Goal: Task Accomplishment & Management: Use online tool/utility

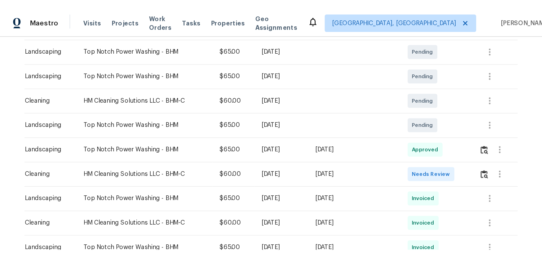
scroll to position [113, 0]
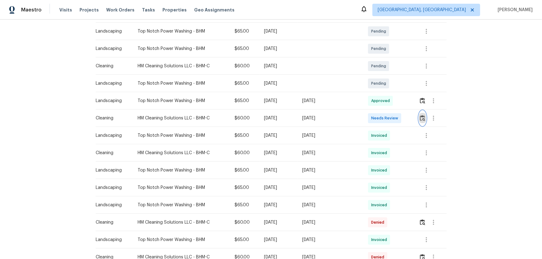
click at [386, 116] on img "button" at bounding box center [422, 118] width 5 height 6
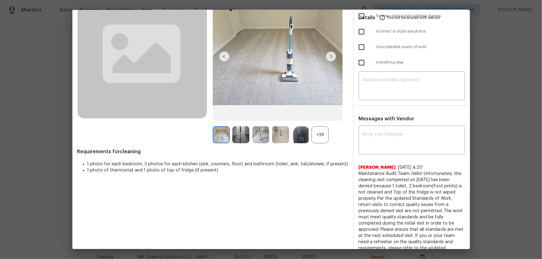
scroll to position [56, 0]
click at [322, 130] on div "+39" at bounding box center [320, 134] width 17 height 17
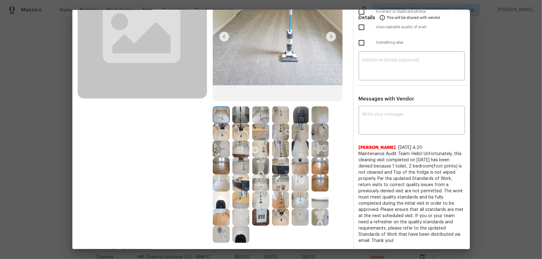
scroll to position [85, 0]
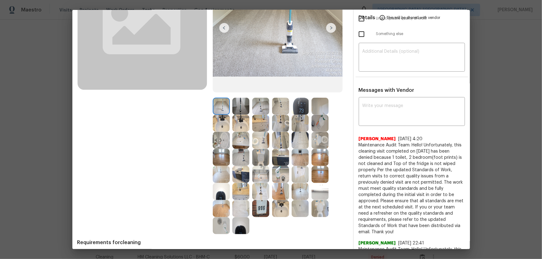
click at [317, 144] on img at bounding box center [320, 140] width 17 height 17
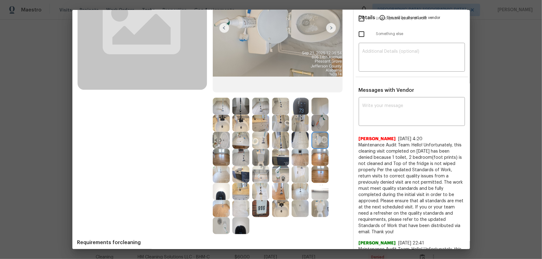
click at [263, 153] on img at bounding box center [260, 157] width 17 height 17
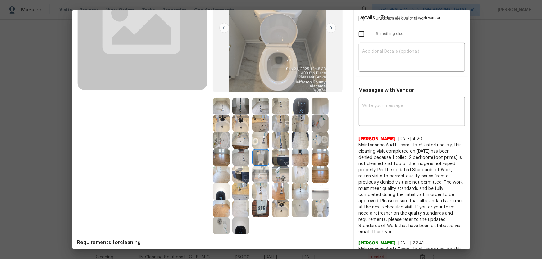
click at [313, 171] on img at bounding box center [320, 208] width 17 height 17
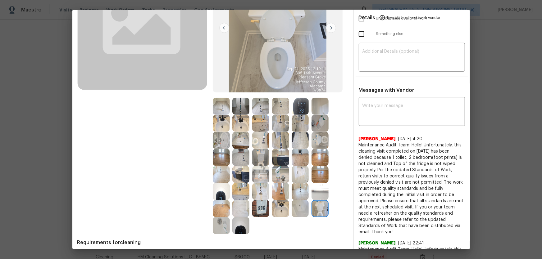
click at [282, 171] on img at bounding box center [280, 208] width 17 height 17
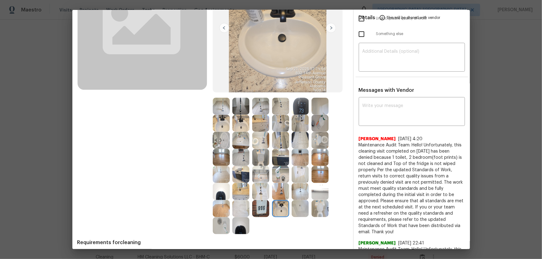
click at [221, 141] on img at bounding box center [221, 140] width 17 height 17
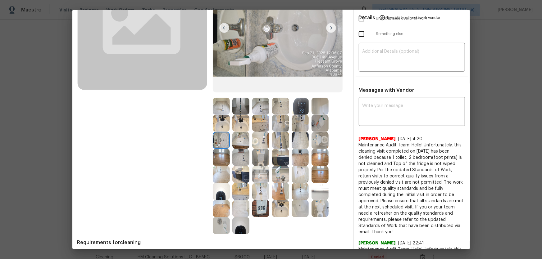
click at [239, 141] on img at bounding box center [240, 140] width 17 height 17
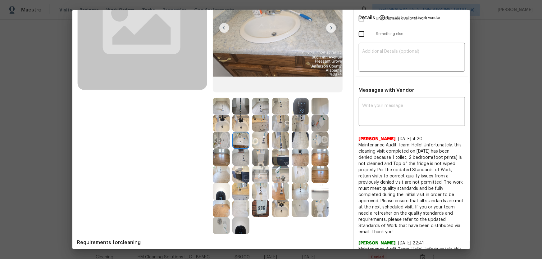
click at [255, 138] on img at bounding box center [260, 140] width 17 height 17
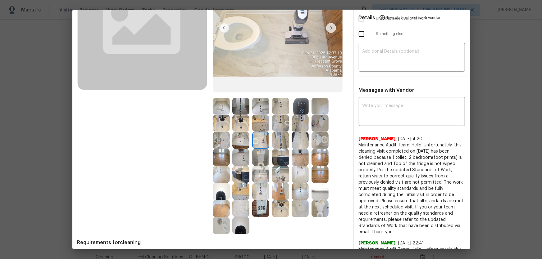
click at [260, 171] on img at bounding box center [260, 208] width 17 height 17
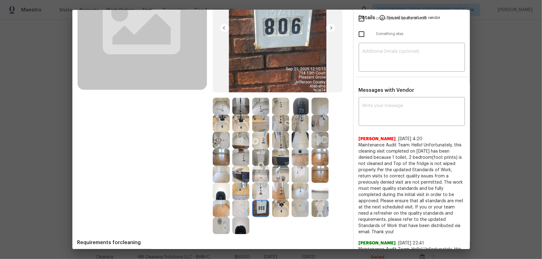
click at [296, 171] on img at bounding box center [300, 208] width 17 height 17
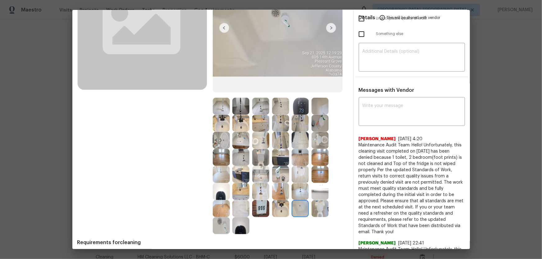
click at [237, 171] on img at bounding box center [240, 225] width 17 height 17
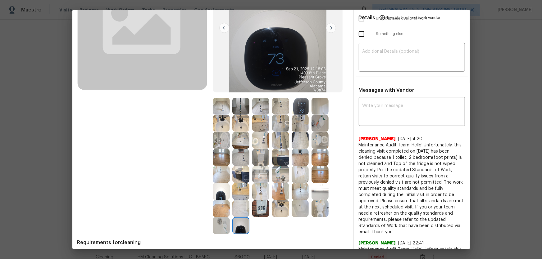
click at [300, 171] on img at bounding box center [300, 208] width 17 height 17
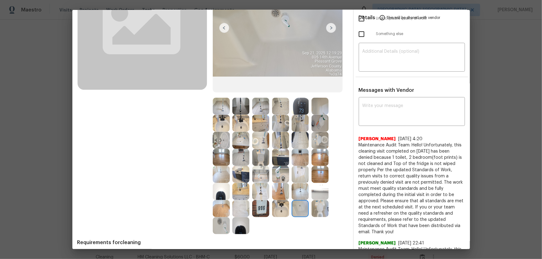
click at [316, 171] on img at bounding box center [320, 191] width 17 height 17
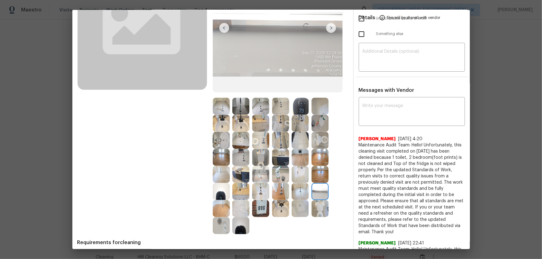
click at [321, 123] on img at bounding box center [320, 123] width 17 height 17
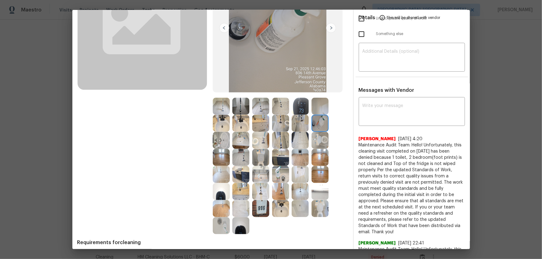
click at [319, 101] on img at bounding box center [320, 106] width 17 height 17
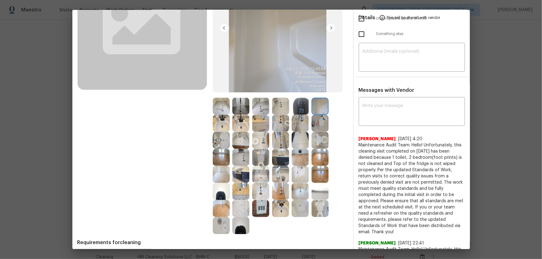
click at [224, 171] on img at bounding box center [221, 174] width 17 height 17
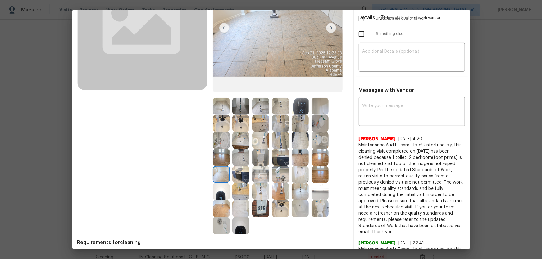
click at [227, 157] on img at bounding box center [221, 157] width 17 height 17
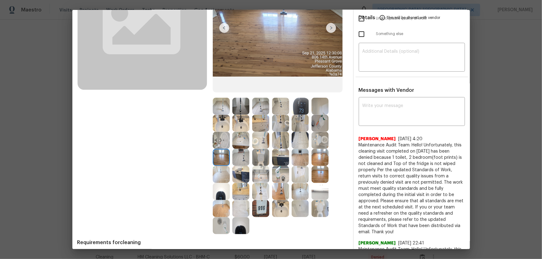
click at [261, 103] on img at bounding box center [260, 106] width 17 height 17
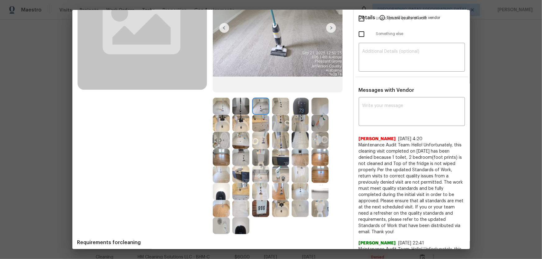
click at [276, 107] on img at bounding box center [280, 106] width 17 height 17
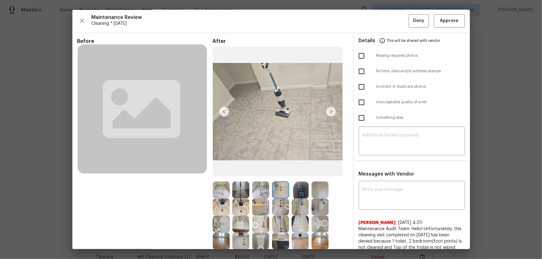
scroll to position [0, 0]
click at [386, 16] on button "Approve" at bounding box center [449, 21] width 31 height 13
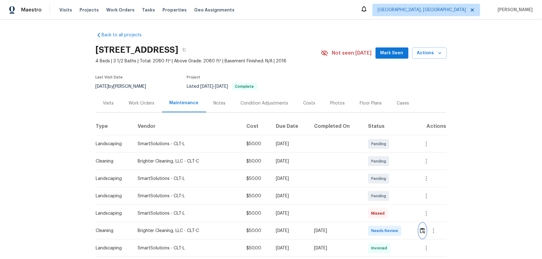
click at [386, 171] on img "button" at bounding box center [422, 231] width 5 height 6
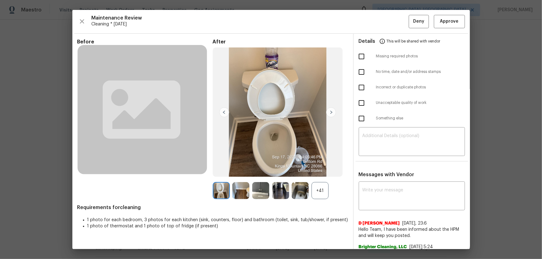
click at [318, 171] on div "+41" at bounding box center [320, 190] width 17 height 17
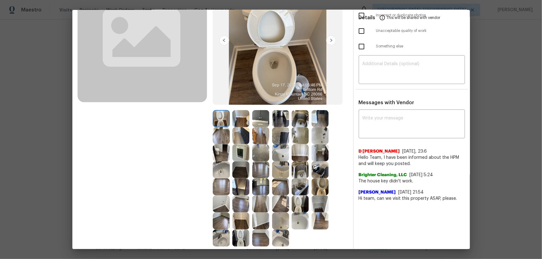
scroll to position [109, 0]
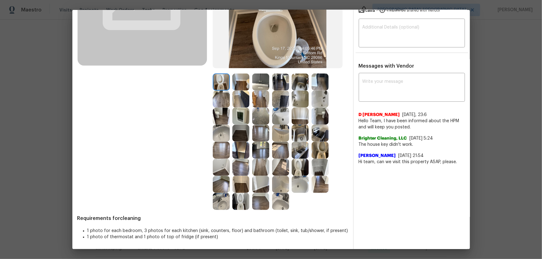
click at [297, 171] on img at bounding box center [300, 167] width 17 height 17
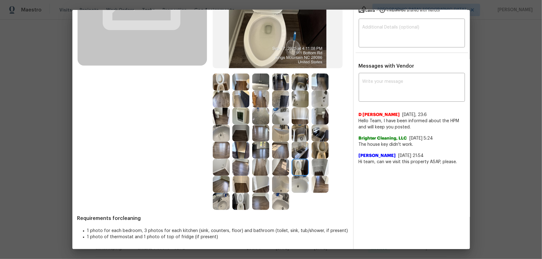
click at [326, 152] on img at bounding box center [320, 150] width 17 height 17
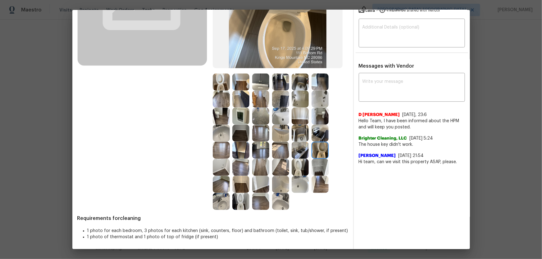
click at [238, 171] on img at bounding box center [240, 201] width 17 height 17
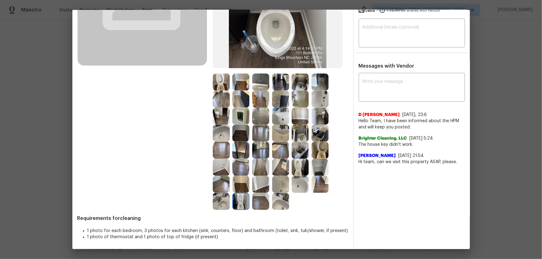
click at [222, 88] on img at bounding box center [221, 82] width 17 height 17
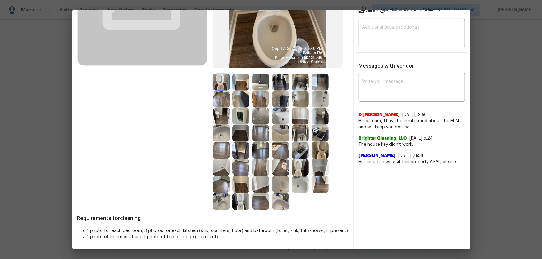
click at [223, 131] on img at bounding box center [221, 133] width 17 height 17
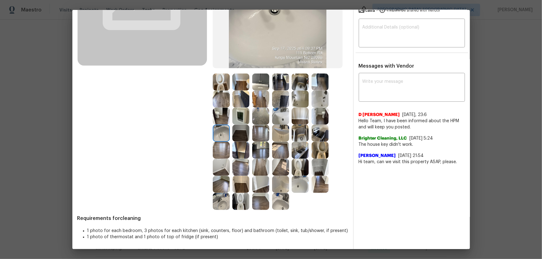
click at [223, 171] on img at bounding box center [221, 201] width 17 height 17
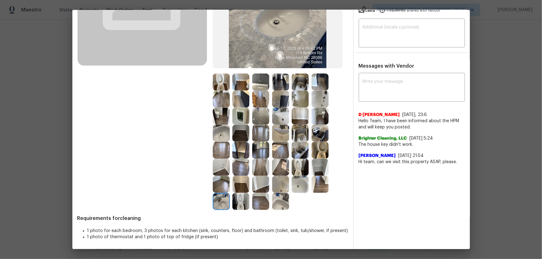
click at [276, 171] on div "Before After Requirements for cleaning 1 photo for each bedroom, 3 photos for e…" at bounding box center [212, 90] width 271 height 320
click at [296, 171] on img at bounding box center [300, 184] width 17 height 17
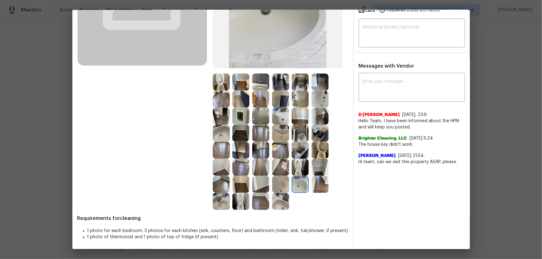
click at [277, 171] on img at bounding box center [280, 184] width 17 height 17
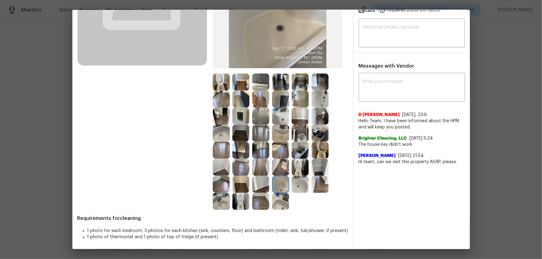
click at [295, 97] on img at bounding box center [300, 99] width 17 height 17
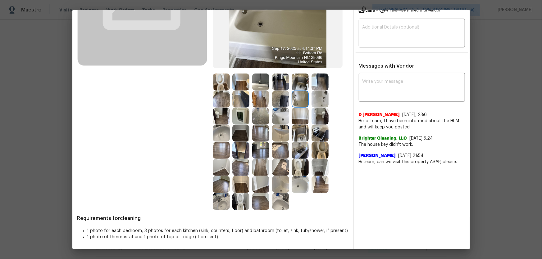
click at [316, 99] on img at bounding box center [320, 99] width 17 height 17
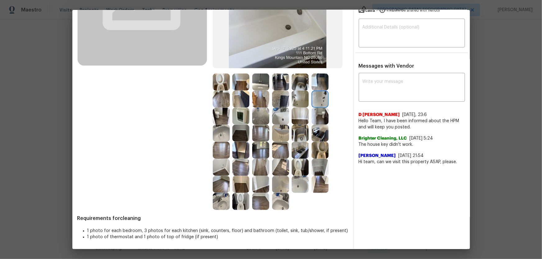
click at [302, 83] on img at bounding box center [300, 82] width 17 height 17
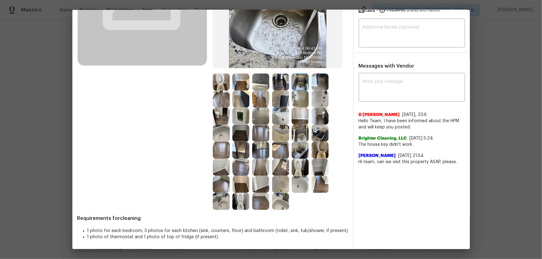
click at [284, 82] on img at bounding box center [280, 82] width 17 height 17
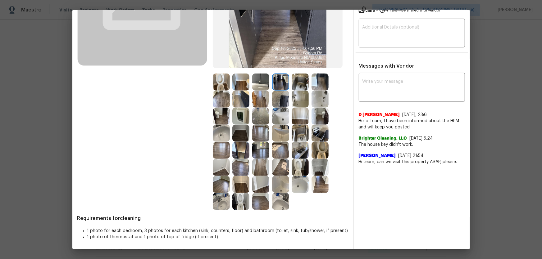
click at [263, 82] on img at bounding box center [260, 82] width 17 height 17
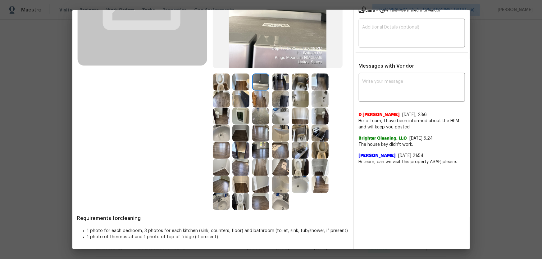
click at [274, 85] on img at bounding box center [280, 82] width 17 height 17
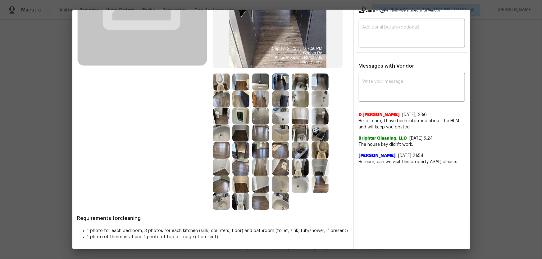
click at [277, 97] on img at bounding box center [280, 99] width 17 height 17
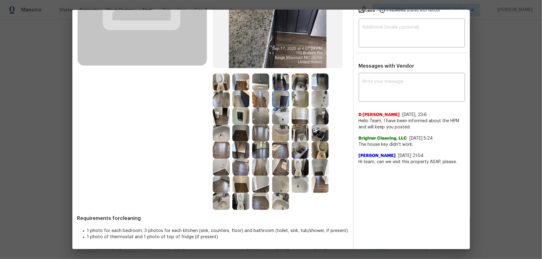
click at [301, 81] on img at bounding box center [300, 82] width 17 height 17
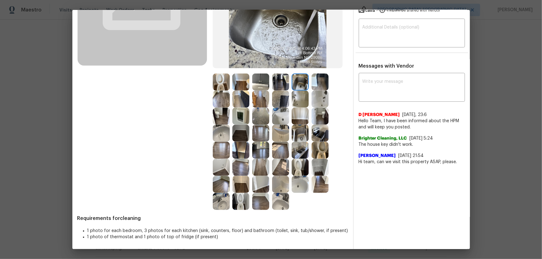
click at [303, 95] on img at bounding box center [300, 99] width 17 height 17
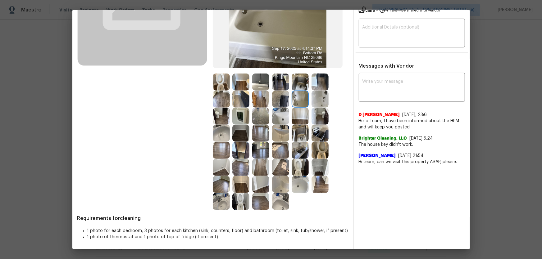
click at [301, 111] on img at bounding box center [300, 116] width 17 height 17
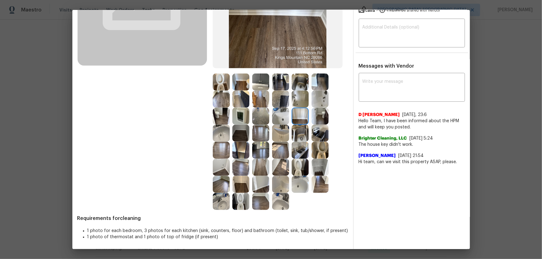
click at [289, 111] on div at bounding box center [282, 116] width 20 height 17
click at [298, 126] on img at bounding box center [300, 133] width 17 height 17
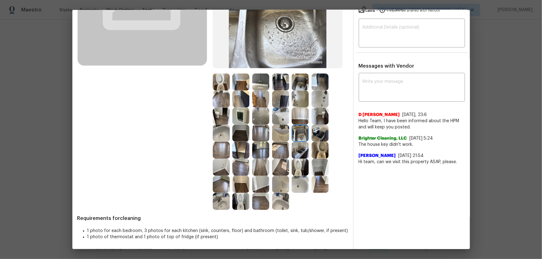
click at [297, 152] on img at bounding box center [300, 150] width 17 height 17
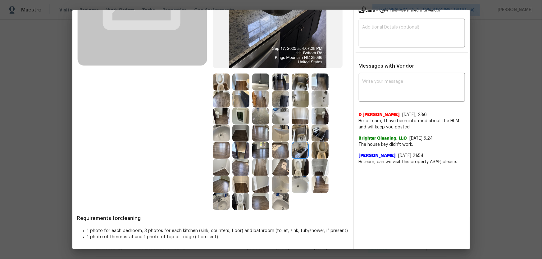
click at [287, 151] on img at bounding box center [280, 150] width 17 height 17
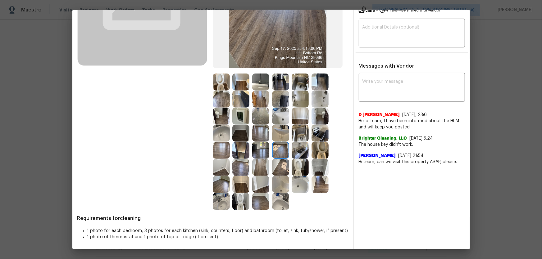
click at [280, 138] on img at bounding box center [280, 133] width 17 height 17
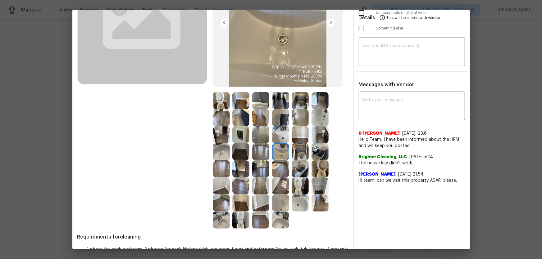
scroll to position [81, 0]
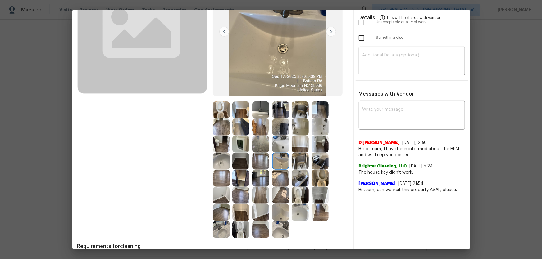
click at [264, 112] on img at bounding box center [260, 110] width 17 height 17
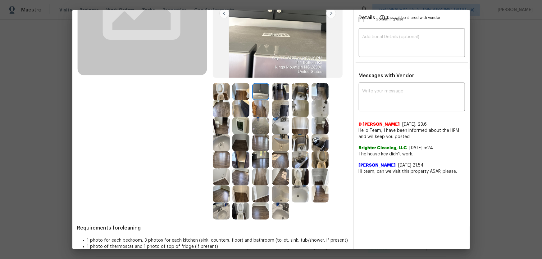
scroll to position [109, 0]
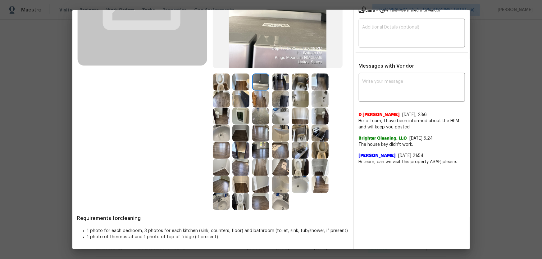
click at [236, 171] on img at bounding box center [240, 167] width 17 height 17
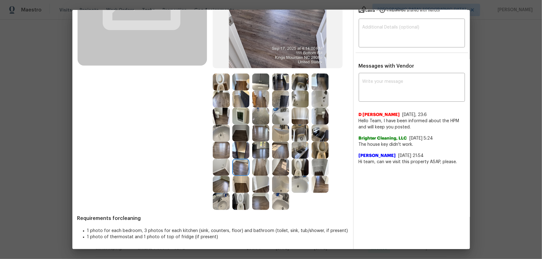
click at [223, 153] on img at bounding box center [221, 150] width 17 height 17
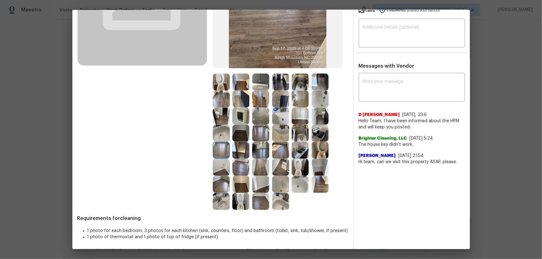
click at [254, 171] on img at bounding box center [260, 201] width 17 height 17
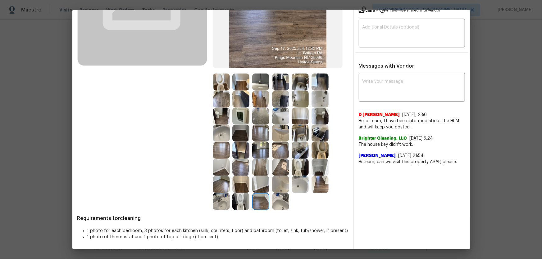
click at [225, 171] on img at bounding box center [221, 184] width 17 height 17
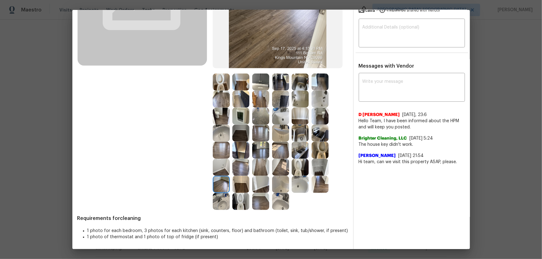
click at [255, 171] on img at bounding box center [260, 184] width 17 height 17
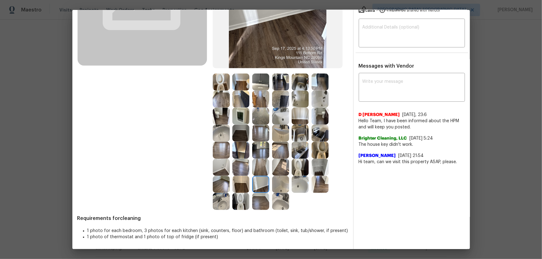
click at [295, 143] on img at bounding box center [300, 150] width 17 height 17
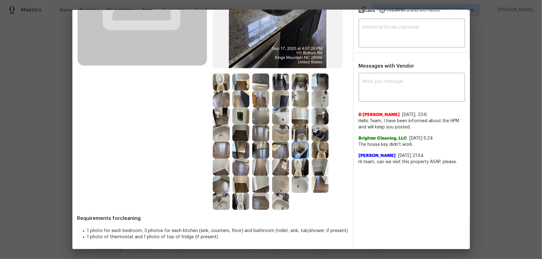
click at [300, 132] on img at bounding box center [300, 133] width 17 height 17
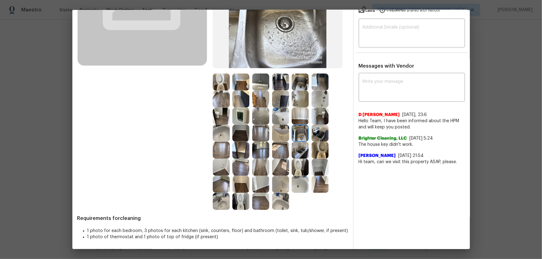
click at [315, 132] on img at bounding box center [320, 133] width 17 height 17
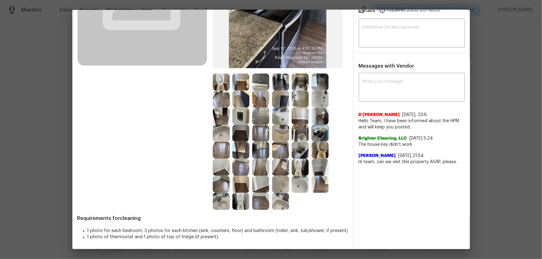
click at [317, 126] on img at bounding box center [320, 133] width 17 height 17
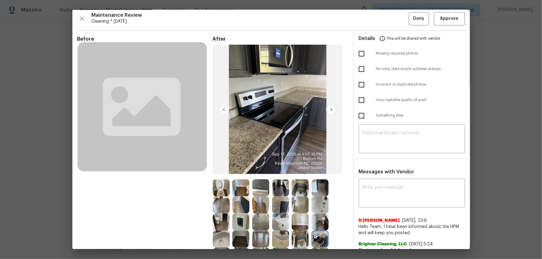
scroll to position [0, 0]
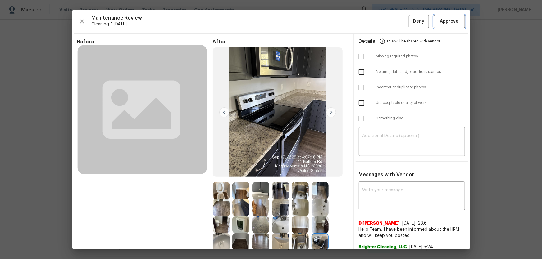
click at [386, 21] on span "Approve" at bounding box center [449, 22] width 19 height 8
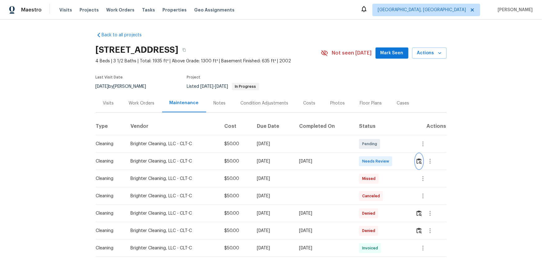
click at [386, 162] on button "button" at bounding box center [419, 161] width 7 height 15
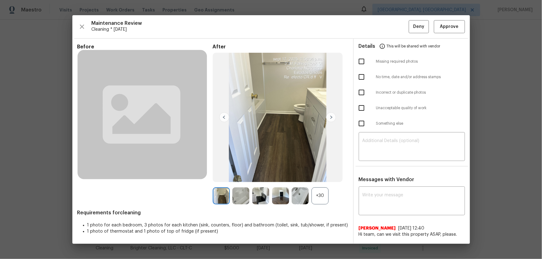
click at [323, 171] on div "+30" at bounding box center [320, 196] width 17 height 17
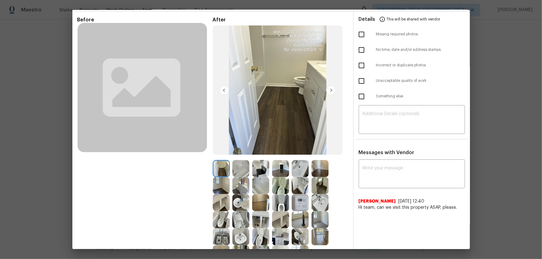
scroll to position [75, 0]
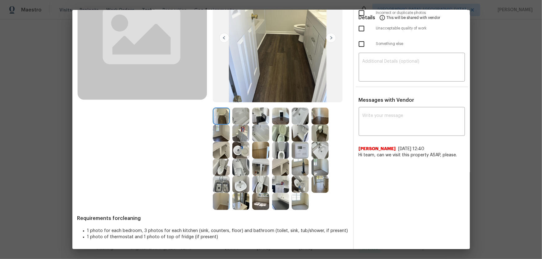
click at [276, 147] on img at bounding box center [280, 150] width 17 height 17
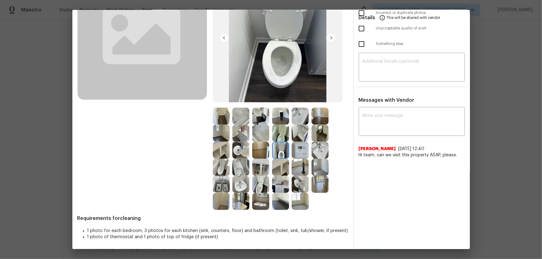
click at [280, 130] on img at bounding box center [280, 133] width 17 height 17
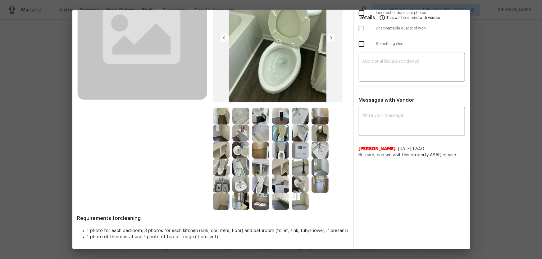
click at [239, 153] on img at bounding box center [240, 150] width 17 height 17
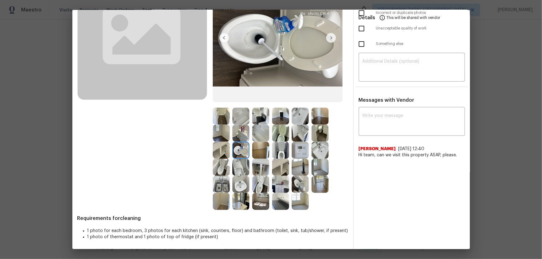
click at [262, 171] on img at bounding box center [260, 184] width 17 height 17
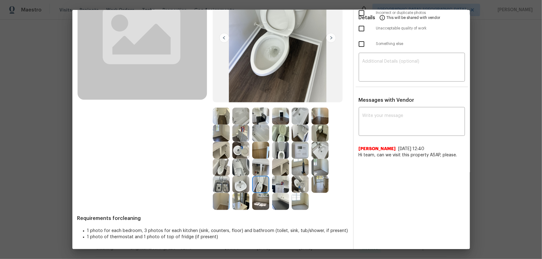
click at [241, 171] on img at bounding box center [240, 184] width 17 height 17
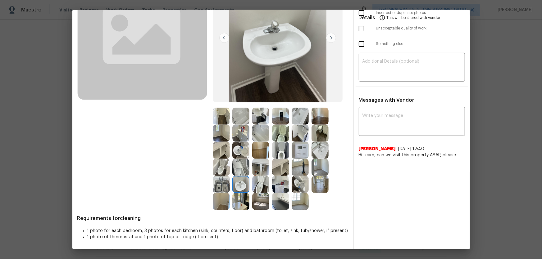
click at [238, 166] on img at bounding box center [240, 167] width 17 height 17
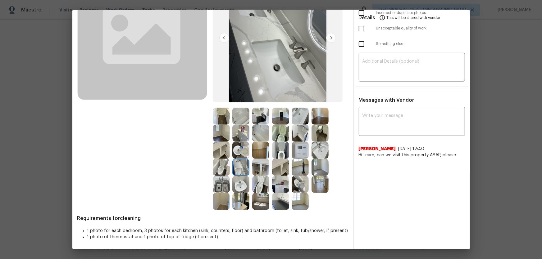
click at [322, 151] on img at bounding box center [320, 150] width 17 height 17
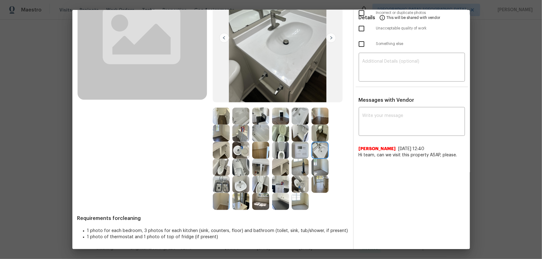
click at [297, 116] on img at bounding box center [300, 116] width 17 height 17
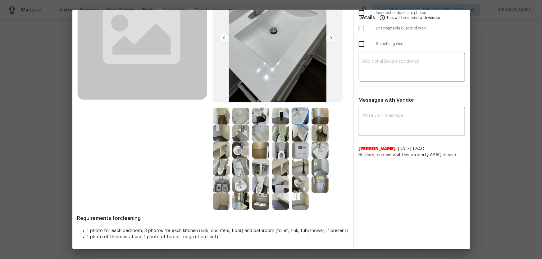
click at [299, 133] on img at bounding box center [300, 133] width 17 height 17
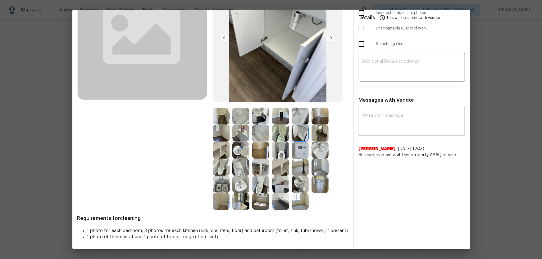
click at [258, 133] on img at bounding box center [260, 133] width 17 height 17
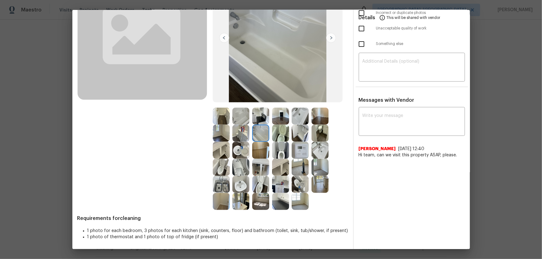
click at [236, 119] on img at bounding box center [240, 116] width 17 height 17
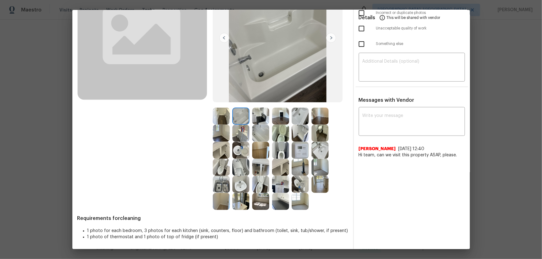
click at [256, 137] on img at bounding box center [260, 133] width 17 height 17
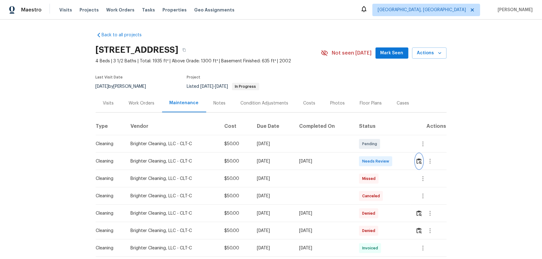
click at [386, 167] on button "button" at bounding box center [419, 161] width 7 height 15
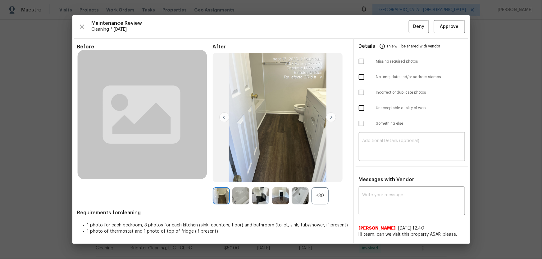
click at [318, 171] on div "+30" at bounding box center [320, 196] width 17 height 17
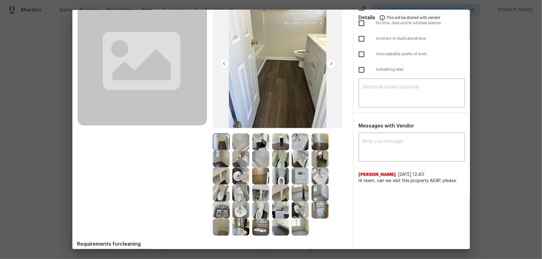
scroll to position [56, 0]
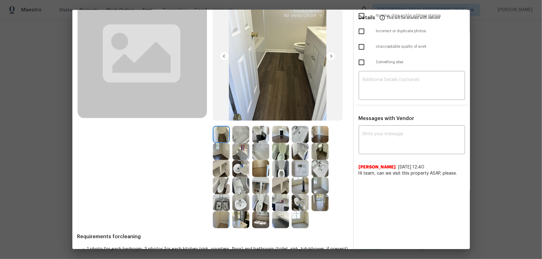
click at [237, 133] on img at bounding box center [240, 134] width 17 height 17
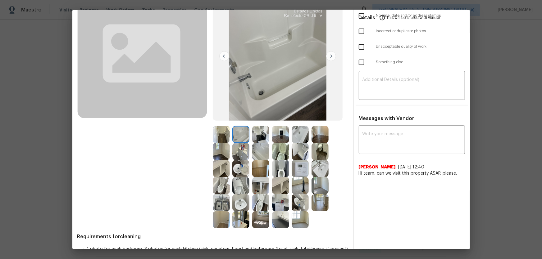
click at [254, 146] on img at bounding box center [260, 151] width 17 height 17
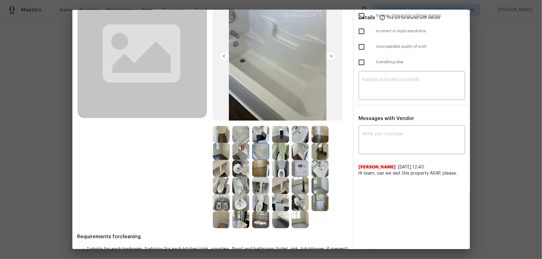
click at [298, 149] on img at bounding box center [300, 151] width 17 height 17
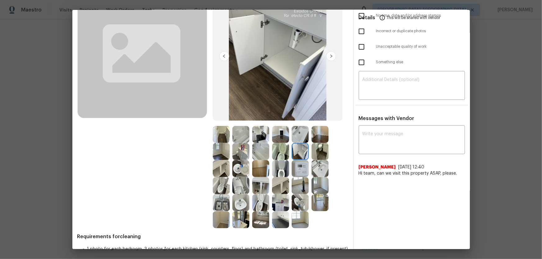
click at [301, 171] on img at bounding box center [300, 168] width 17 height 17
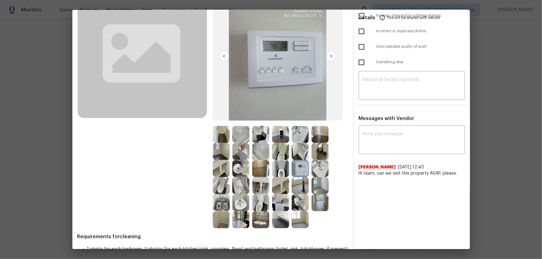
click at [263, 171] on img at bounding box center [260, 185] width 17 height 17
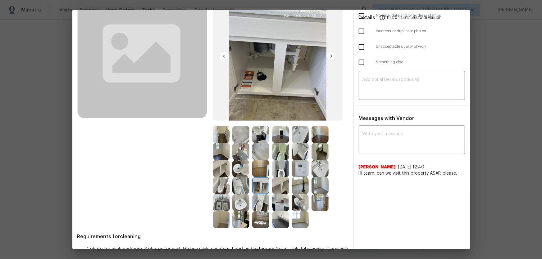
click at [232, 171] on img at bounding box center [240, 185] width 17 height 17
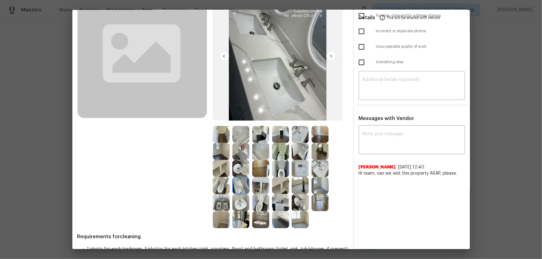
click at [217, 171] on img at bounding box center [221, 185] width 17 height 17
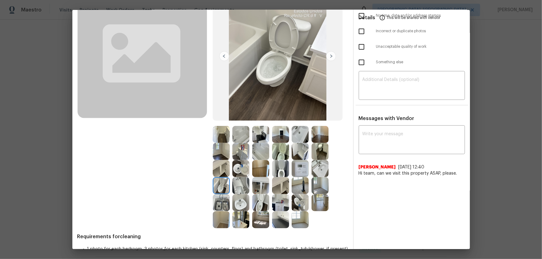
click at [235, 171] on img at bounding box center [240, 185] width 17 height 17
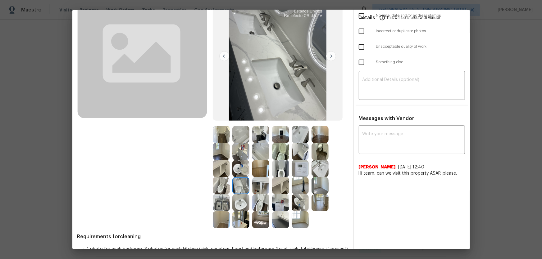
click at [296, 136] on img at bounding box center [300, 134] width 17 height 17
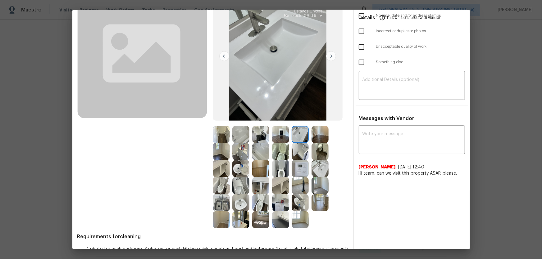
click at [313, 166] on img at bounding box center [320, 168] width 17 height 17
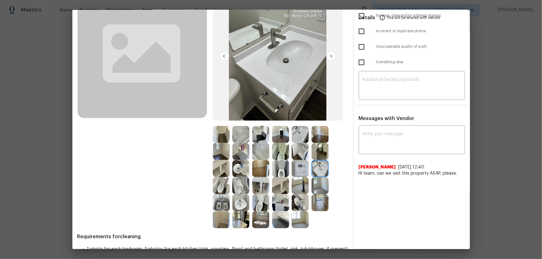
click at [239, 171] on img at bounding box center [240, 202] width 17 height 17
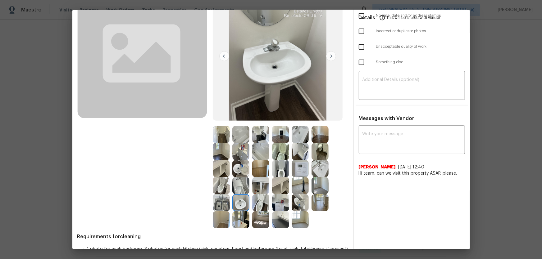
click at [257, 171] on img at bounding box center [260, 202] width 17 height 17
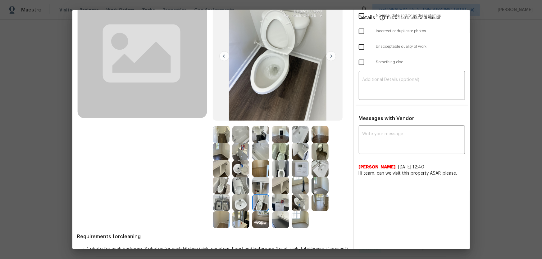
click at [292, 171] on img at bounding box center [300, 202] width 17 height 17
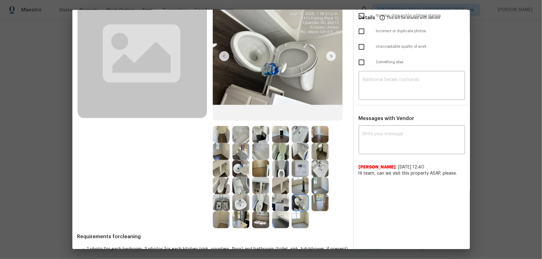
click at [276, 163] on img at bounding box center [280, 168] width 17 height 17
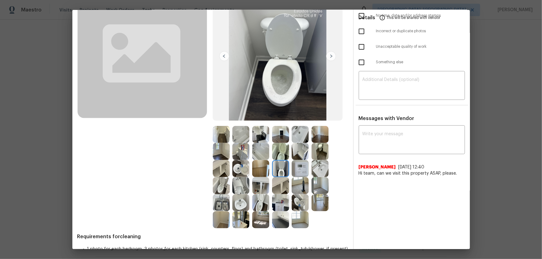
click at [280, 151] on img at bounding box center [280, 151] width 17 height 17
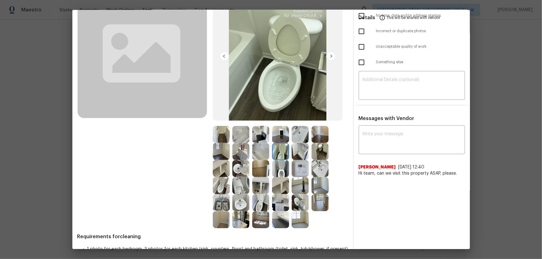
click at [264, 151] on img at bounding box center [260, 151] width 17 height 17
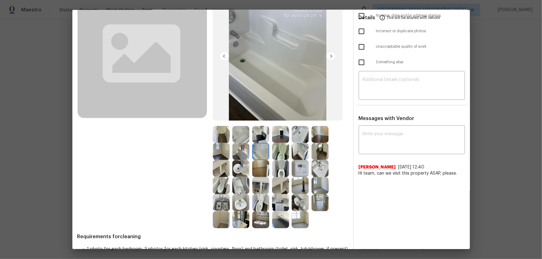
click at [245, 164] on img at bounding box center [240, 168] width 17 height 17
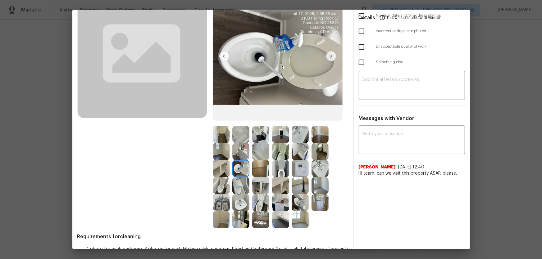
click at [239, 156] on img at bounding box center [240, 151] width 17 height 17
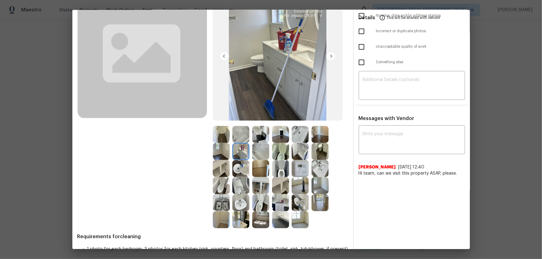
click at [245, 141] on img at bounding box center [240, 134] width 17 height 17
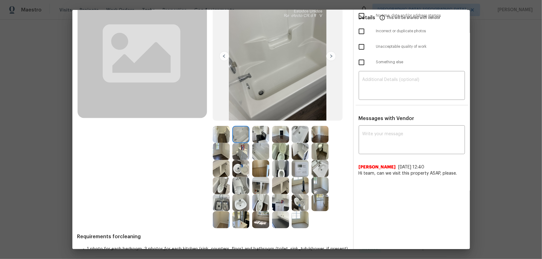
click at [266, 141] on img at bounding box center [260, 134] width 17 height 17
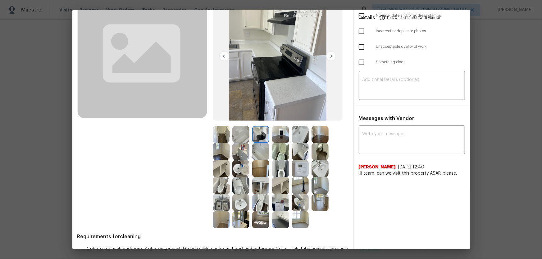
click at [275, 140] on img at bounding box center [280, 134] width 17 height 17
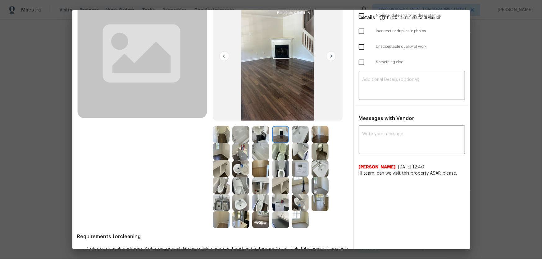
click at [292, 155] on img at bounding box center [300, 151] width 17 height 17
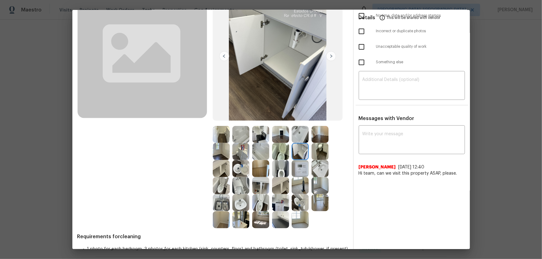
click at [299, 168] on img at bounding box center [300, 168] width 17 height 17
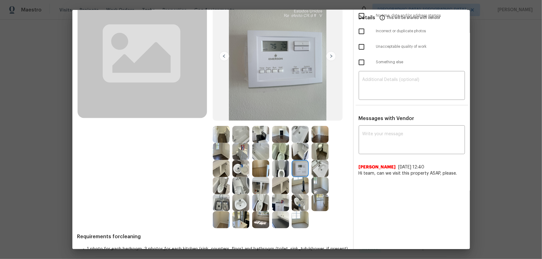
click at [297, 171] on img at bounding box center [300, 220] width 17 height 17
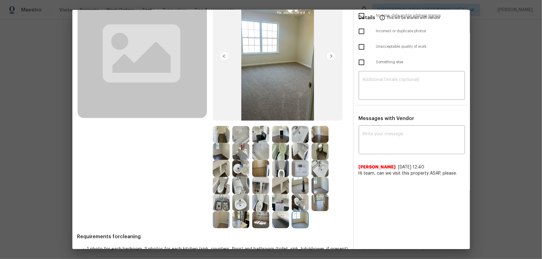
click at [258, 171] on img at bounding box center [260, 220] width 17 height 17
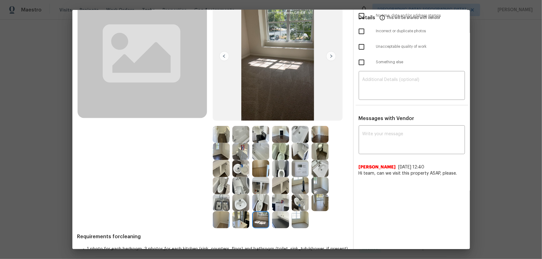
click at [297, 171] on img at bounding box center [300, 185] width 17 height 17
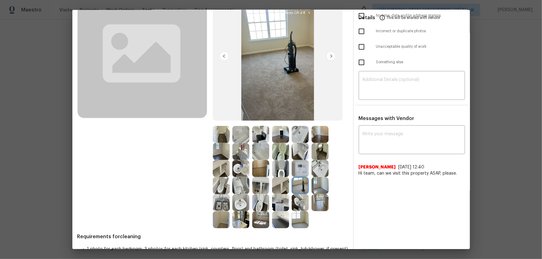
click at [319, 171] on img at bounding box center [320, 185] width 17 height 17
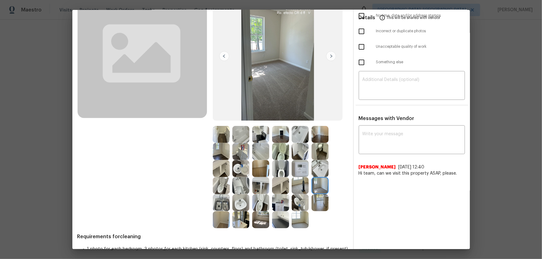
click at [297, 168] on img at bounding box center [300, 168] width 17 height 17
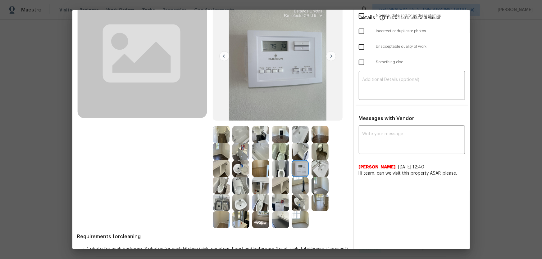
click at [254, 171] on img at bounding box center [260, 168] width 17 height 17
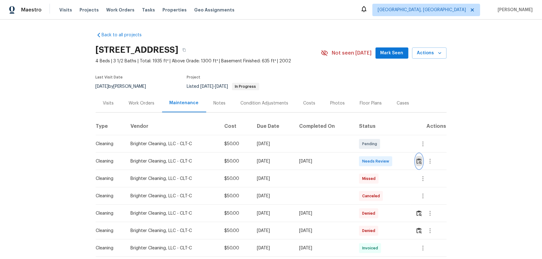
click at [386, 162] on img "button" at bounding box center [419, 161] width 5 height 6
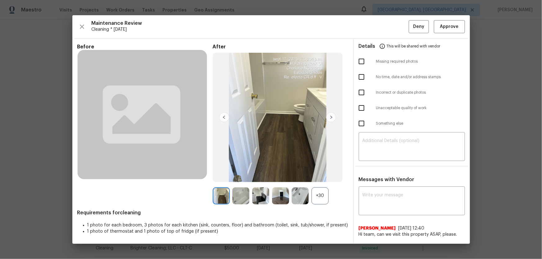
click at [327, 171] on div "+30" at bounding box center [320, 196] width 17 height 17
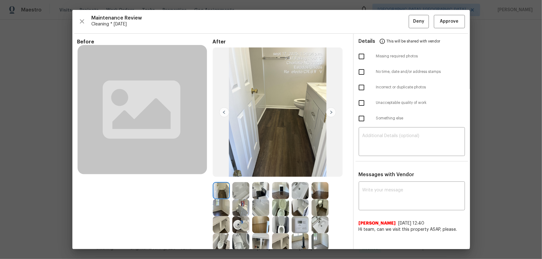
scroll to position [75, 0]
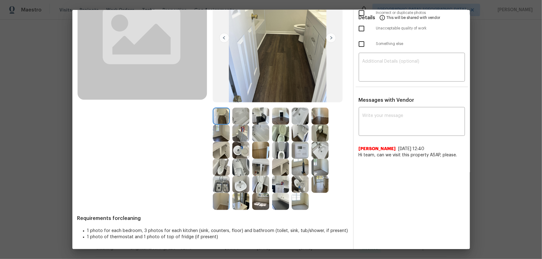
click at [293, 171] on img at bounding box center [300, 201] width 17 height 17
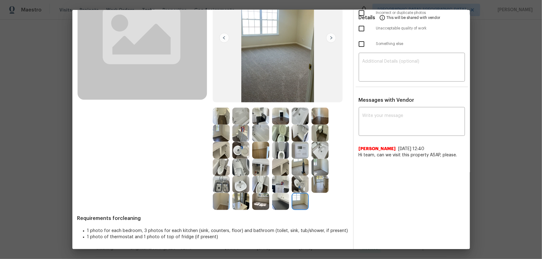
click at [303, 165] on img at bounding box center [300, 167] width 17 height 17
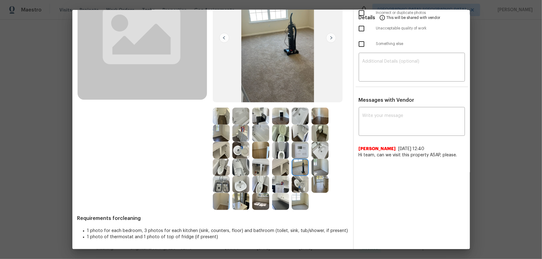
click at [320, 165] on img at bounding box center [320, 167] width 17 height 17
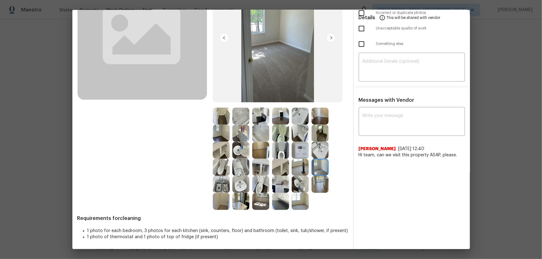
click at [220, 136] on img at bounding box center [221, 133] width 17 height 17
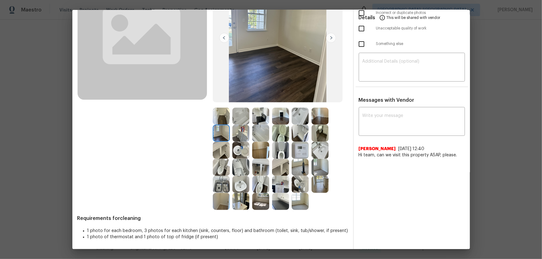
click at [252, 149] on img at bounding box center [260, 150] width 17 height 17
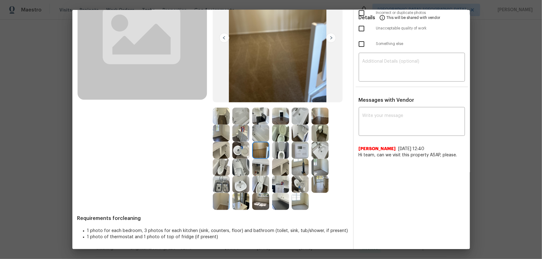
click at [256, 135] on img at bounding box center [260, 133] width 17 height 17
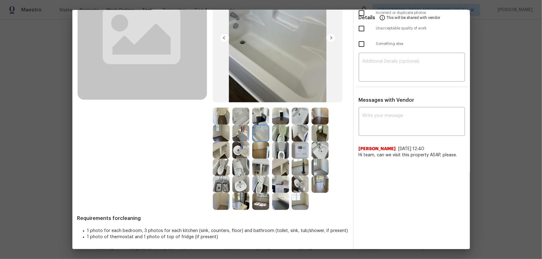
click at [276, 116] on img at bounding box center [280, 116] width 17 height 17
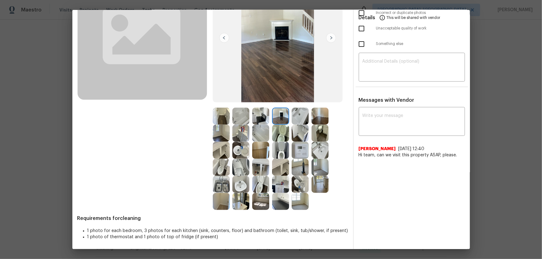
click at [260, 119] on img at bounding box center [260, 116] width 17 height 17
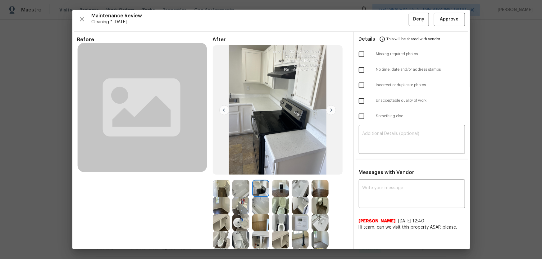
scroll to position [0, 0]
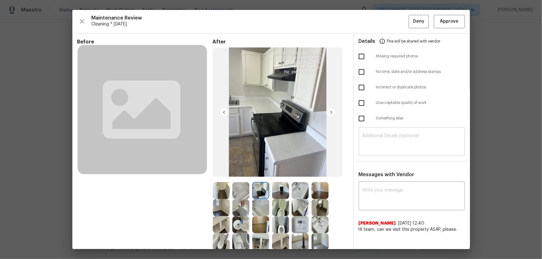
click at [368, 136] on textarea at bounding box center [412, 142] width 99 height 17
paste textarea "Maintenance Audit Team: Hello! Unfortunately, this cleaning visit completed on …"
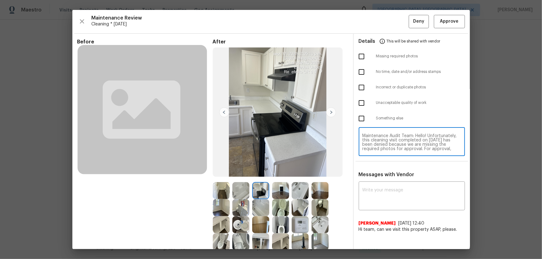
scroll to position [56, 0]
type textarea "Maintenance Audit Team: Hello! Unfortunately, this cleaning visit completed on …"
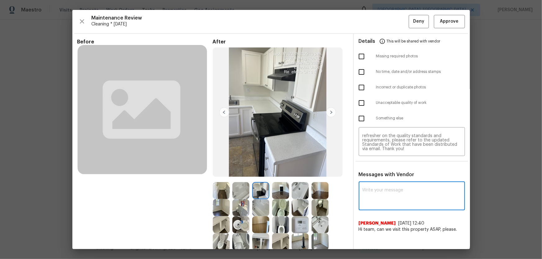
click at [376, 171] on textarea at bounding box center [412, 196] width 99 height 17
paste textarea "Maintenance Audit Team: Hello! Unfortunately, this cleaning visit completed on …"
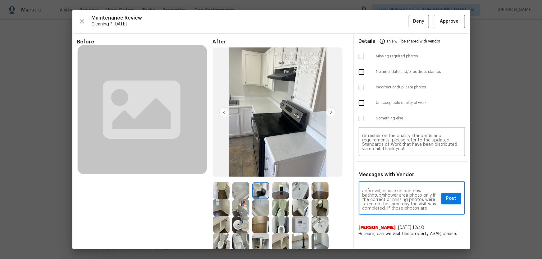
scroll to position [17, 0]
click at [386, 171] on textarea "Maintenance Audit Team: Hello! Unfortunately, this cleaning visit completed on …" at bounding box center [401, 199] width 76 height 22
type textarea "Maintenance Audit Team: Hello! Unfortunately, this cleaning visit completed on …"
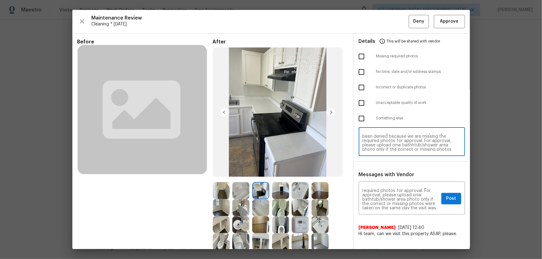
scroll to position [6, 0]
click at [386, 150] on textarea "Maintenance Audit Team: Hello! Unfortunately, this cleaning visit completed on …" at bounding box center [412, 142] width 99 height 17
click at [370, 140] on textarea "Maintenance Audit Team: Hello! Unfortunately, this cleaning visit completed on …" at bounding box center [412, 142] width 99 height 17
type textarea "Maintenance Audit Team: Hello! Unfortunately, this cleaning visit completed on …"
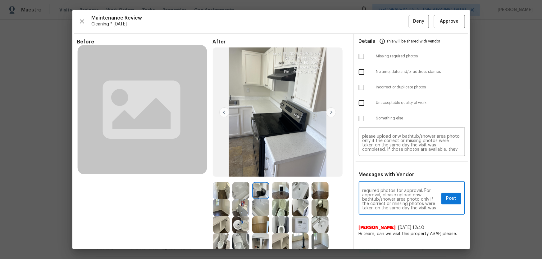
click at [386, 171] on textarea "Maintenance Audit Team: Hello! Unfortunately, this cleaning visit completed on …" at bounding box center [401, 199] width 76 height 22
type textarea "Maintenance Audit Team: Hello! Unfortunately, this cleaning visit completed on …"
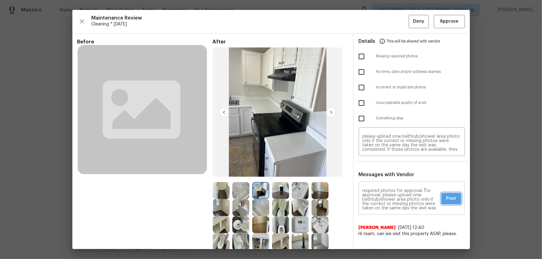
click at [386, 171] on span "Post" at bounding box center [451, 199] width 10 height 8
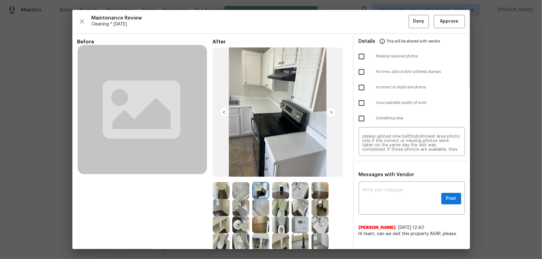
scroll to position [0, 0]
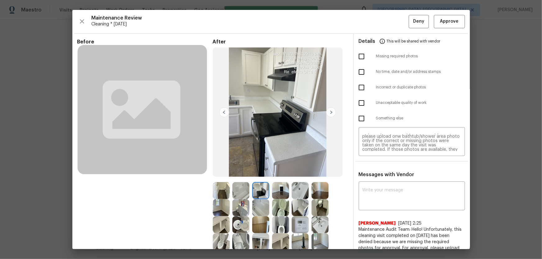
click at [360, 57] on input "checkbox" at bounding box center [361, 56] width 13 height 13
checkbox input "true"
click at [386, 24] on span "Deny" at bounding box center [418, 22] width 11 height 8
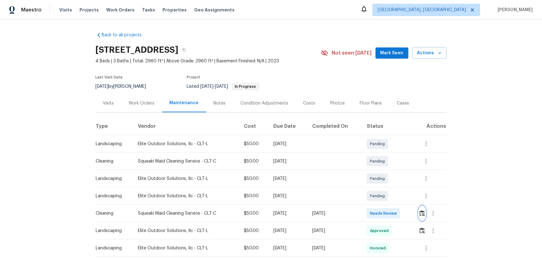
click at [386, 171] on img "button" at bounding box center [422, 214] width 5 height 6
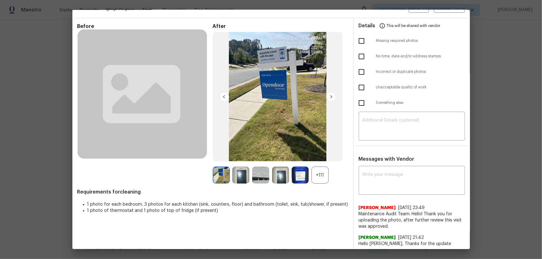
scroll to position [56, 0]
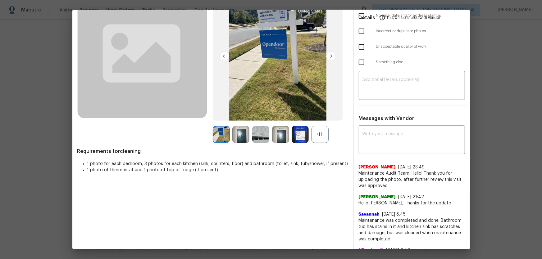
click at [316, 137] on div "+111" at bounding box center [320, 134] width 17 height 17
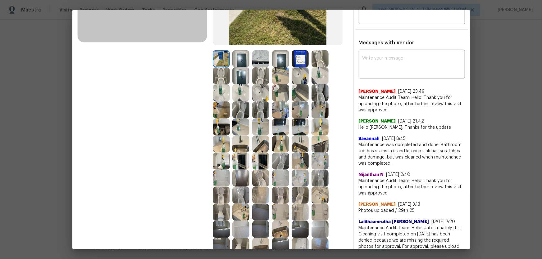
scroll to position [141, 0]
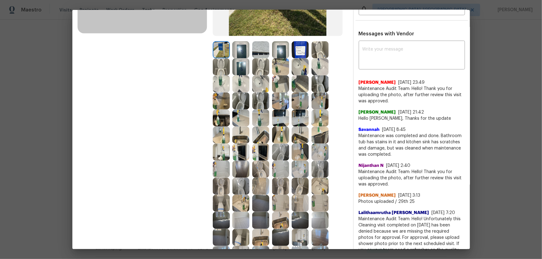
click at [255, 106] on img at bounding box center [260, 101] width 17 height 17
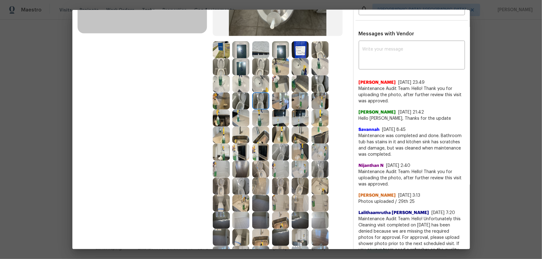
click at [245, 102] on img at bounding box center [240, 101] width 17 height 17
click at [262, 59] on img at bounding box center [260, 66] width 17 height 17
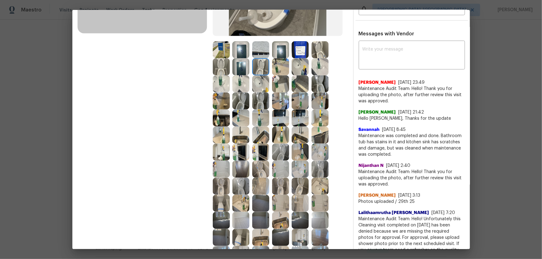
click at [257, 82] on img at bounding box center [260, 83] width 17 height 17
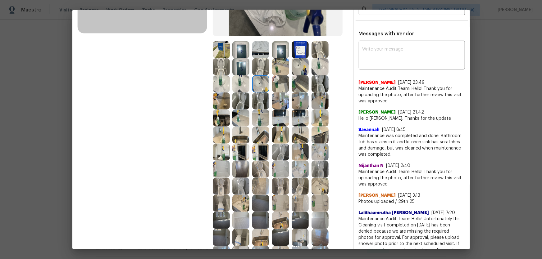
click at [295, 69] on img at bounding box center [300, 66] width 17 height 17
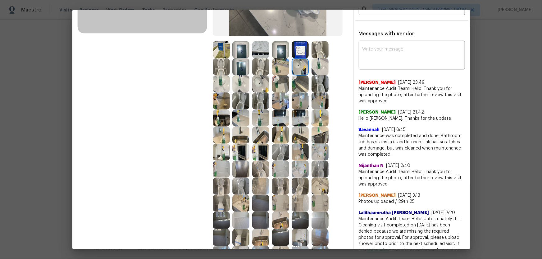
click at [241, 171] on img at bounding box center [240, 203] width 17 height 17
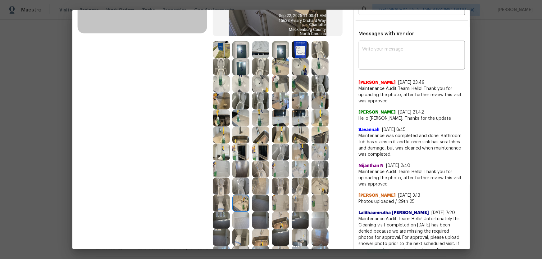
click at [275, 171] on img at bounding box center [280, 169] width 17 height 17
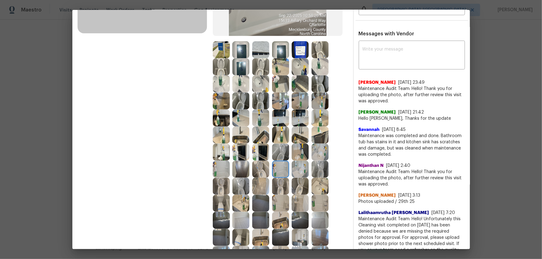
click at [275, 86] on img at bounding box center [280, 83] width 17 height 17
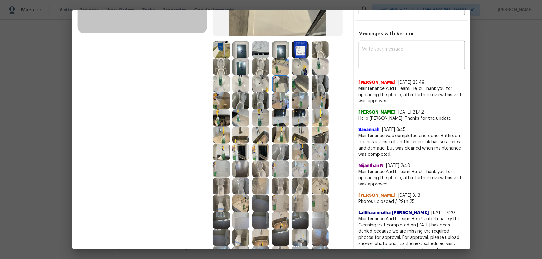
click at [296, 87] on img at bounding box center [300, 83] width 17 height 17
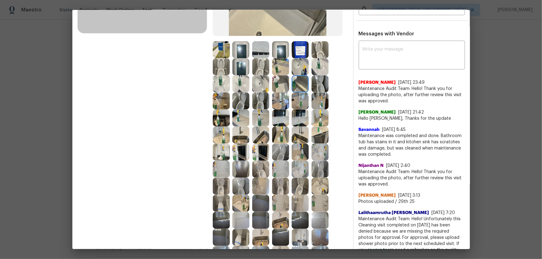
click at [282, 64] on img at bounding box center [280, 66] width 17 height 17
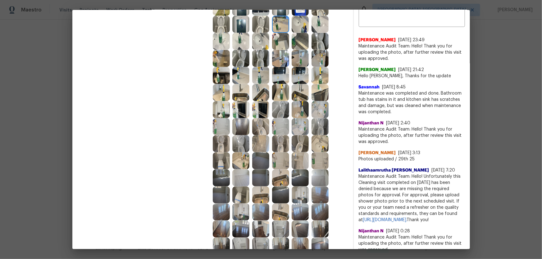
scroll to position [198, 0]
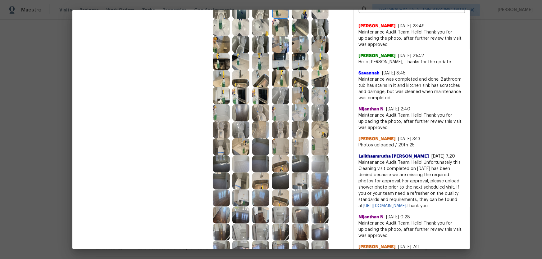
click at [281, 111] on img at bounding box center [280, 112] width 17 height 17
drag, startPoint x: 316, startPoint y: 145, endPoint x: 317, endPoint y: 157, distance: 11.8
click at [316, 145] on img at bounding box center [320, 147] width 17 height 17
click at [317, 158] on img at bounding box center [320, 164] width 17 height 17
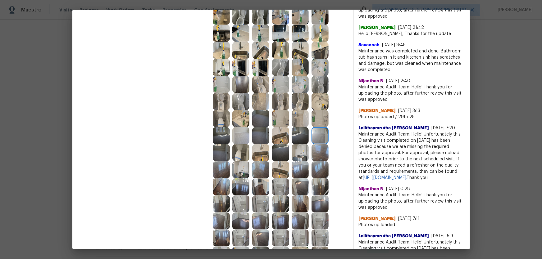
click at [264, 144] on img at bounding box center [260, 135] width 17 height 17
click at [261, 122] on img at bounding box center [260, 118] width 17 height 17
click at [288, 160] on div at bounding box center [282, 152] width 20 height 17
click at [283, 152] on img at bounding box center [280, 152] width 17 height 17
click at [302, 137] on img at bounding box center [300, 135] width 17 height 17
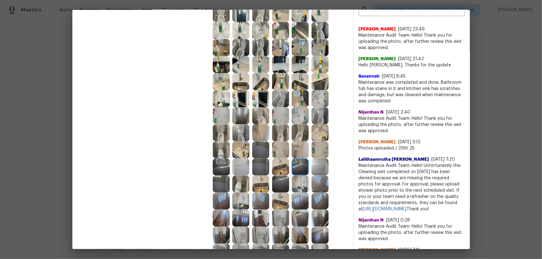
scroll to position [198, 0]
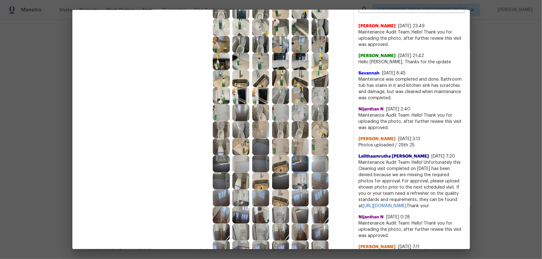
click at [284, 166] on img at bounding box center [280, 164] width 17 height 17
click at [264, 171] on img at bounding box center [260, 181] width 17 height 17
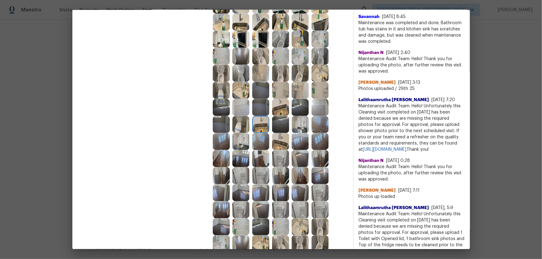
click at [286, 171] on img at bounding box center [280, 193] width 17 height 17
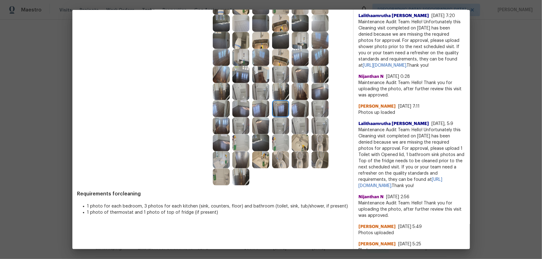
scroll to position [339, 0]
click at [235, 170] on img at bounding box center [240, 176] width 17 height 17
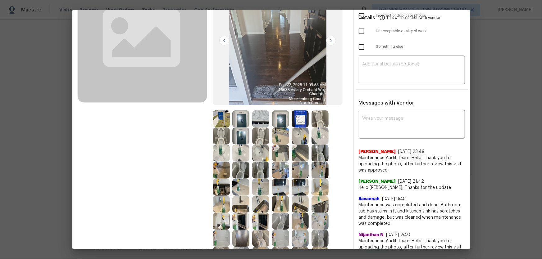
scroll to position [0, 0]
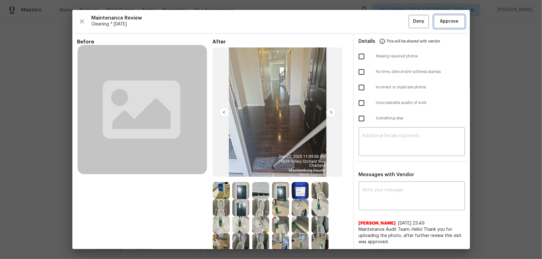
click at [386, 22] on span "Approve" at bounding box center [449, 22] width 19 height 8
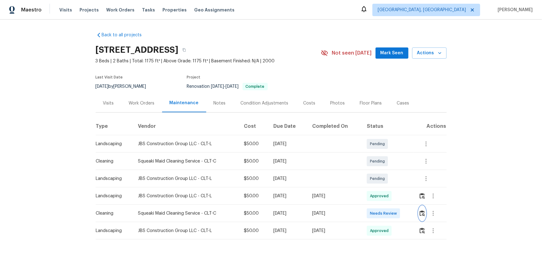
click at [386, 171] on button "button" at bounding box center [422, 213] width 7 height 15
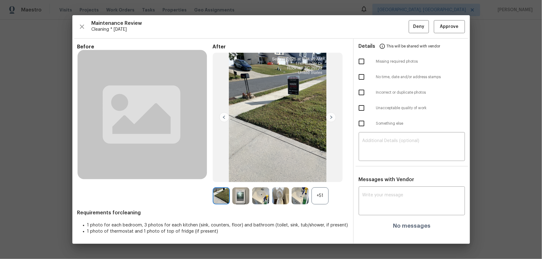
click at [322, 171] on div "+51" at bounding box center [320, 196] width 17 height 17
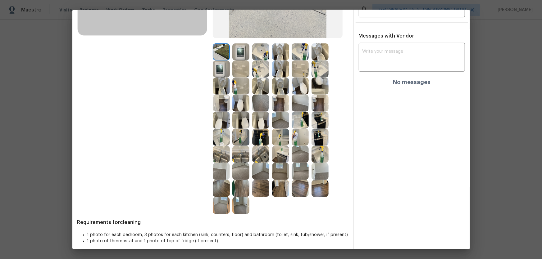
scroll to position [141, 0]
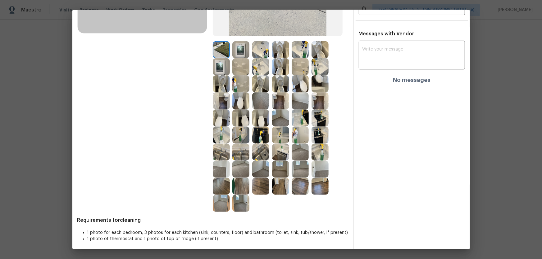
click at [282, 89] on img at bounding box center [280, 83] width 17 height 17
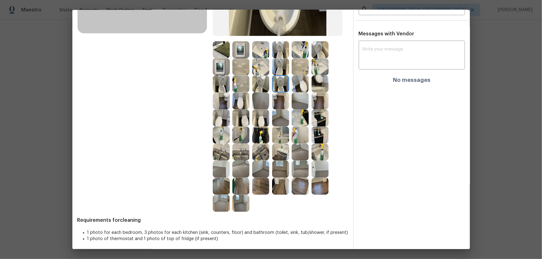
click at [266, 85] on img at bounding box center [260, 83] width 17 height 17
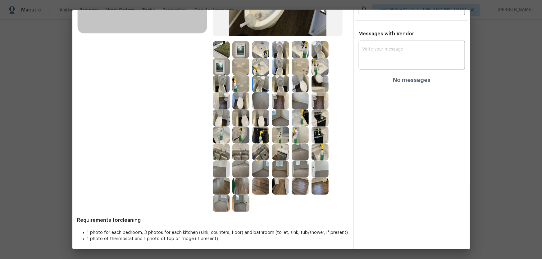
click at [274, 72] on img at bounding box center [280, 66] width 17 height 17
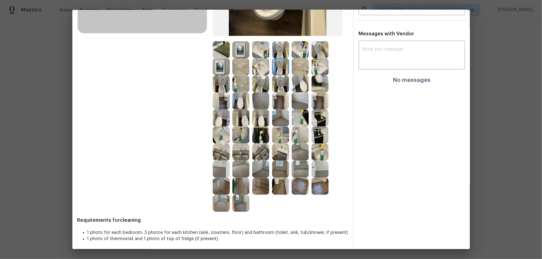
click at [264, 66] on img at bounding box center [260, 66] width 17 height 17
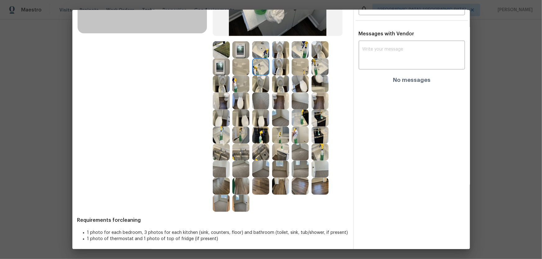
click at [259, 47] on img at bounding box center [260, 49] width 17 height 17
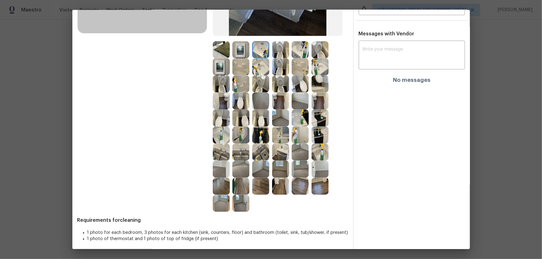
drag, startPoint x: 245, startPoint y: 62, endPoint x: 241, endPoint y: 68, distance: 7.2
click at [245, 62] on img at bounding box center [240, 66] width 17 height 17
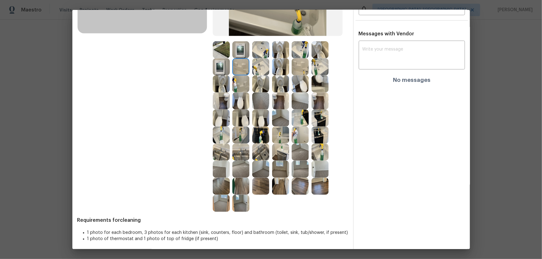
click at [236, 77] on img at bounding box center [240, 83] width 17 height 17
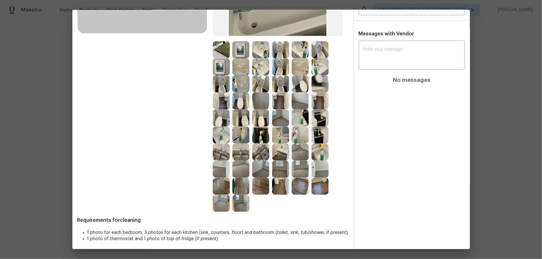
click at [217, 60] on img at bounding box center [221, 66] width 17 height 17
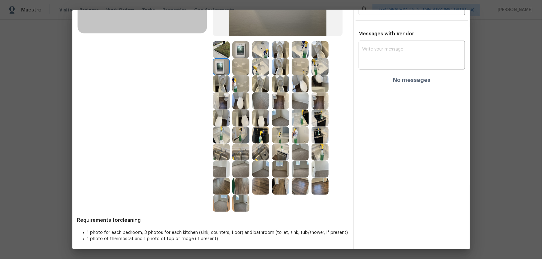
drag, startPoint x: 318, startPoint y: 65, endPoint x: 303, endPoint y: 66, distance: 15.9
click at [318, 65] on img at bounding box center [320, 66] width 17 height 17
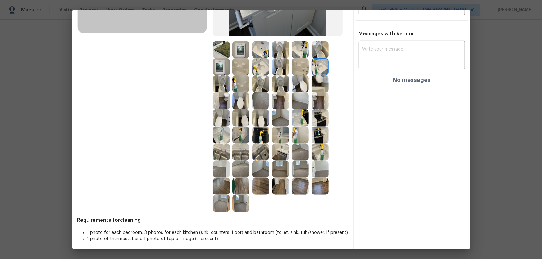
click at [303, 66] on img at bounding box center [300, 66] width 17 height 17
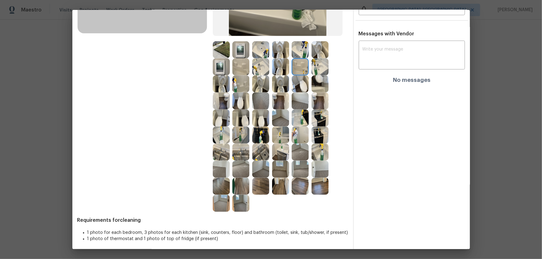
click at [316, 86] on img at bounding box center [320, 83] width 17 height 17
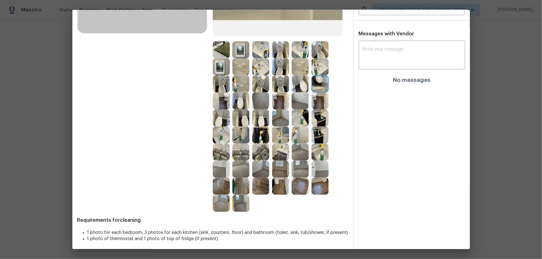
click at [263, 136] on img at bounding box center [260, 135] width 17 height 17
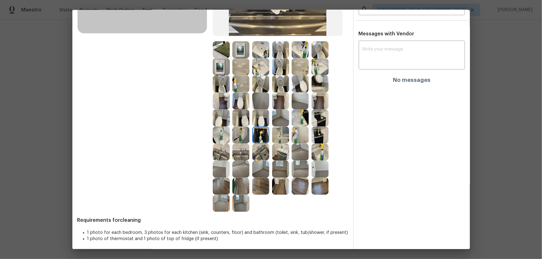
click at [259, 150] on img at bounding box center [260, 152] width 17 height 17
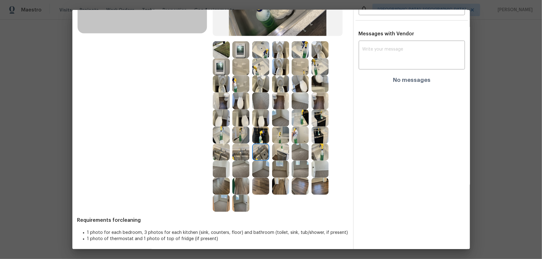
click at [236, 153] on img at bounding box center [240, 152] width 17 height 17
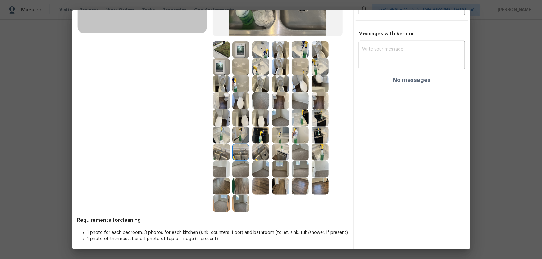
click at [217, 153] on img at bounding box center [221, 152] width 17 height 17
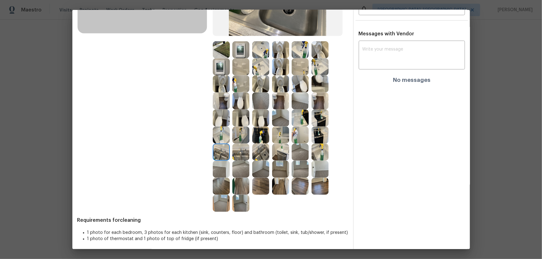
click at [261, 157] on img at bounding box center [260, 152] width 17 height 17
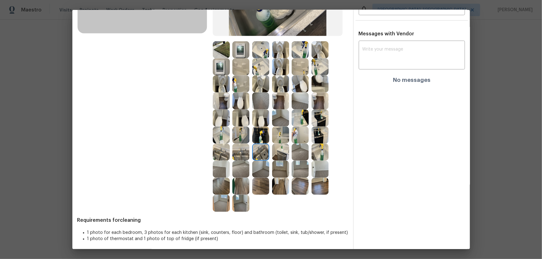
click at [250, 153] on div at bounding box center [242, 152] width 20 height 17
click at [245, 153] on img at bounding box center [240, 152] width 17 height 17
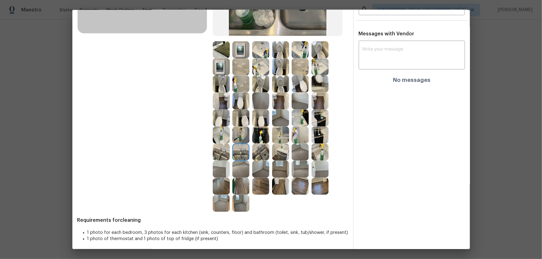
scroll to position [143, 0]
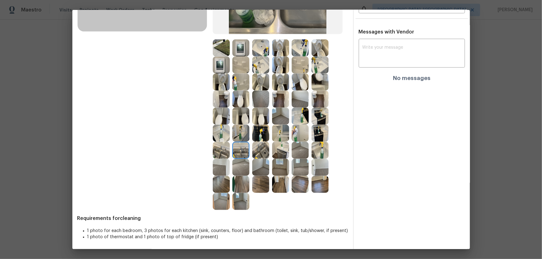
click at [259, 164] on img at bounding box center [260, 167] width 17 height 17
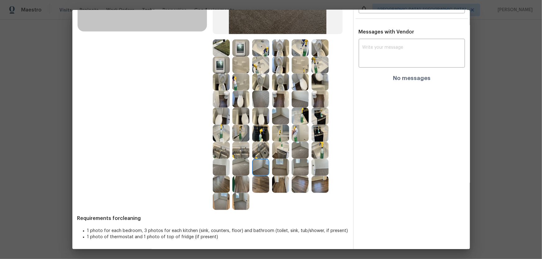
click at [243, 164] on img at bounding box center [240, 167] width 17 height 17
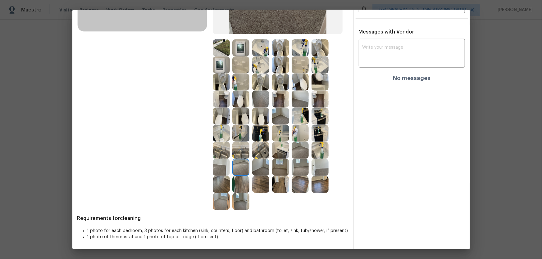
click at [222, 165] on img at bounding box center [221, 167] width 17 height 17
drag, startPoint x: 288, startPoint y: 166, endPoint x: 280, endPoint y: 163, distance: 8.7
click at [288, 165] on div at bounding box center [282, 167] width 20 height 17
click at [279, 163] on img at bounding box center [280, 167] width 17 height 17
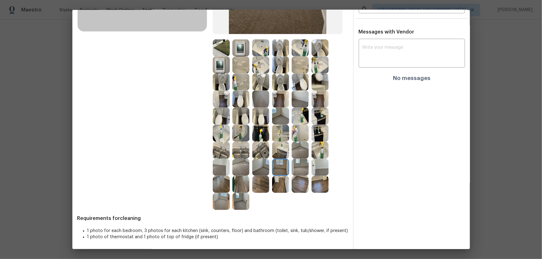
click at [278, 158] on img at bounding box center [280, 150] width 17 height 17
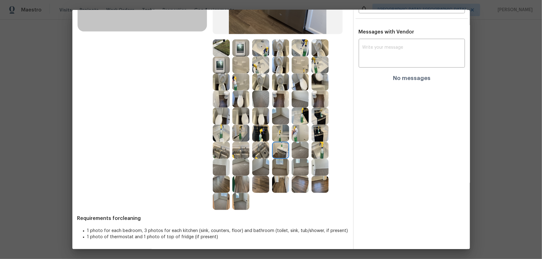
click at [296, 149] on img at bounding box center [300, 150] width 17 height 17
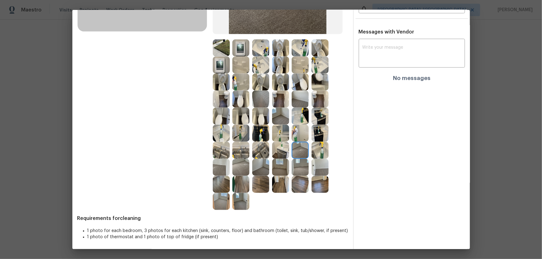
click at [294, 136] on img at bounding box center [300, 133] width 17 height 17
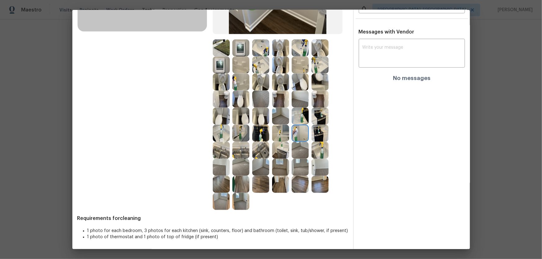
click at [275, 134] on img at bounding box center [280, 133] width 17 height 17
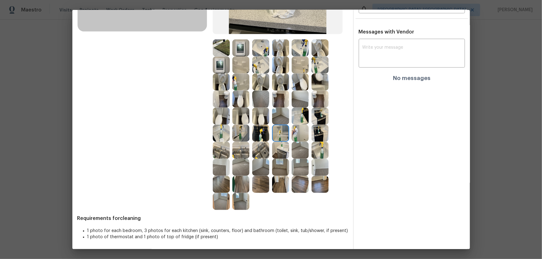
click at [275, 121] on img at bounding box center [280, 116] width 17 height 17
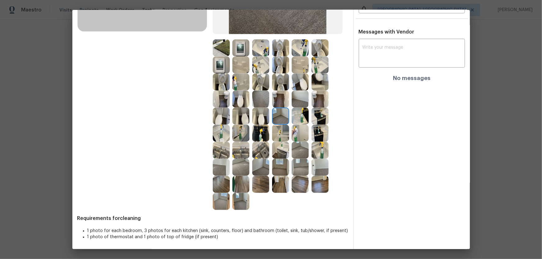
click at [281, 103] on img at bounding box center [280, 99] width 17 height 17
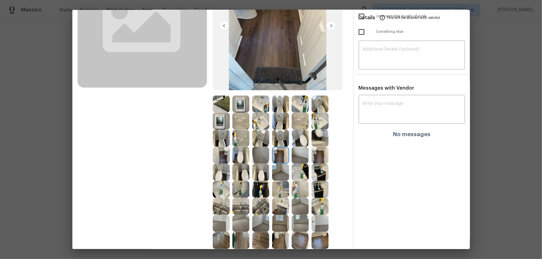
click at [233, 103] on img at bounding box center [240, 104] width 17 height 17
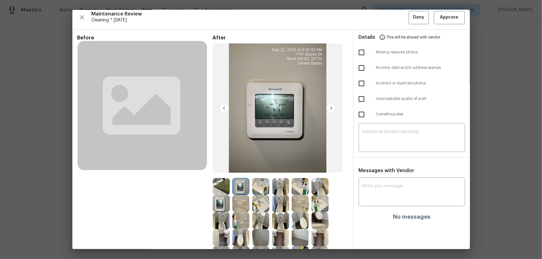
scroll to position [0, 0]
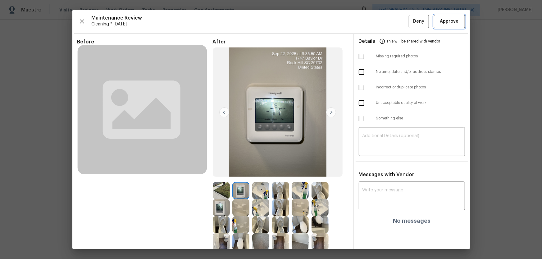
click at [386, 20] on span "Approve" at bounding box center [449, 22] width 21 height 8
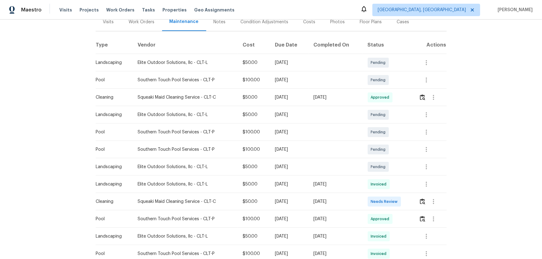
scroll to position [85, 0]
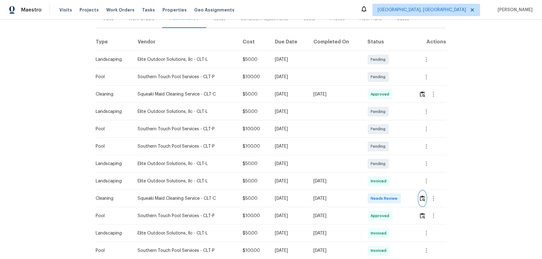
click at [422, 194] on button "button" at bounding box center [422, 198] width 7 height 15
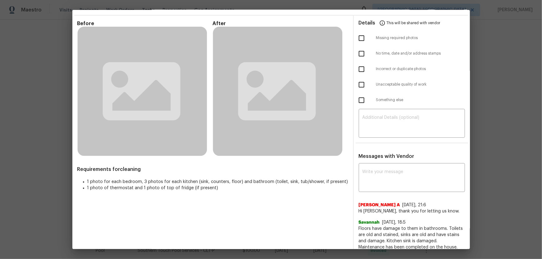
scroll to position [28, 0]
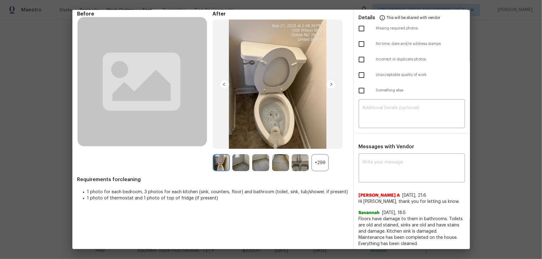
click at [320, 164] on div "+299" at bounding box center [320, 162] width 17 height 17
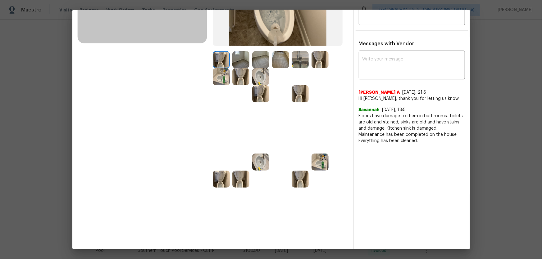
scroll to position [141, 0]
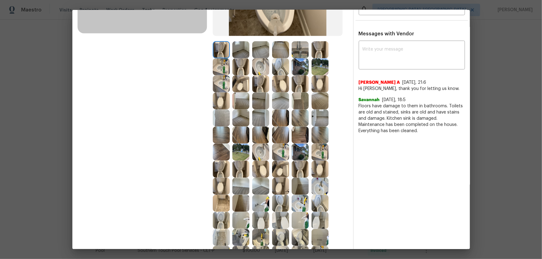
click at [298, 85] on img at bounding box center [300, 83] width 17 height 17
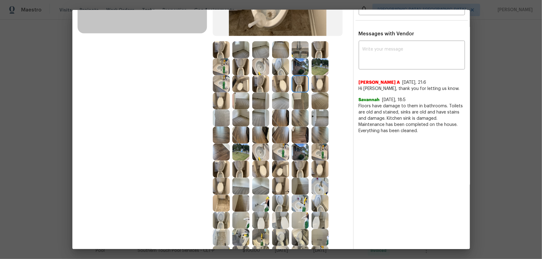
click at [284, 71] on img at bounding box center [280, 66] width 17 height 17
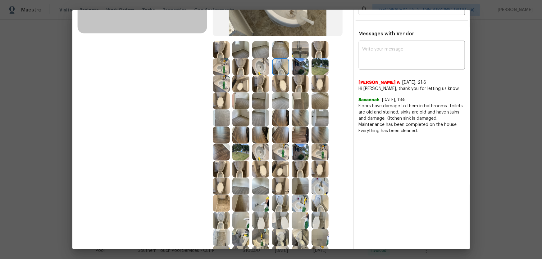
click at [261, 85] on img at bounding box center [260, 83] width 17 height 17
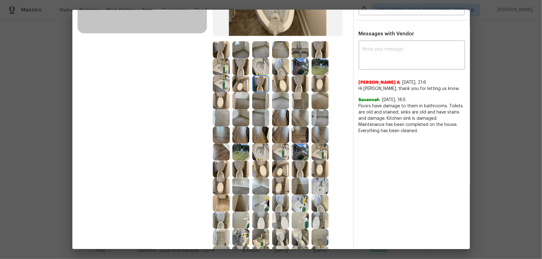
click at [258, 71] on img at bounding box center [260, 66] width 17 height 17
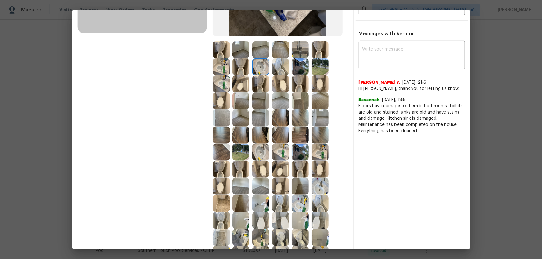
click at [221, 67] on img at bounding box center [221, 66] width 17 height 17
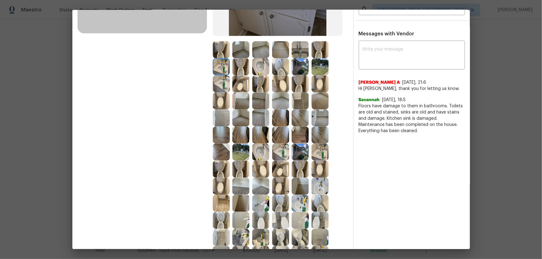
click at [217, 84] on img at bounding box center [221, 83] width 17 height 17
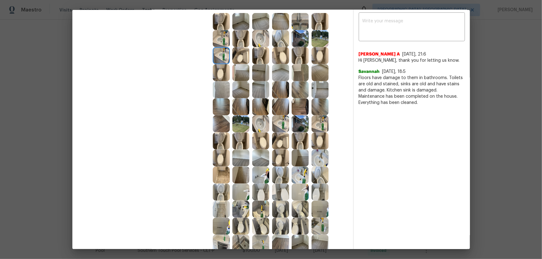
click at [264, 125] on img at bounding box center [260, 124] width 17 height 17
click at [278, 125] on img at bounding box center [280, 124] width 17 height 17
click at [299, 124] on img at bounding box center [300, 124] width 17 height 17
click at [317, 125] on img at bounding box center [320, 124] width 17 height 17
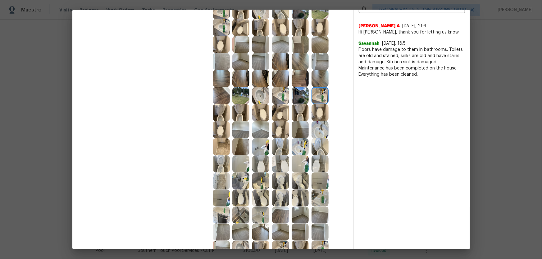
click at [295, 144] on img at bounding box center [300, 147] width 17 height 17
click at [303, 162] on img at bounding box center [300, 164] width 17 height 17
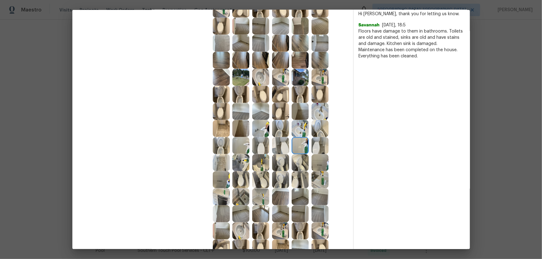
scroll to position [226, 0]
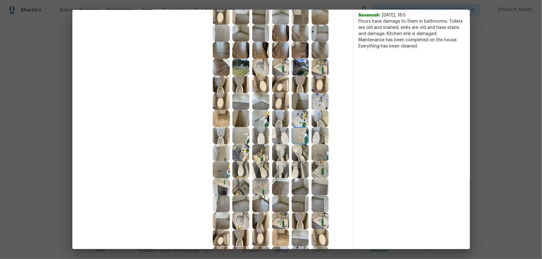
click at [262, 120] on img at bounding box center [260, 118] width 17 height 17
click at [240, 137] on img at bounding box center [240, 135] width 17 height 17
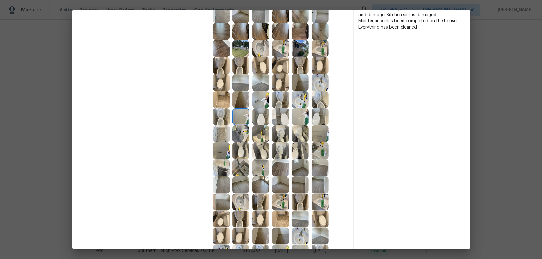
scroll to position [254, 0]
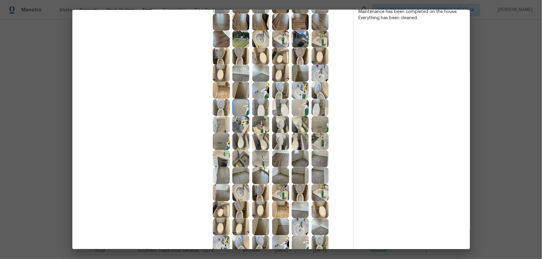
click at [320, 122] on img at bounding box center [320, 124] width 17 height 17
click at [295, 107] on img at bounding box center [300, 107] width 17 height 17
click at [299, 92] on img at bounding box center [300, 90] width 17 height 17
click at [313, 92] on img at bounding box center [320, 90] width 17 height 17
click at [298, 37] on img at bounding box center [300, 39] width 17 height 17
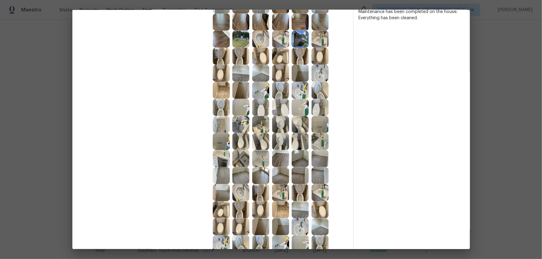
drag, startPoint x: 291, startPoint y: 37, endPoint x: 282, endPoint y: 57, distance: 21.3
click at [292, 38] on img at bounding box center [300, 39] width 17 height 17
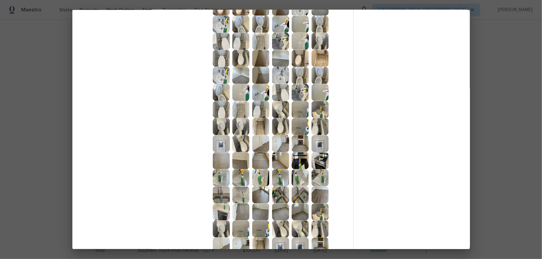
scroll to position [537, 0]
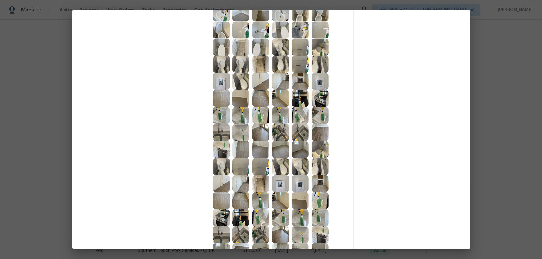
click at [317, 84] on img at bounding box center [320, 81] width 17 height 17
click at [317, 96] on img at bounding box center [320, 98] width 17 height 17
drag, startPoint x: 308, startPoint y: 97, endPoint x: 302, endPoint y: 124, distance: 27.7
click at [306, 98] on div at bounding box center [302, 98] width 20 height 17
click at [302, 127] on img at bounding box center [300, 132] width 17 height 17
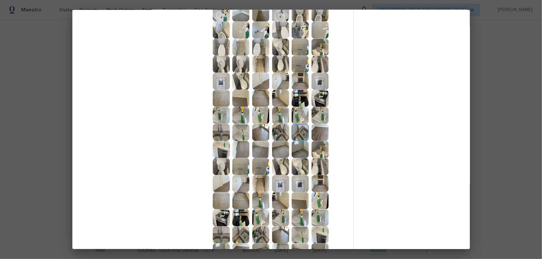
click at [282, 125] on img at bounding box center [280, 132] width 17 height 17
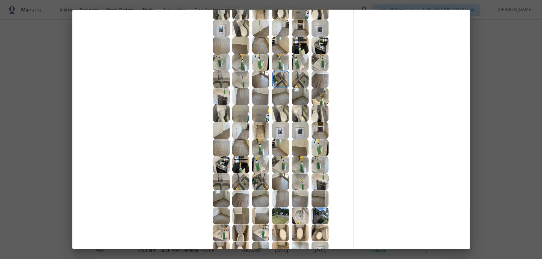
scroll to position [593, 0]
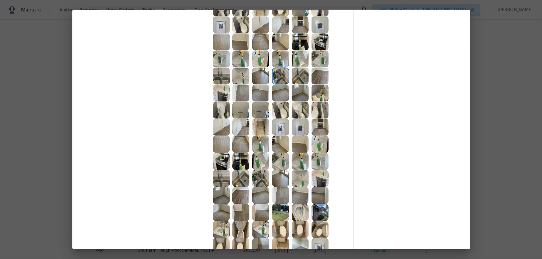
click at [263, 89] on img at bounding box center [260, 93] width 17 height 17
click at [277, 93] on img at bounding box center [280, 93] width 17 height 17
click at [299, 93] on img at bounding box center [300, 93] width 17 height 17
click at [322, 78] on img at bounding box center [320, 76] width 17 height 17
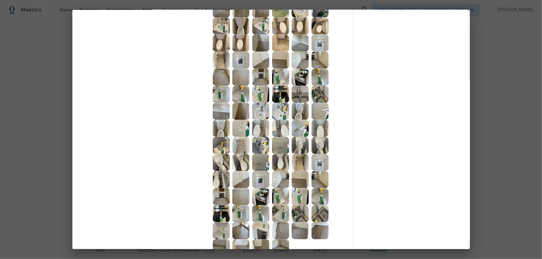
scroll to position [843, 0]
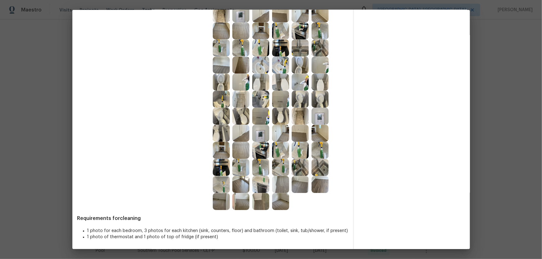
click at [320, 121] on img at bounding box center [320, 116] width 17 height 17
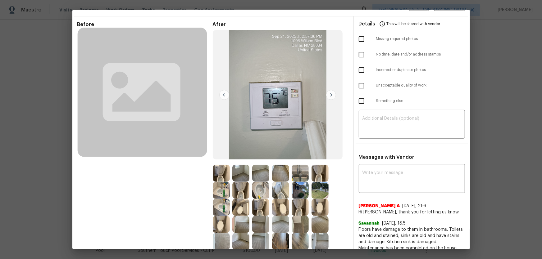
scroll to position [0, 0]
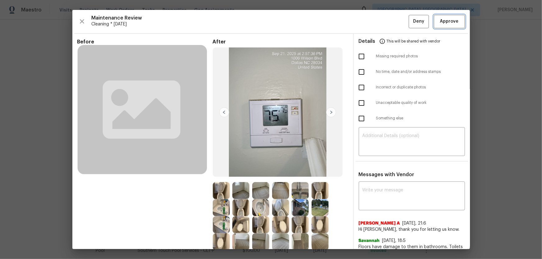
click at [441, 19] on span "Approve" at bounding box center [449, 22] width 19 height 8
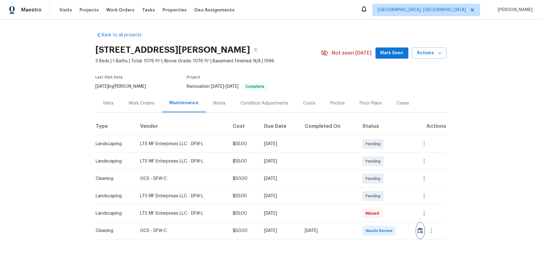
click at [386, 171] on img "button" at bounding box center [420, 231] width 5 height 6
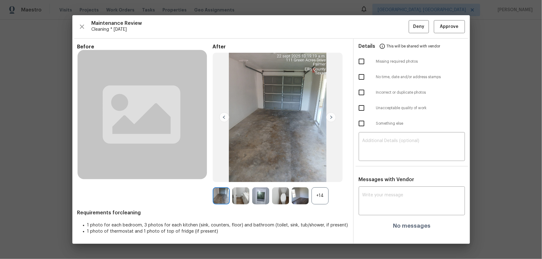
click at [319, 171] on div "+14" at bounding box center [320, 196] width 17 height 17
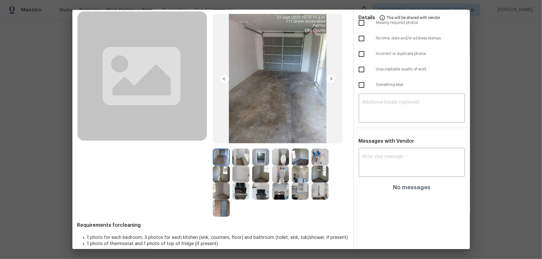
scroll to position [40, 0]
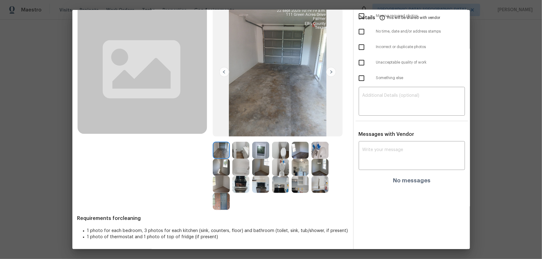
click at [285, 168] on img at bounding box center [280, 167] width 17 height 17
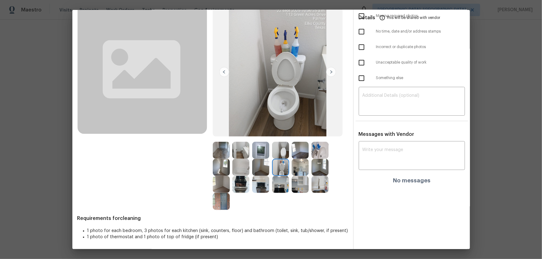
click at [309, 154] on div at bounding box center [302, 150] width 20 height 17
click at [240, 165] on img at bounding box center [240, 167] width 17 height 17
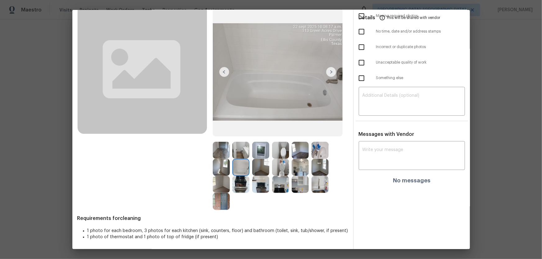
click at [272, 152] on img at bounding box center [280, 150] width 17 height 17
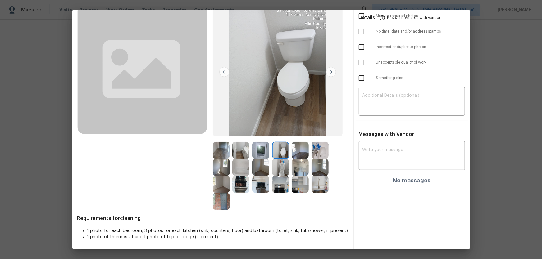
click at [259, 152] on img at bounding box center [260, 150] width 17 height 17
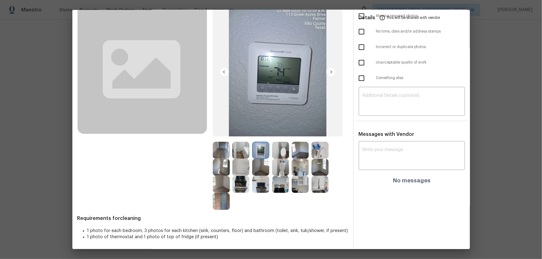
click at [259, 171] on img at bounding box center [260, 184] width 17 height 17
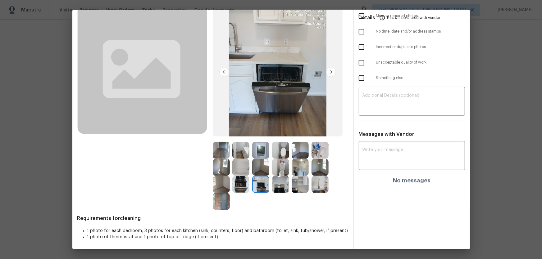
click at [238, 171] on img at bounding box center [240, 184] width 17 height 17
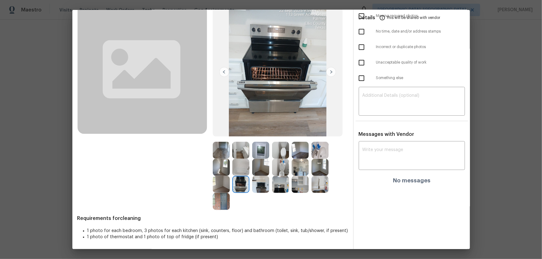
click at [227, 171] on img at bounding box center [221, 201] width 17 height 17
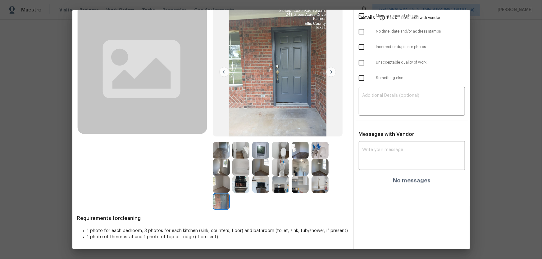
click at [272, 171] on img at bounding box center [280, 184] width 17 height 17
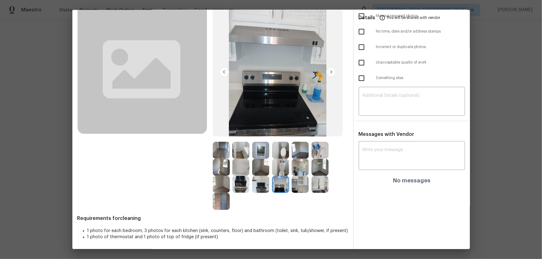
click at [250, 171] on div at bounding box center [242, 184] width 20 height 17
click at [292, 171] on img at bounding box center [300, 184] width 17 height 17
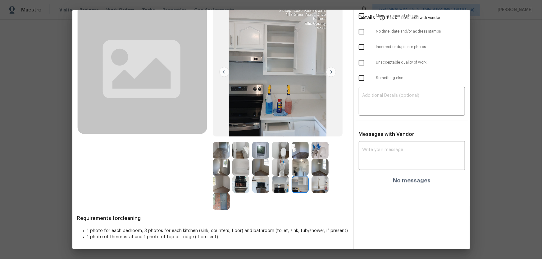
click at [314, 171] on img at bounding box center [320, 184] width 17 height 17
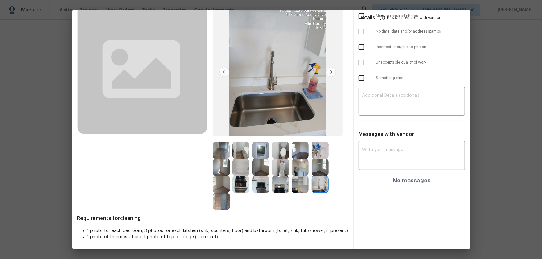
click at [324, 169] on img at bounding box center [320, 167] width 17 height 17
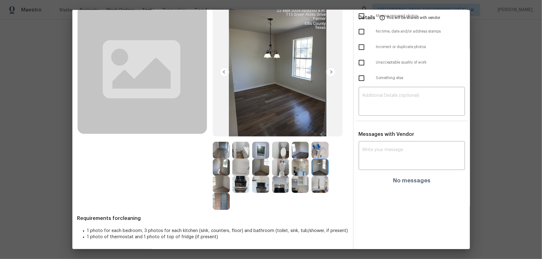
click at [298, 151] on img at bounding box center [300, 150] width 17 height 17
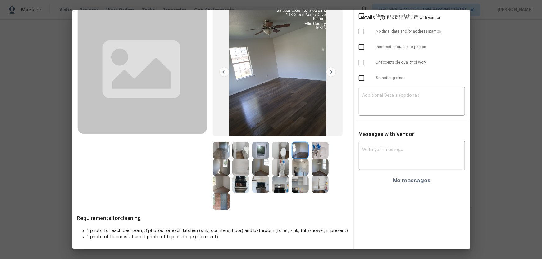
click at [254, 171] on img at bounding box center [260, 167] width 17 height 17
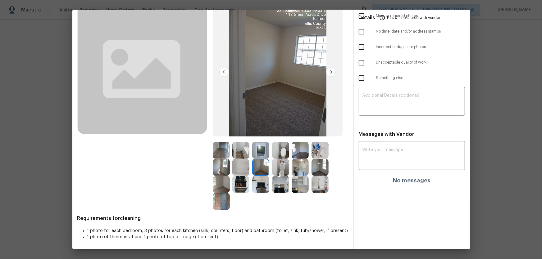
click at [214, 150] on img at bounding box center [221, 150] width 17 height 17
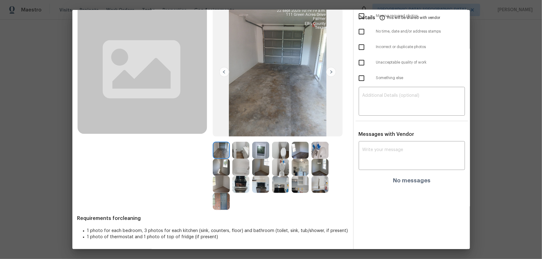
click at [215, 157] on img at bounding box center [221, 150] width 17 height 17
click at [229, 163] on div at bounding box center [223, 167] width 20 height 17
click at [240, 171] on img at bounding box center [240, 184] width 17 height 17
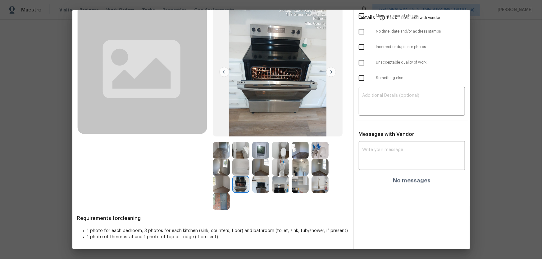
click at [301, 171] on img at bounding box center [300, 184] width 17 height 17
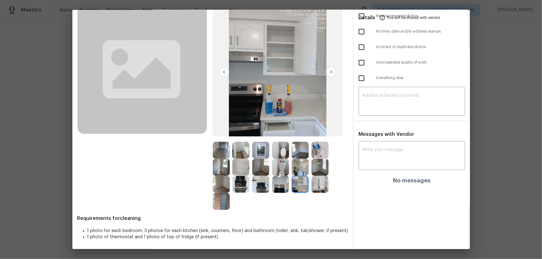
click at [272, 171] on img at bounding box center [280, 184] width 17 height 17
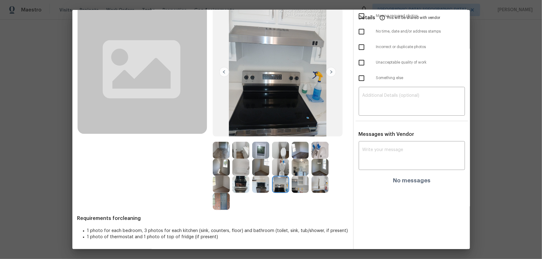
click at [313, 171] on img at bounding box center [320, 184] width 17 height 17
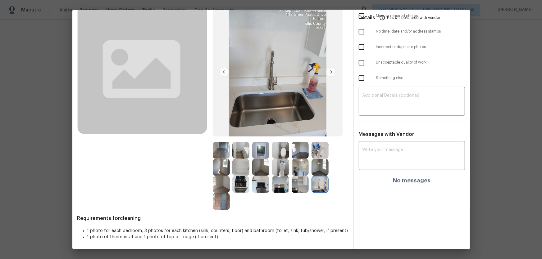
click at [292, 164] on img at bounding box center [300, 167] width 17 height 17
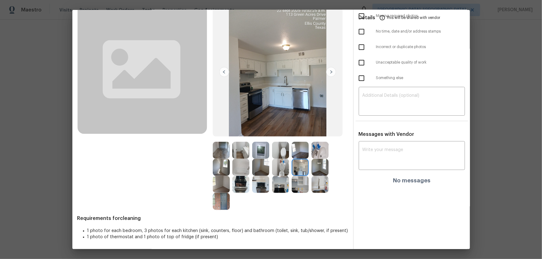
click at [315, 171] on img at bounding box center [320, 184] width 17 height 17
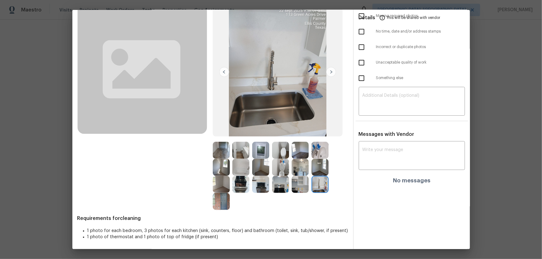
scroll to position [0, 0]
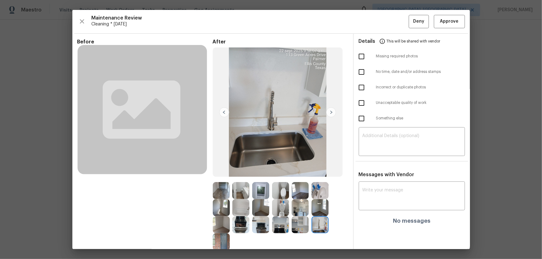
click at [257, 171] on img at bounding box center [260, 190] width 17 height 17
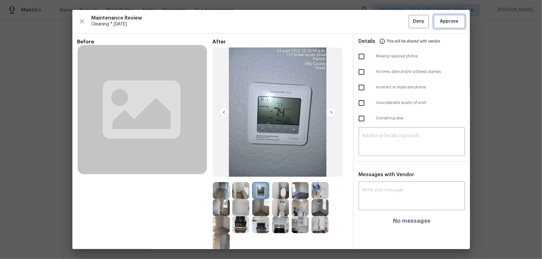
click at [386, 23] on span "Approve" at bounding box center [449, 22] width 19 height 8
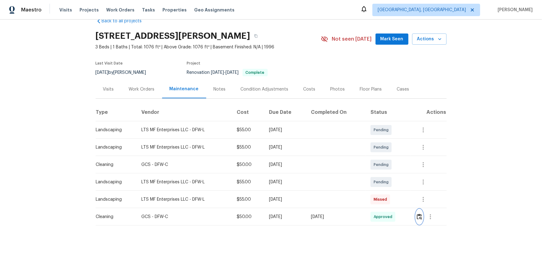
scroll to position [22, 0]
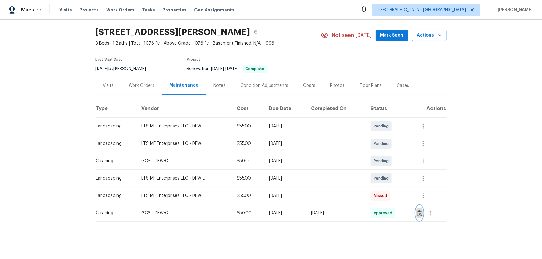
click at [386, 171] on button "button" at bounding box center [419, 213] width 7 height 15
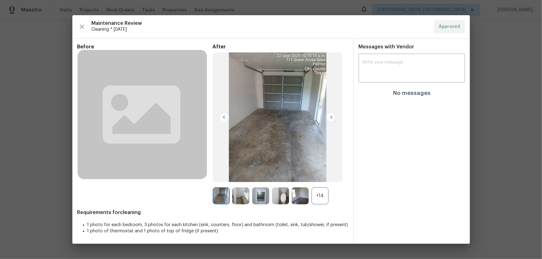
click at [315, 171] on div "+14" at bounding box center [320, 196] width 17 height 17
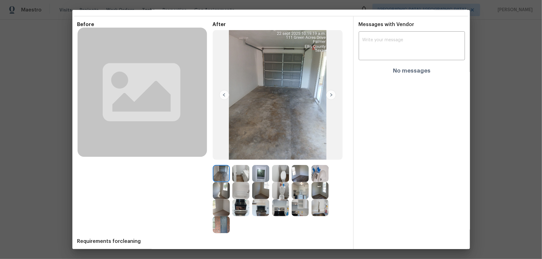
scroll to position [0, 0]
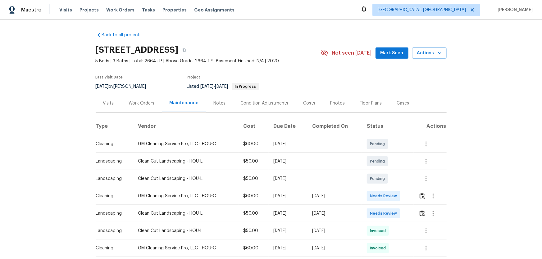
click at [386, 171] on div at bounding box center [433, 196] width 28 height 15
click at [386, 171] on button "button" at bounding box center [422, 196] width 7 height 15
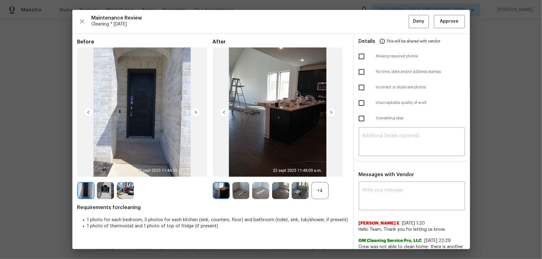
click at [321, 171] on div "+4" at bounding box center [320, 190] width 17 height 17
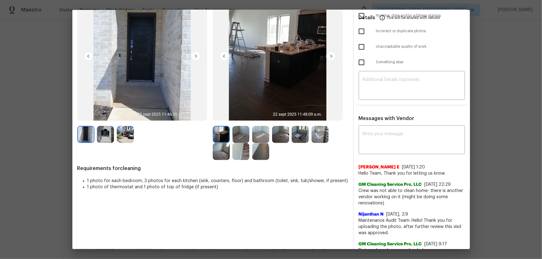
scroll to position [85, 0]
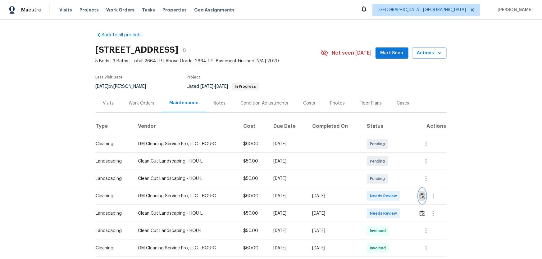
click at [386, 171] on img "button" at bounding box center [422, 196] width 5 height 6
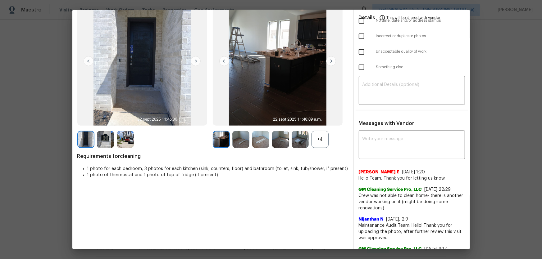
scroll to position [56, 0]
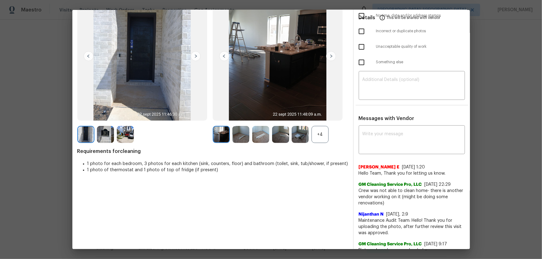
click at [317, 140] on div "+4" at bounding box center [320, 134] width 17 height 17
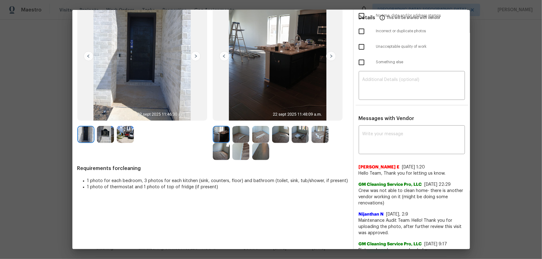
click at [112, 137] on img at bounding box center [105, 134] width 17 height 17
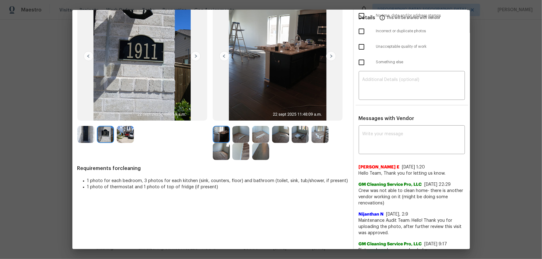
click at [119, 139] on img at bounding box center [125, 134] width 17 height 17
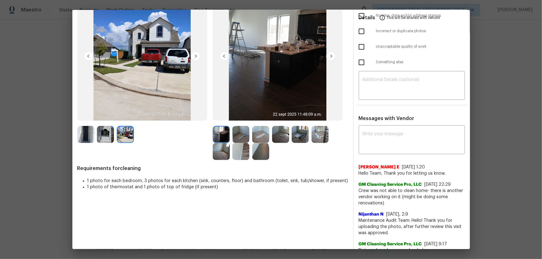
click at [242, 137] on img at bounding box center [240, 134] width 17 height 17
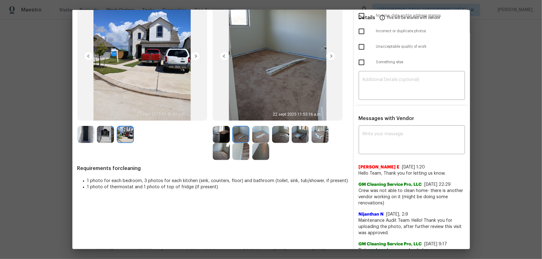
click at [267, 137] on img at bounding box center [260, 134] width 17 height 17
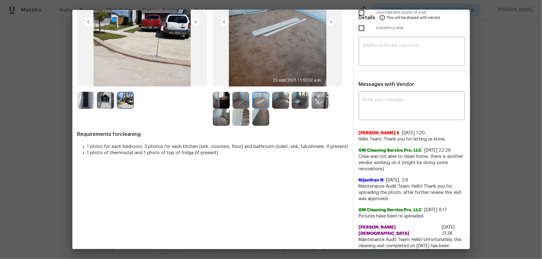
scroll to position [0, 0]
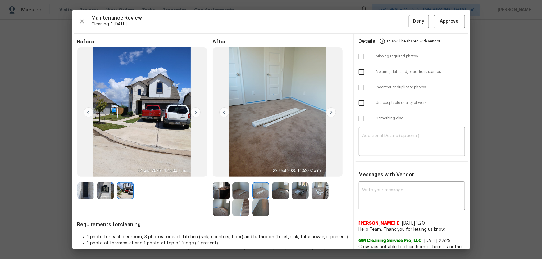
click at [223, 171] on img at bounding box center [221, 190] width 17 height 17
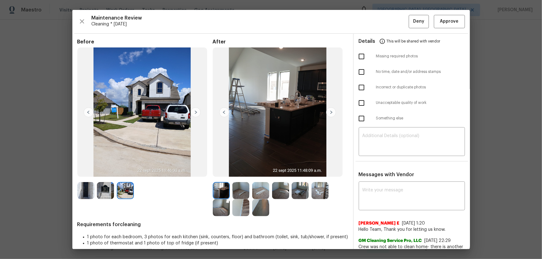
click at [236, 171] on img at bounding box center [240, 190] width 17 height 17
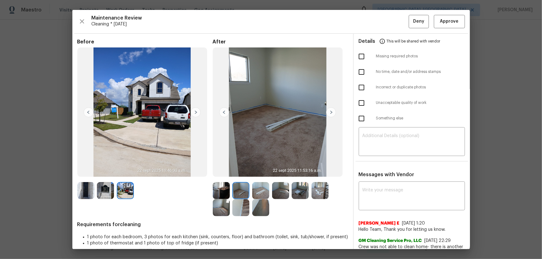
click at [263, 171] on img at bounding box center [260, 190] width 17 height 17
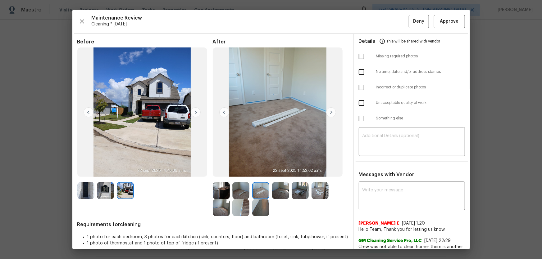
click at [279, 171] on img at bounding box center [280, 190] width 17 height 17
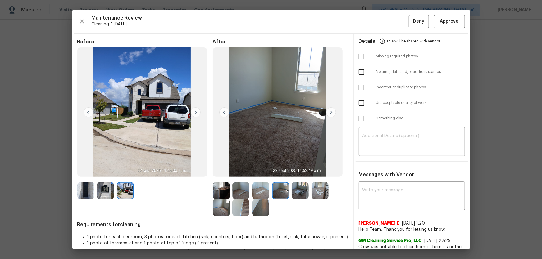
click at [312, 171] on img at bounding box center [320, 190] width 17 height 17
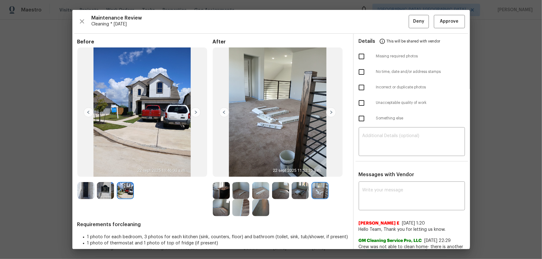
click at [301, 171] on img at bounding box center [300, 190] width 17 height 17
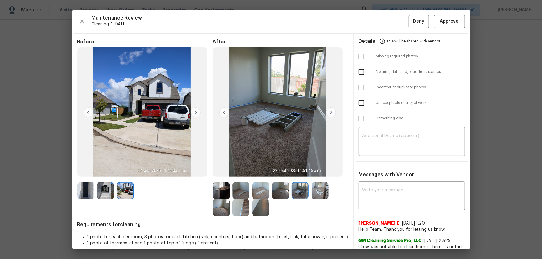
click at [226, 171] on img at bounding box center [221, 207] width 17 height 17
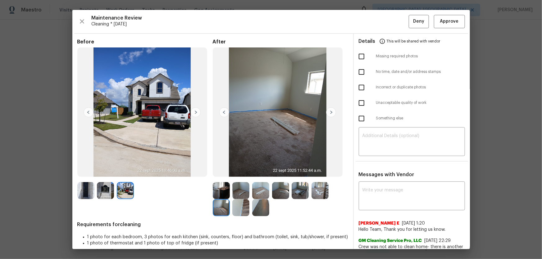
click at [235, 171] on img at bounding box center [240, 207] width 17 height 17
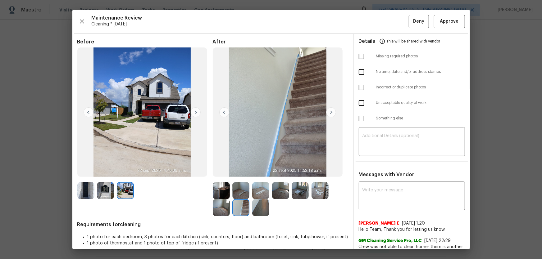
click at [258, 171] on img at bounding box center [260, 207] width 17 height 17
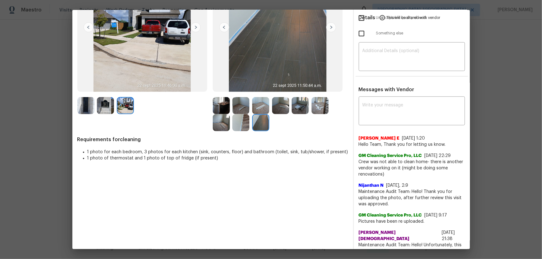
scroll to position [85, 0]
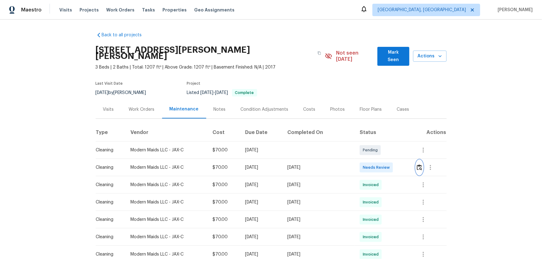
click at [386, 165] on img "button" at bounding box center [419, 168] width 5 height 6
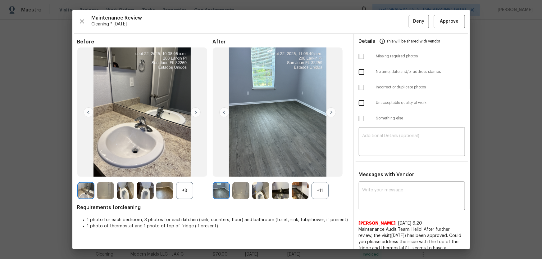
click at [318, 171] on div "+11" at bounding box center [320, 190] width 17 height 17
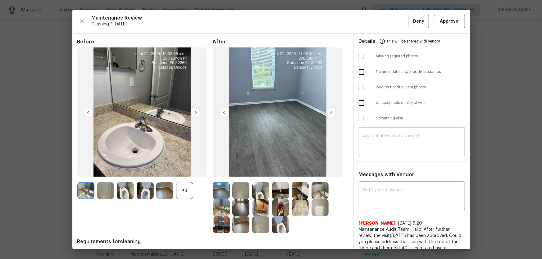
click at [189, 171] on div "+8" at bounding box center [184, 190] width 17 height 17
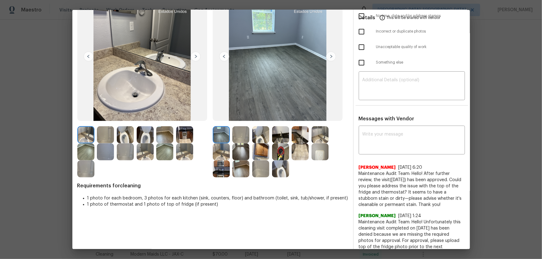
scroll to position [56, 0]
click at [273, 171] on div "Before After Requirements for cleaning 1 photo for each bedroom, 3 photos for e…" at bounding box center [212, 131] width 271 height 297
click at [279, 171] on img at bounding box center [280, 168] width 17 height 17
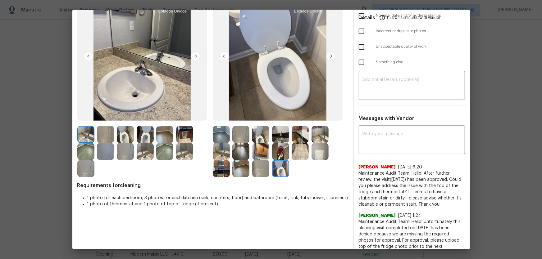
click at [261, 144] on img at bounding box center [260, 151] width 17 height 17
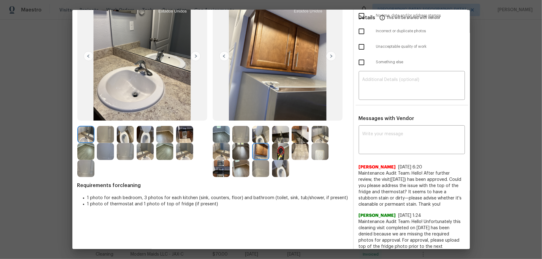
click at [258, 139] on img at bounding box center [260, 134] width 17 height 17
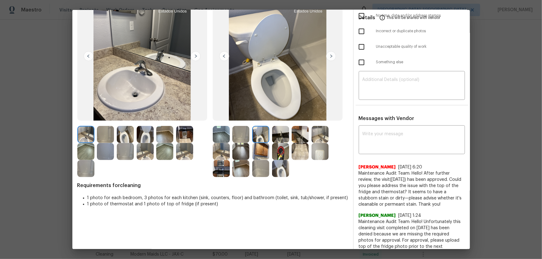
click at [214, 157] on img at bounding box center [221, 151] width 17 height 17
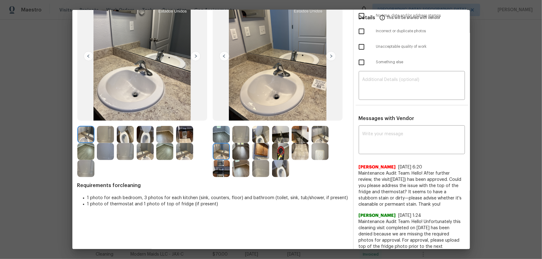
click at [317, 136] on img at bounding box center [320, 134] width 17 height 17
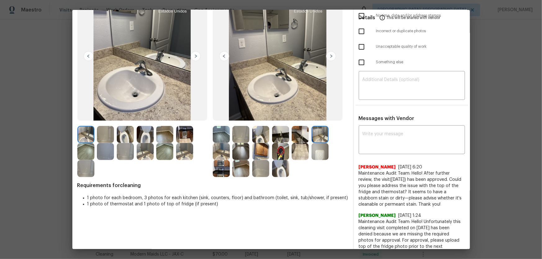
click at [319, 149] on img at bounding box center [320, 151] width 17 height 17
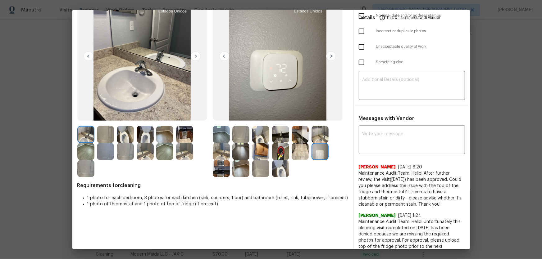
click at [261, 164] on img at bounding box center [260, 168] width 17 height 17
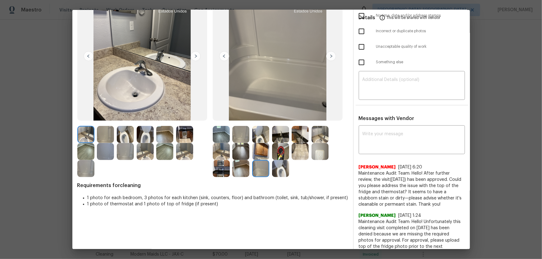
click at [244, 138] on img at bounding box center [240, 134] width 17 height 17
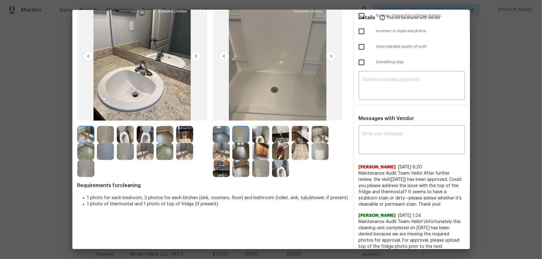
click at [256, 147] on img at bounding box center [260, 151] width 17 height 17
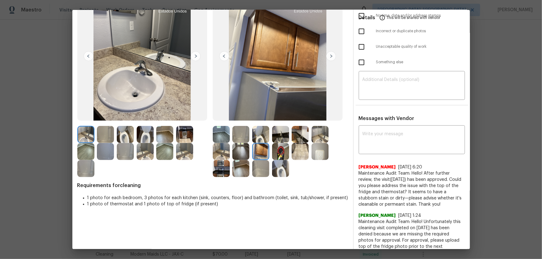
click at [260, 135] on img at bounding box center [260, 134] width 17 height 17
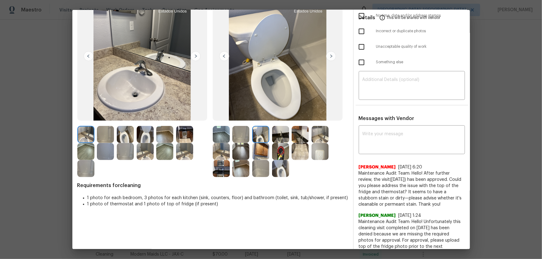
click at [272, 137] on img at bounding box center [280, 134] width 17 height 17
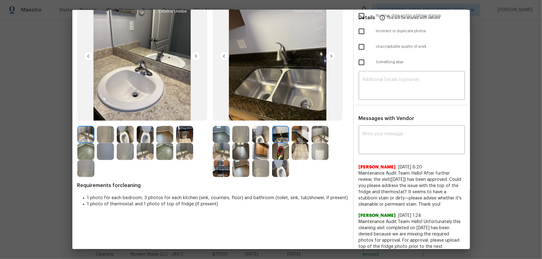
click at [296, 136] on img at bounding box center [300, 134] width 17 height 17
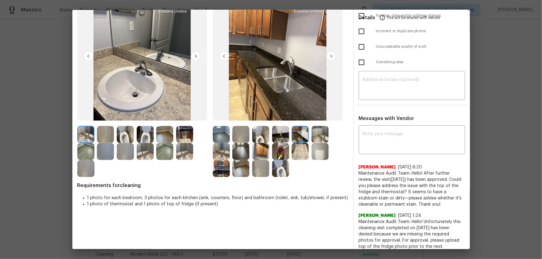
click at [284, 136] on img at bounding box center [280, 134] width 17 height 17
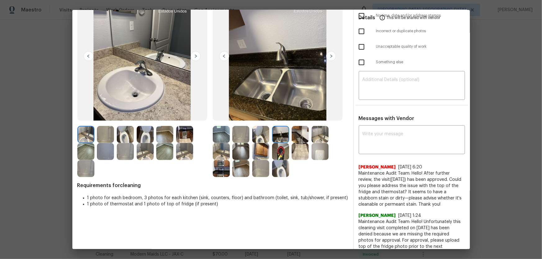
click at [248, 147] on img at bounding box center [240, 151] width 17 height 17
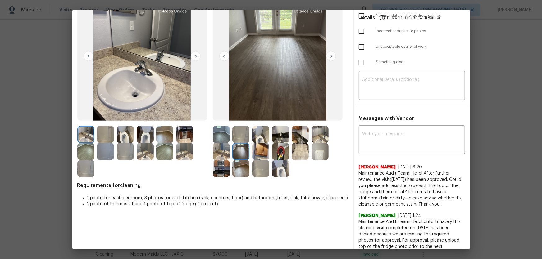
click at [225, 137] on img at bounding box center [221, 134] width 17 height 17
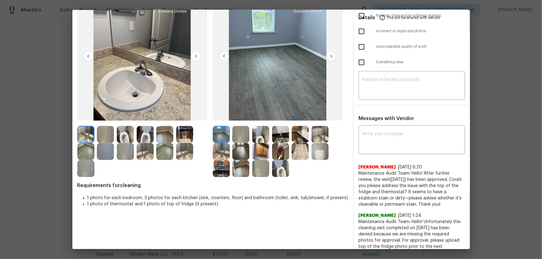
click at [240, 165] on img at bounding box center [240, 168] width 17 height 17
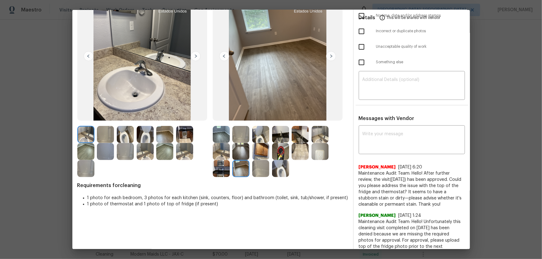
click at [258, 152] on img at bounding box center [260, 151] width 17 height 17
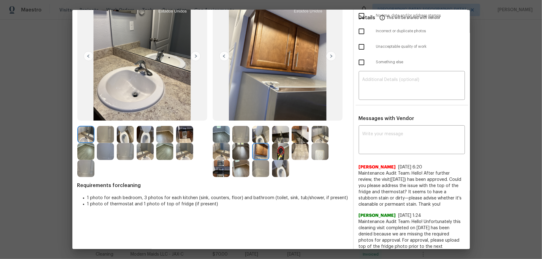
click at [260, 139] on img at bounding box center [260, 134] width 17 height 17
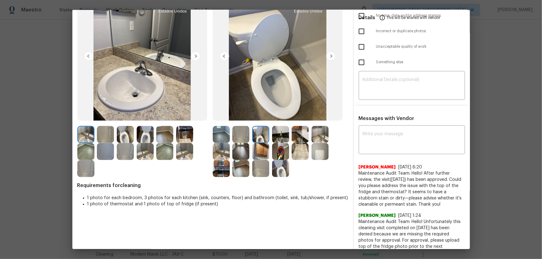
click at [277, 137] on img at bounding box center [280, 134] width 17 height 17
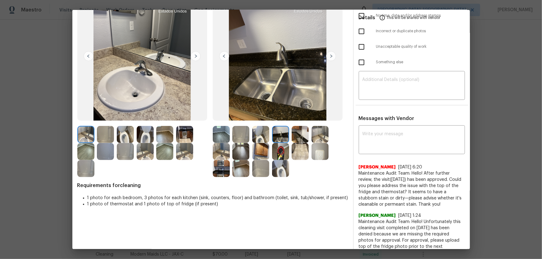
click at [278, 150] on img at bounding box center [280, 151] width 17 height 17
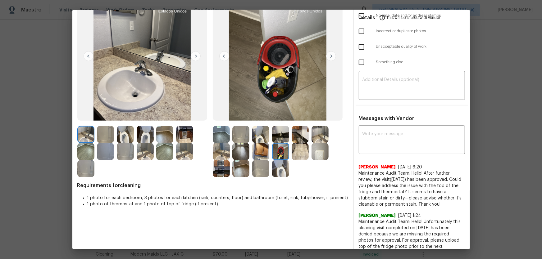
click at [295, 150] on img at bounding box center [300, 151] width 17 height 17
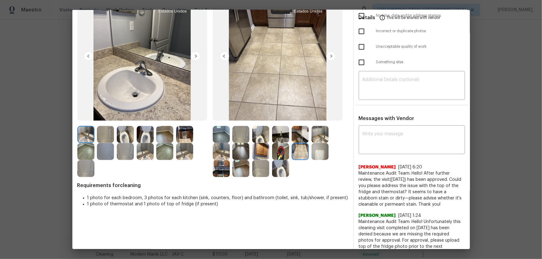
click at [298, 139] on img at bounding box center [300, 134] width 17 height 17
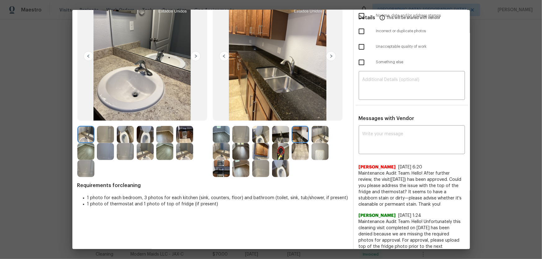
click at [321, 137] on img at bounding box center [320, 134] width 17 height 17
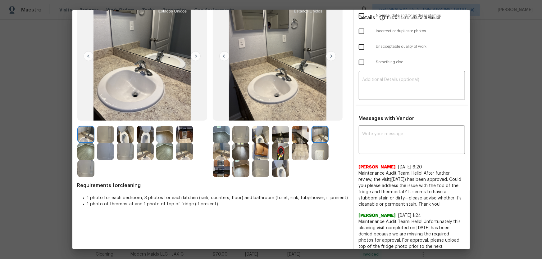
click at [318, 152] on img at bounding box center [320, 151] width 17 height 17
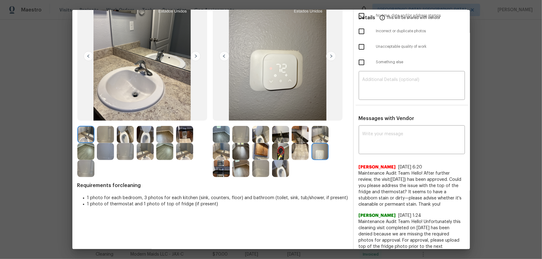
click at [218, 168] on img at bounding box center [221, 168] width 17 height 17
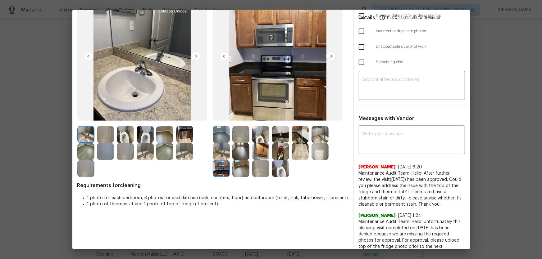
click at [218, 159] on img at bounding box center [221, 151] width 17 height 17
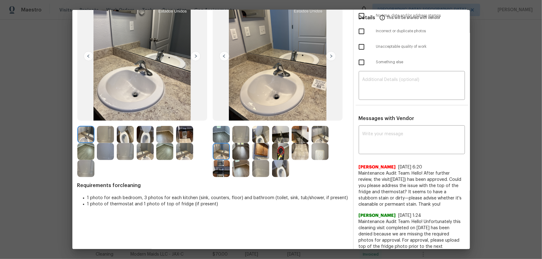
click at [233, 155] on img at bounding box center [240, 151] width 17 height 17
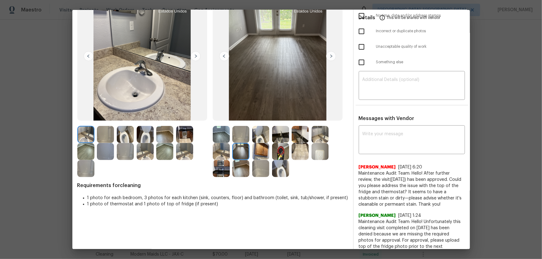
click at [185, 155] on img at bounding box center [184, 151] width 17 height 17
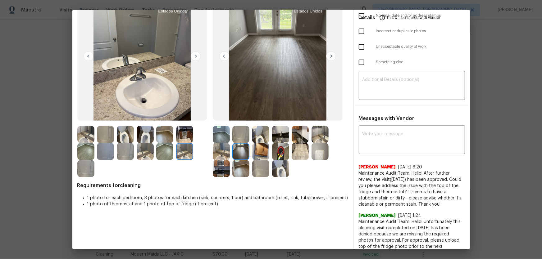
click at [187, 138] on img at bounding box center [184, 134] width 17 height 17
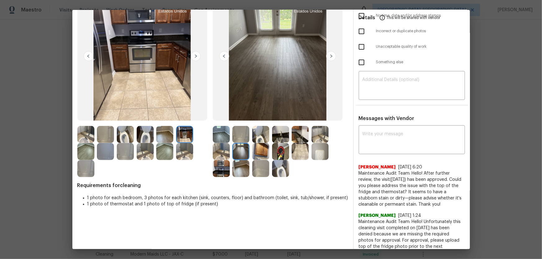
click at [259, 154] on img at bounding box center [260, 151] width 17 height 17
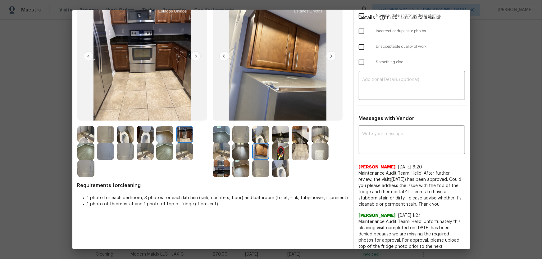
click at [275, 141] on img at bounding box center [280, 134] width 17 height 17
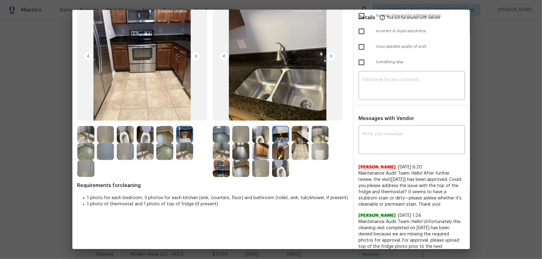
click at [276, 149] on img at bounding box center [280, 151] width 17 height 17
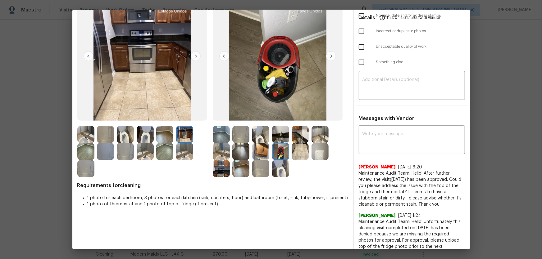
click at [296, 137] on img at bounding box center [300, 134] width 17 height 17
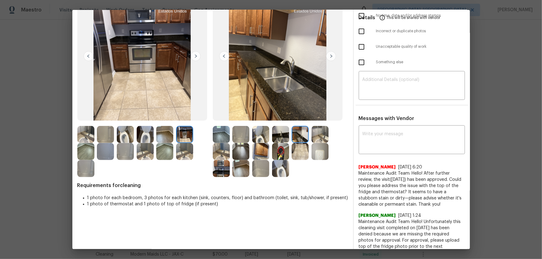
click at [292, 149] on img at bounding box center [300, 151] width 17 height 17
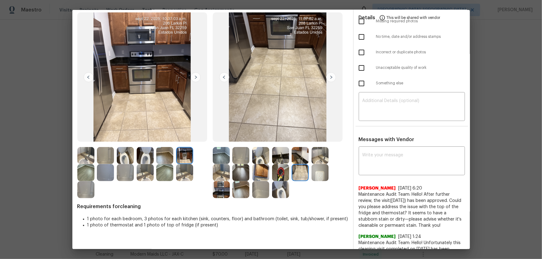
scroll to position [0, 0]
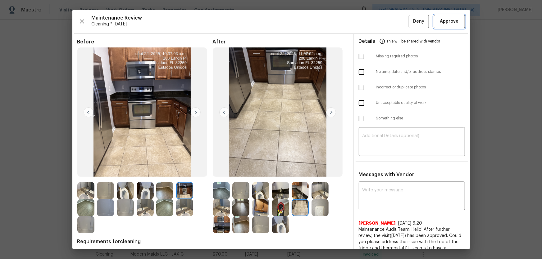
click at [386, 23] on span "Approve" at bounding box center [449, 22] width 19 height 8
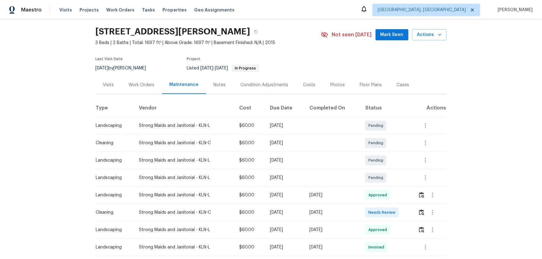
scroll to position [28, 0]
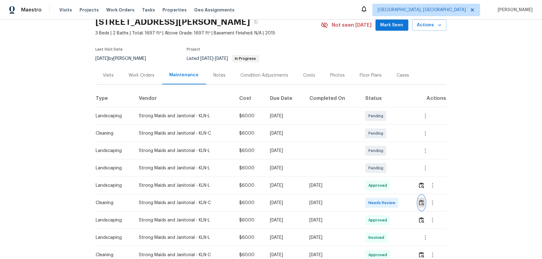
click at [386, 171] on button "button" at bounding box center [421, 203] width 7 height 15
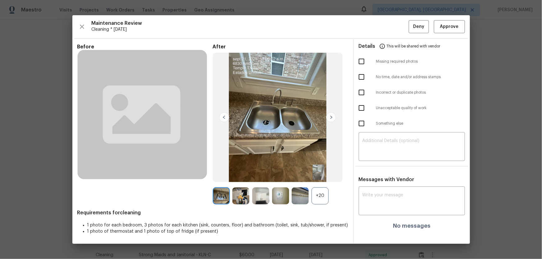
click at [321, 171] on div "+20" at bounding box center [320, 196] width 17 height 17
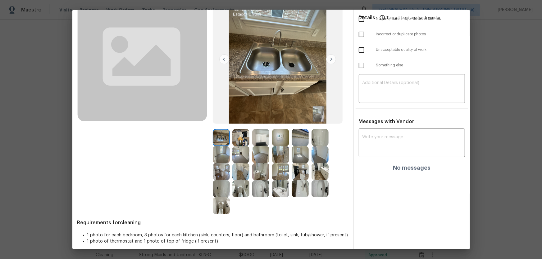
scroll to position [57, 0]
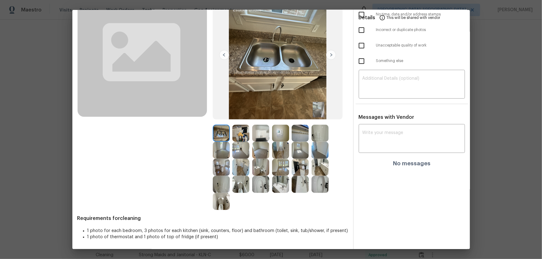
click at [281, 139] on img at bounding box center [280, 133] width 17 height 17
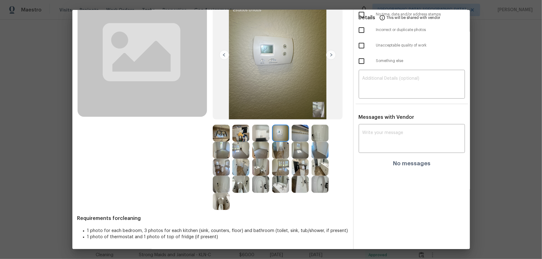
click at [230, 171] on div at bounding box center [223, 184] width 20 height 17
click at [239, 171] on img at bounding box center [240, 184] width 17 height 17
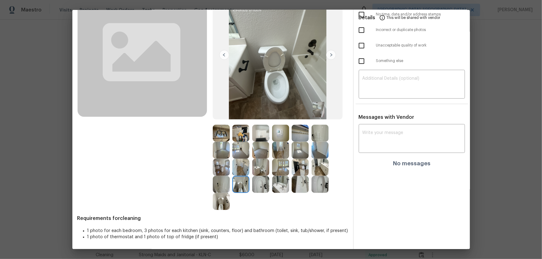
click at [220, 171] on img at bounding box center [221, 201] width 17 height 17
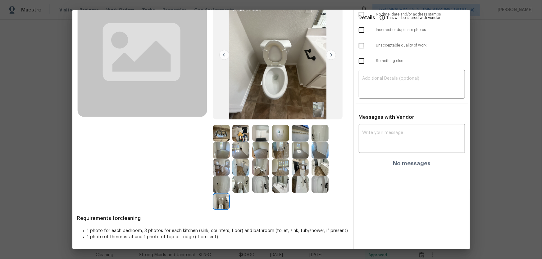
click at [256, 171] on img at bounding box center [260, 184] width 17 height 17
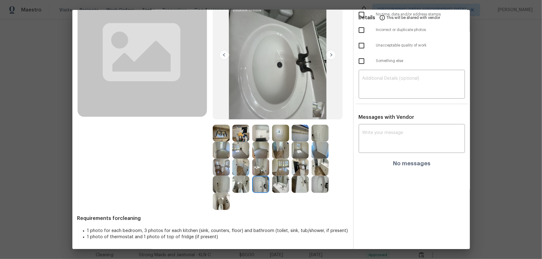
click at [268, 171] on div at bounding box center [262, 184] width 20 height 17
click at [221, 171] on img at bounding box center [221, 184] width 17 height 17
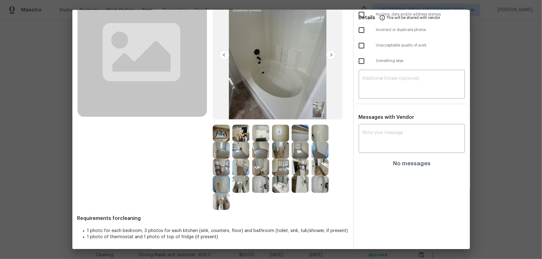
click at [316, 138] on img at bounding box center [320, 133] width 17 height 17
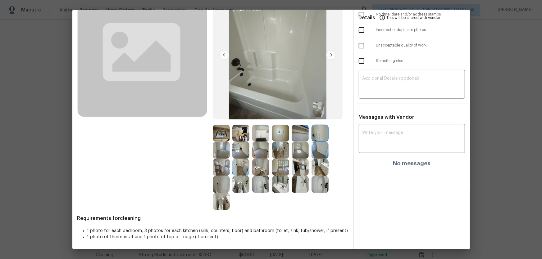
click at [296, 136] on img at bounding box center [300, 133] width 17 height 17
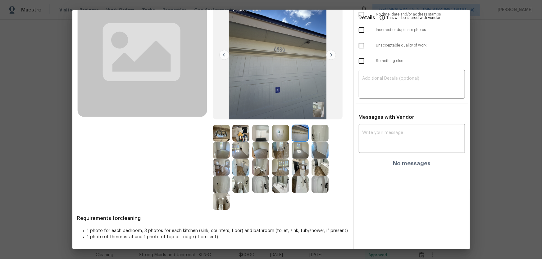
click at [272, 136] on img at bounding box center [280, 133] width 17 height 17
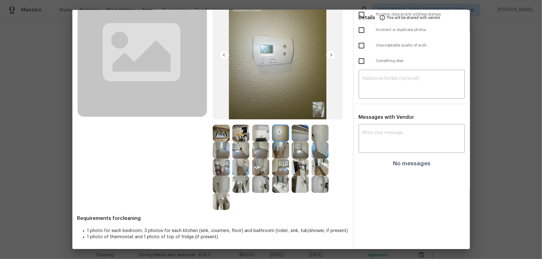
click at [263, 134] on img at bounding box center [260, 133] width 17 height 17
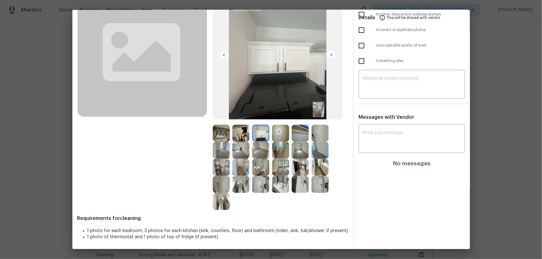
click at [229, 134] on div at bounding box center [223, 133] width 20 height 17
click at [214, 134] on img at bounding box center [221, 133] width 17 height 17
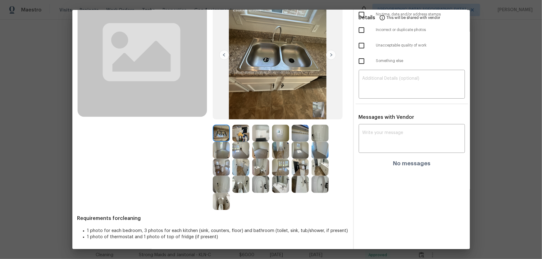
click at [255, 151] on img at bounding box center [260, 150] width 17 height 17
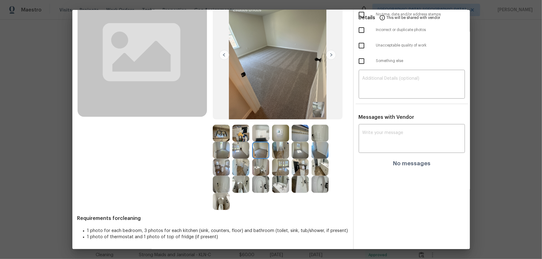
click at [225, 153] on img at bounding box center [221, 150] width 17 height 17
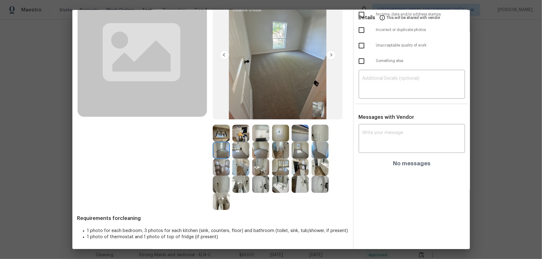
click at [299, 151] on img at bounding box center [300, 150] width 17 height 17
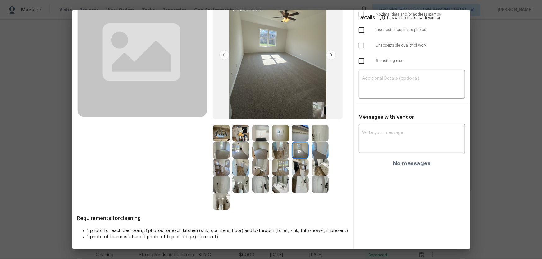
click at [313, 150] on img at bounding box center [320, 150] width 17 height 17
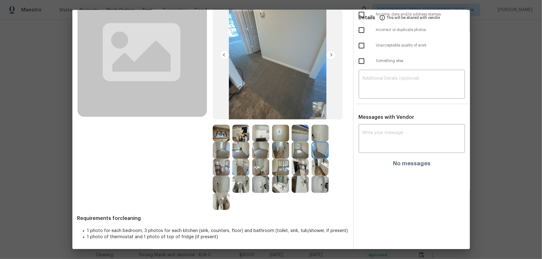
click at [304, 133] on img at bounding box center [300, 133] width 17 height 17
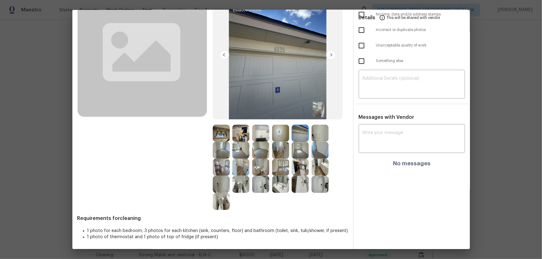
click at [319, 133] on img at bounding box center [320, 133] width 17 height 17
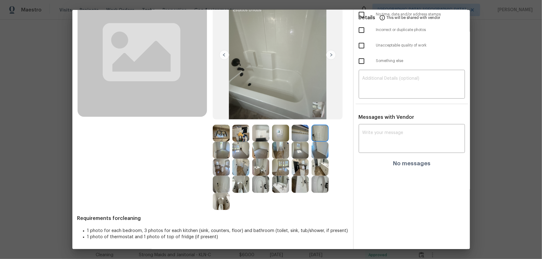
click at [295, 135] on img at bounding box center [300, 133] width 17 height 17
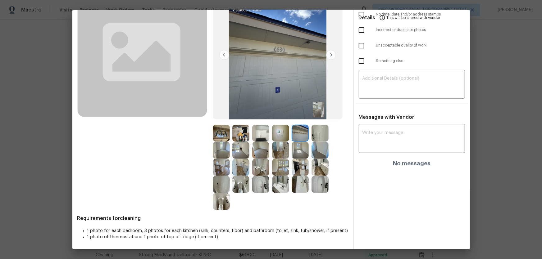
click at [263, 137] on img at bounding box center [260, 133] width 17 height 17
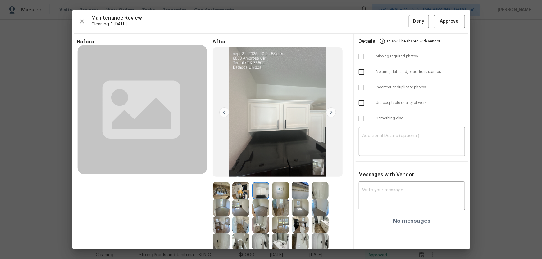
scroll to position [0, 0]
click at [239, 171] on img at bounding box center [240, 190] width 17 height 17
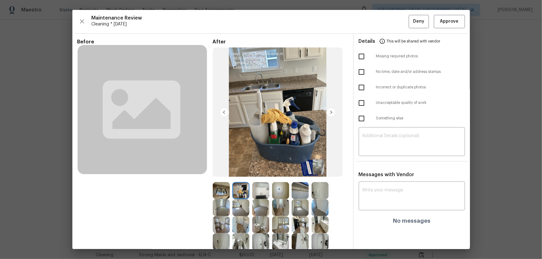
click at [240, 171] on img at bounding box center [240, 207] width 17 height 17
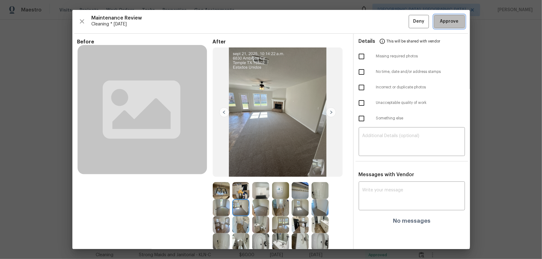
click at [386, 25] on button "Approve" at bounding box center [449, 21] width 31 height 13
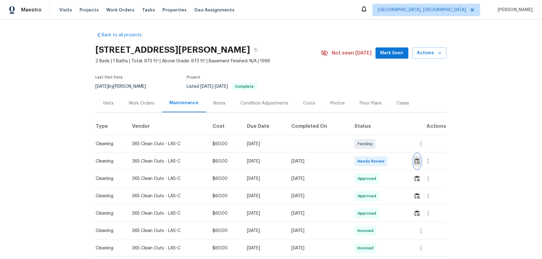
click at [386, 159] on img "button" at bounding box center [417, 161] width 5 height 6
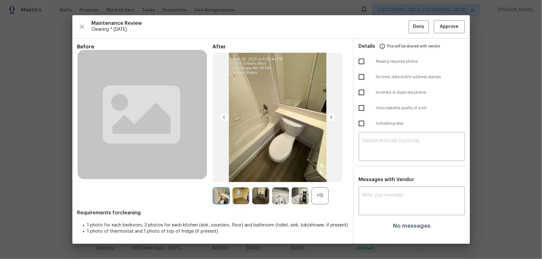
click at [319, 171] on div "+15" at bounding box center [320, 196] width 17 height 17
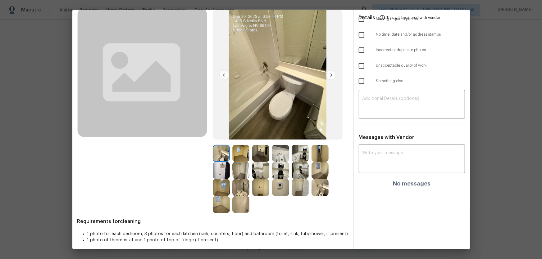
scroll to position [40, 0]
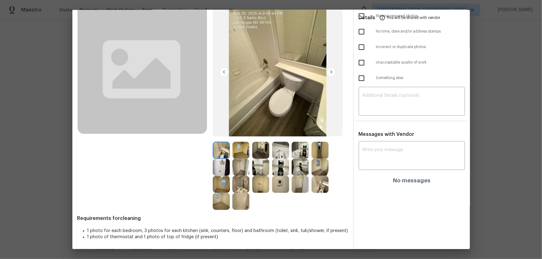
click at [239, 171] on img at bounding box center [240, 184] width 17 height 17
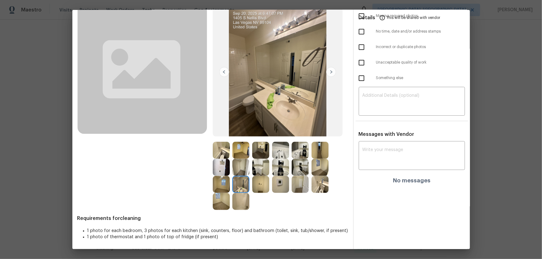
click at [317, 171] on img at bounding box center [320, 184] width 17 height 17
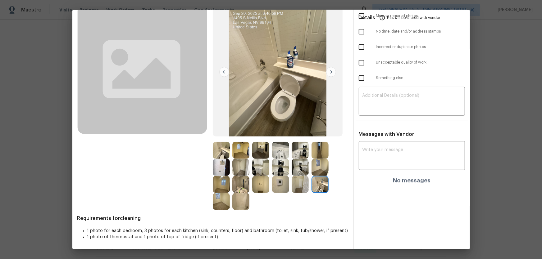
click at [240, 171] on img at bounding box center [240, 201] width 17 height 17
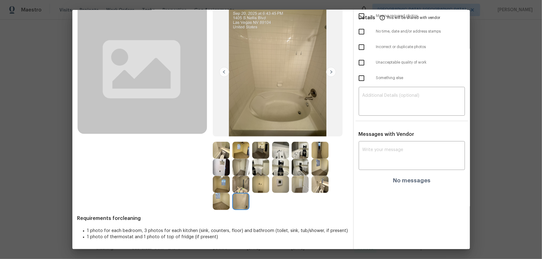
click at [278, 171] on img at bounding box center [280, 184] width 17 height 17
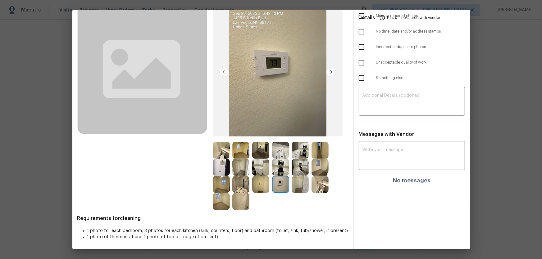
click at [236, 151] on img at bounding box center [240, 150] width 17 height 17
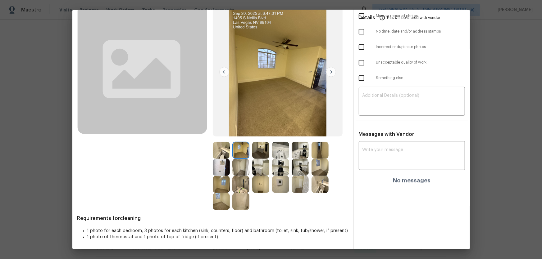
click at [223, 171] on img at bounding box center [221, 184] width 17 height 17
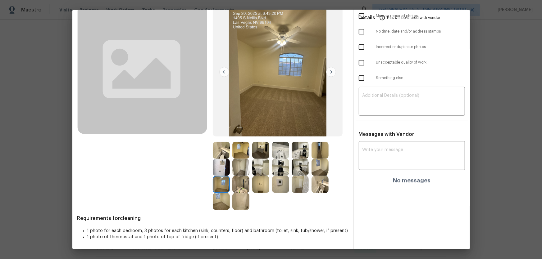
click at [221, 171] on img at bounding box center [221, 201] width 17 height 17
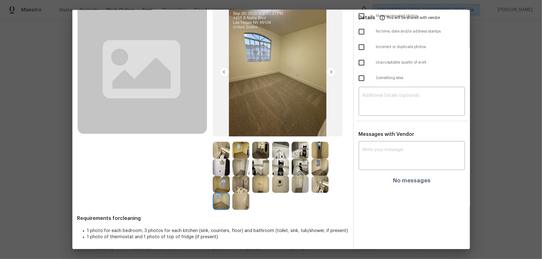
click at [238, 171] on img at bounding box center [240, 184] width 17 height 17
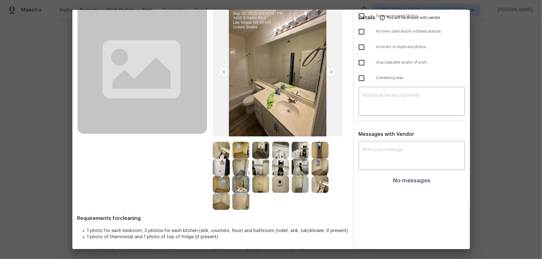
click at [240, 171] on img at bounding box center [240, 184] width 17 height 17
click at [245, 168] on img at bounding box center [240, 167] width 17 height 17
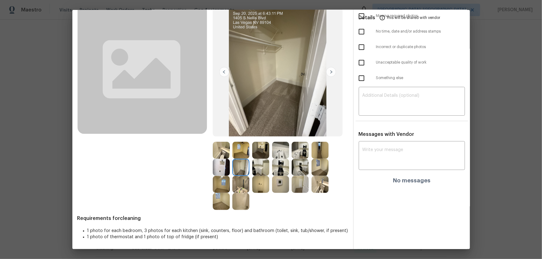
click at [261, 169] on img at bounding box center [260, 167] width 17 height 17
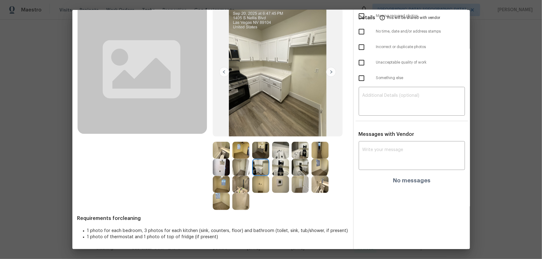
click at [280, 171] on img at bounding box center [280, 167] width 17 height 17
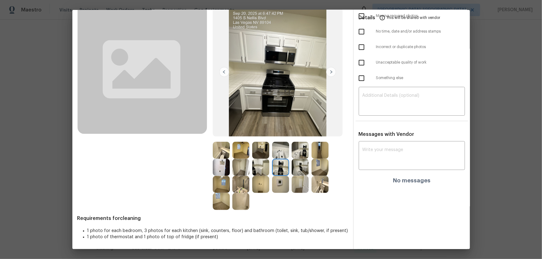
click at [277, 154] on img at bounding box center [280, 150] width 17 height 17
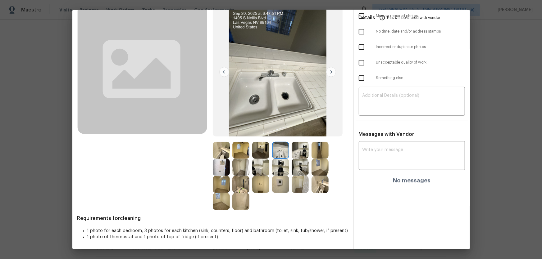
click at [307, 152] on img at bounding box center [300, 150] width 17 height 17
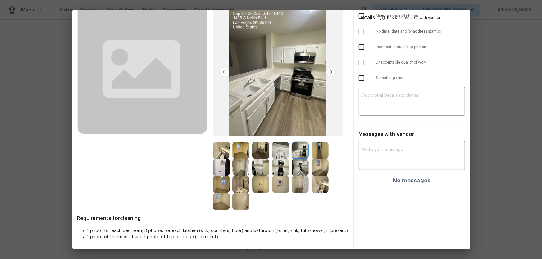
click at [297, 163] on img at bounding box center [300, 167] width 17 height 17
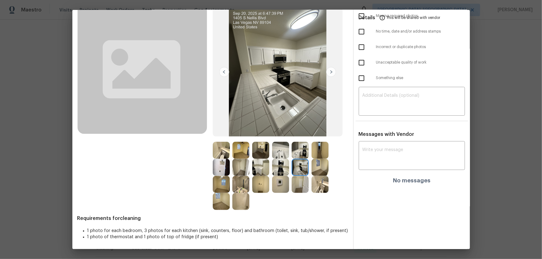
click at [315, 163] on img at bounding box center [320, 167] width 17 height 17
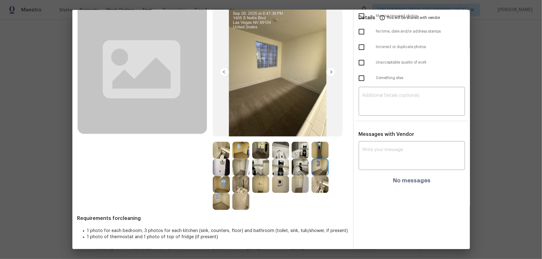
click at [319, 147] on img at bounding box center [320, 150] width 17 height 17
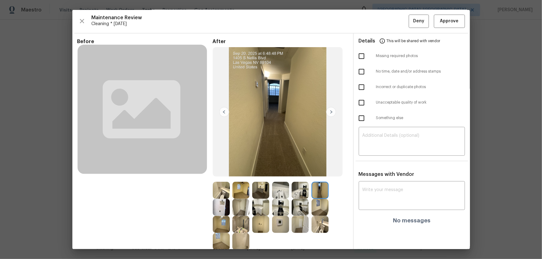
scroll to position [0, 0]
click at [386, 18] on span "Approve" at bounding box center [449, 22] width 19 height 8
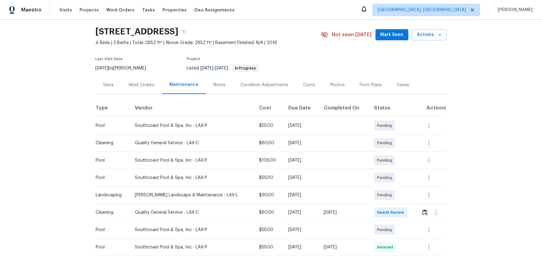
scroll to position [28, 0]
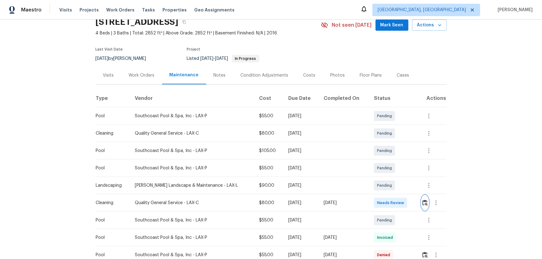
click at [386, 171] on img "button" at bounding box center [425, 203] width 5 height 6
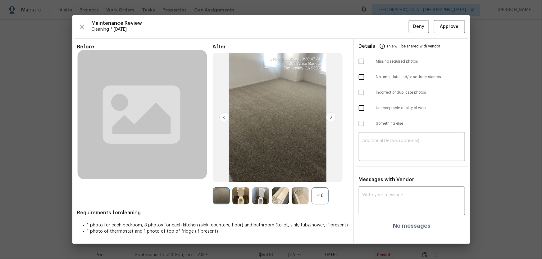
click at [324, 171] on div "+16" at bounding box center [320, 196] width 17 height 17
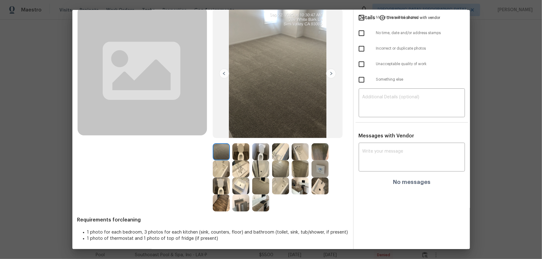
scroll to position [40, 0]
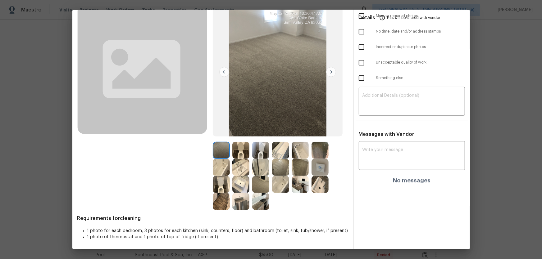
click at [243, 153] on img at bounding box center [240, 150] width 17 height 17
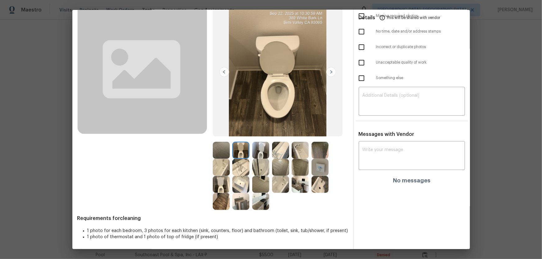
click at [258, 153] on img at bounding box center [260, 150] width 17 height 17
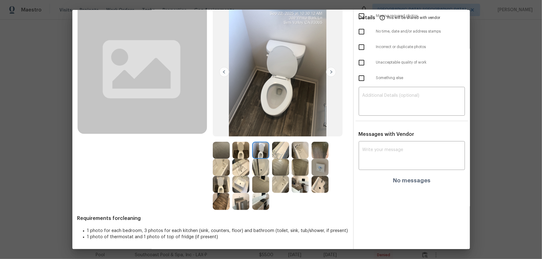
click at [221, 171] on img at bounding box center [221, 184] width 17 height 17
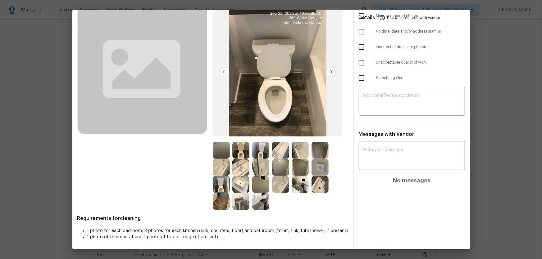
click at [236, 171] on img at bounding box center [240, 184] width 17 height 17
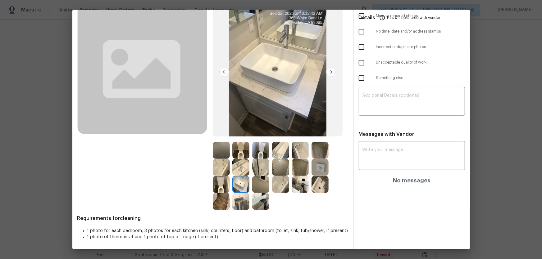
click at [236, 171] on img at bounding box center [240, 167] width 17 height 17
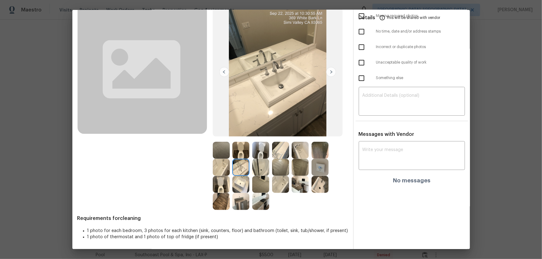
click at [272, 156] on img at bounding box center [280, 150] width 17 height 17
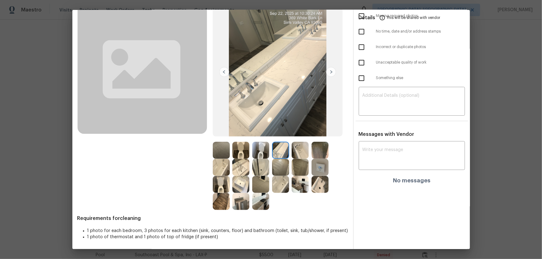
click at [320, 171] on img at bounding box center [320, 184] width 17 height 17
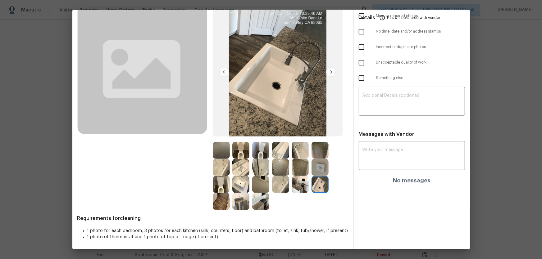
click at [281, 171] on img at bounding box center [280, 184] width 17 height 17
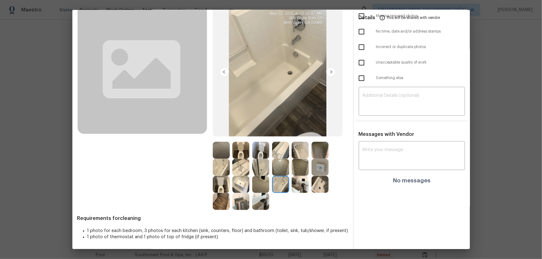
click at [246, 171] on img at bounding box center [240, 184] width 17 height 17
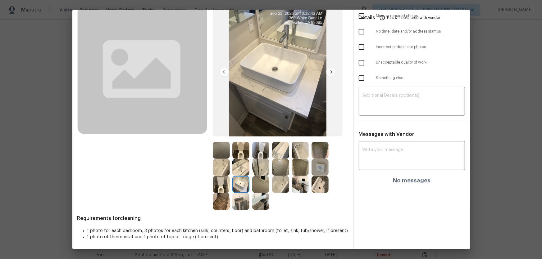
click at [245, 162] on img at bounding box center [240, 167] width 17 height 17
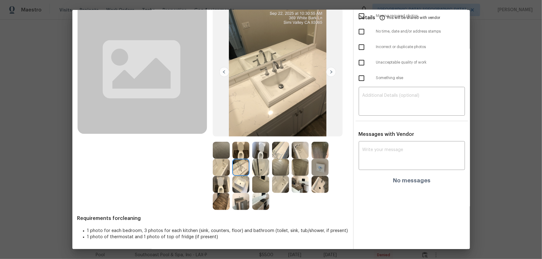
click at [274, 154] on img at bounding box center [280, 150] width 17 height 17
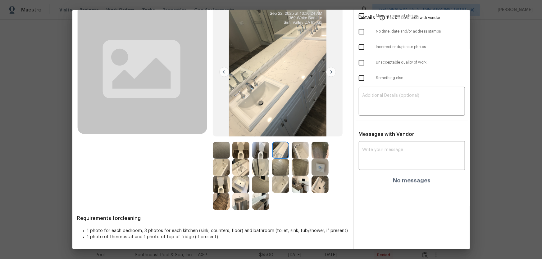
click at [220, 168] on img at bounding box center [221, 167] width 17 height 17
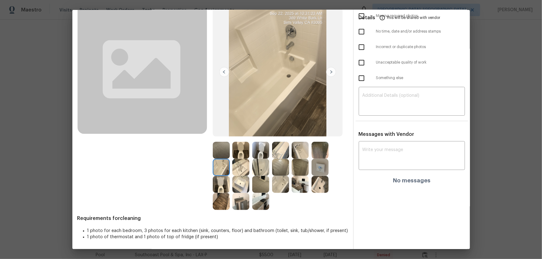
click at [295, 152] on img at bounding box center [300, 150] width 17 height 17
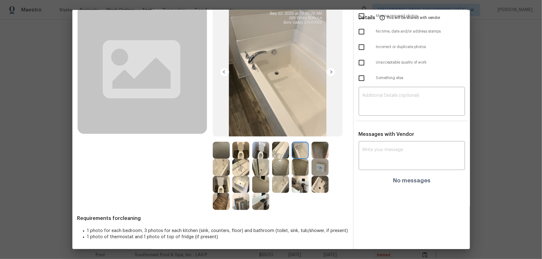
click at [279, 171] on img at bounding box center [280, 184] width 17 height 17
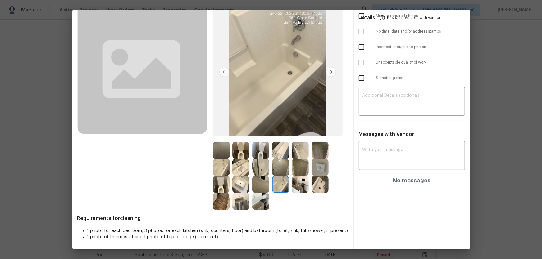
click at [261, 171] on img at bounding box center [260, 201] width 17 height 17
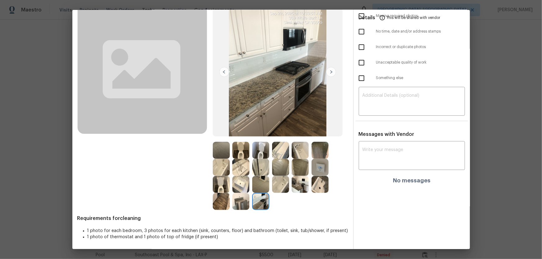
click at [240, 171] on img at bounding box center [240, 201] width 17 height 17
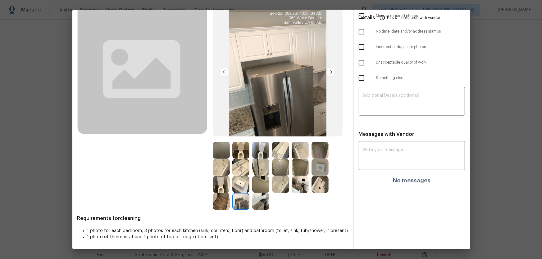
click at [281, 171] on img at bounding box center [280, 167] width 17 height 17
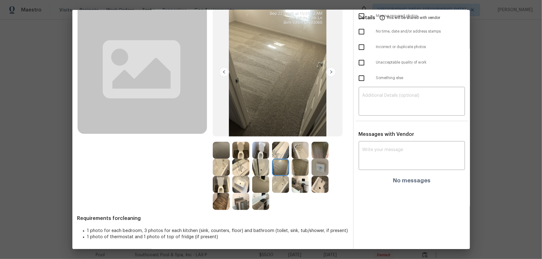
click at [262, 171] on img at bounding box center [260, 167] width 17 height 17
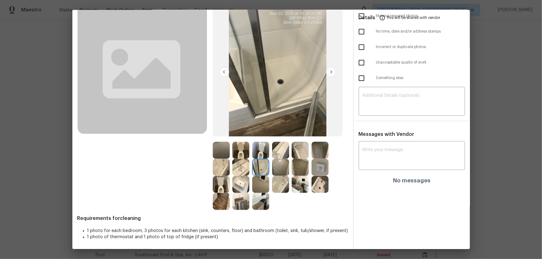
click at [327, 164] on div at bounding box center [322, 167] width 20 height 17
drag, startPoint x: 298, startPoint y: 166, endPoint x: 287, endPoint y: 168, distance: 11.4
click at [298, 166] on img at bounding box center [300, 167] width 17 height 17
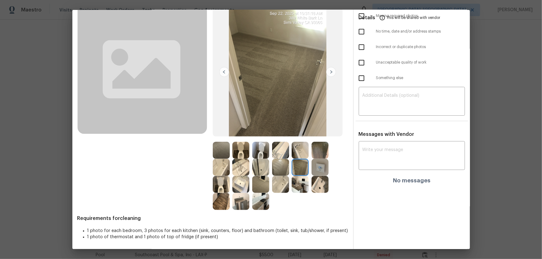
click at [280, 168] on img at bounding box center [280, 167] width 17 height 17
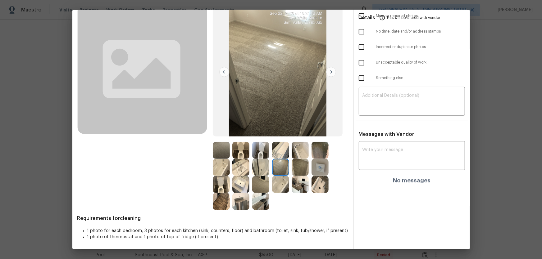
click at [217, 153] on img at bounding box center [221, 150] width 17 height 17
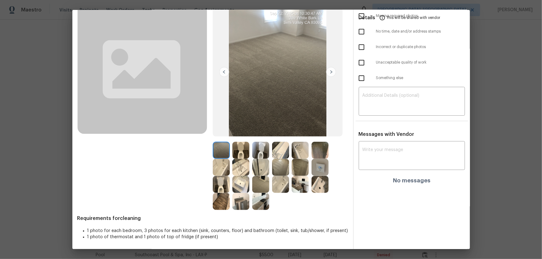
click at [239, 171] on img at bounding box center [240, 201] width 17 height 17
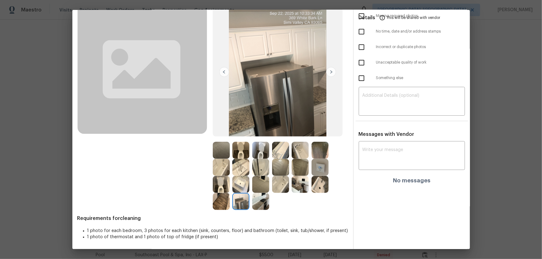
click at [254, 171] on img at bounding box center [260, 201] width 17 height 17
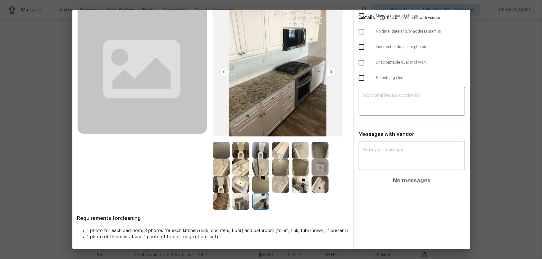
click at [290, 171] on div at bounding box center [282, 167] width 20 height 17
click at [295, 170] on img at bounding box center [300, 167] width 17 height 17
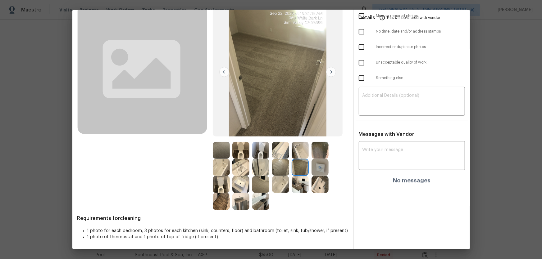
click at [280, 170] on img at bounding box center [280, 167] width 17 height 17
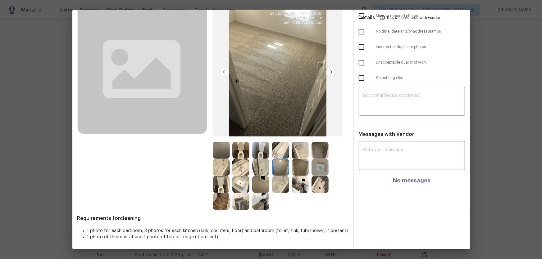
click at [222, 155] on img at bounding box center [221, 150] width 17 height 17
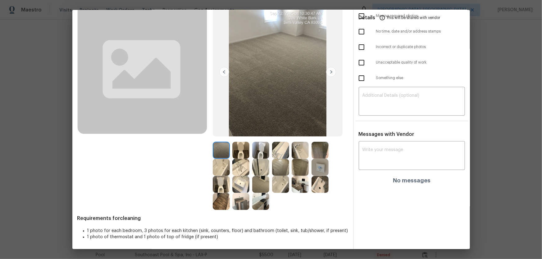
click at [318, 149] on img at bounding box center [320, 150] width 17 height 17
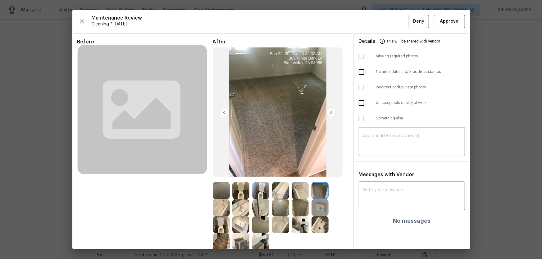
scroll to position [28, 0]
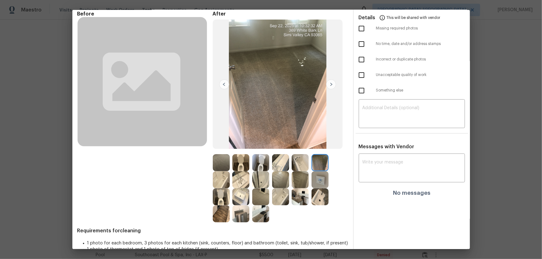
click at [326, 171] on img at bounding box center [320, 179] width 17 height 17
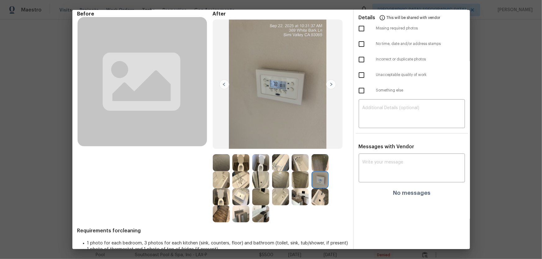
click at [241, 171] on img at bounding box center [240, 197] width 17 height 17
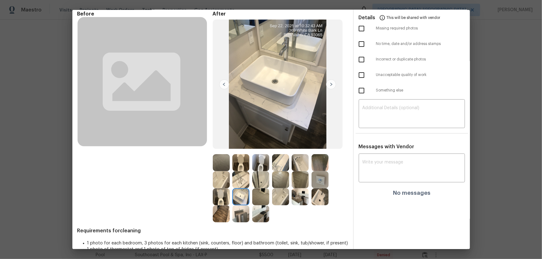
click at [240, 171] on img at bounding box center [240, 214] width 17 height 17
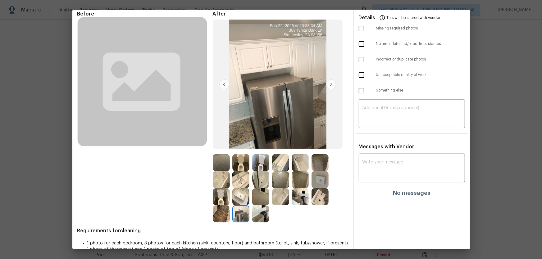
click at [218, 171] on img at bounding box center [221, 214] width 17 height 17
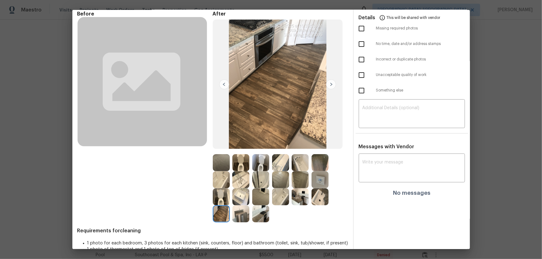
click at [264, 171] on img at bounding box center [260, 197] width 17 height 17
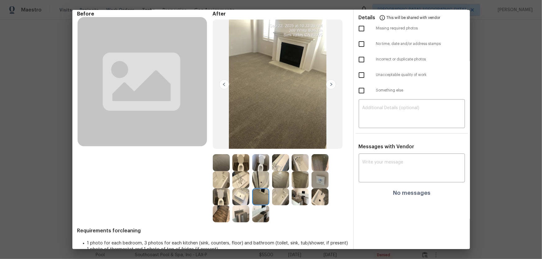
click at [224, 171] on img at bounding box center [221, 197] width 17 height 17
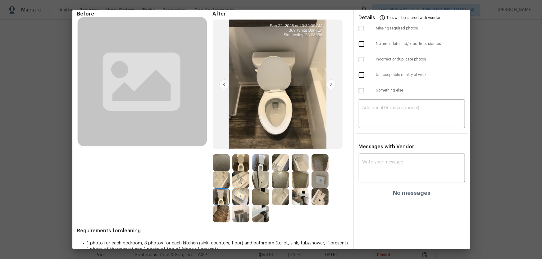
click at [220, 171] on img at bounding box center [221, 179] width 17 height 17
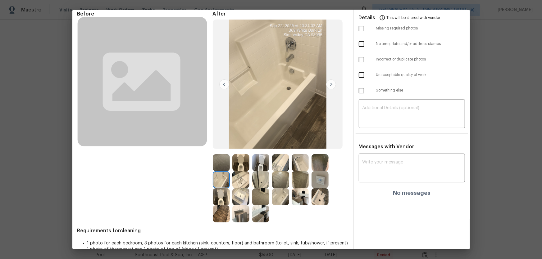
click at [236, 171] on img at bounding box center [240, 179] width 17 height 17
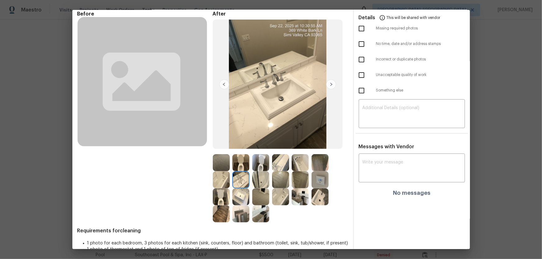
click at [243, 165] on img at bounding box center [240, 162] width 17 height 17
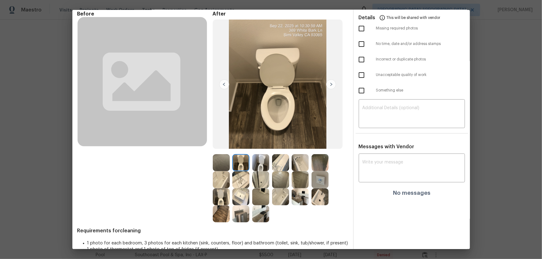
drag, startPoint x: 258, startPoint y: 209, endPoint x: 268, endPoint y: 193, distance: 19.8
click at [258, 171] on img at bounding box center [260, 214] width 17 height 17
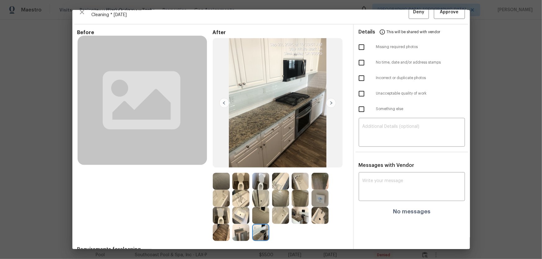
scroll to position [0, 0]
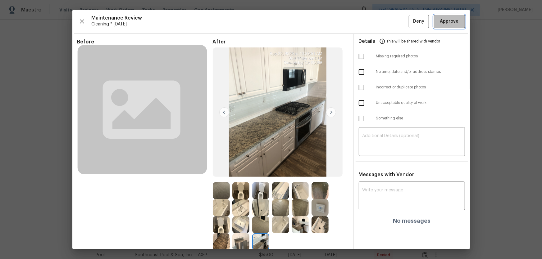
click at [386, 19] on span "Approve" at bounding box center [449, 22] width 19 height 8
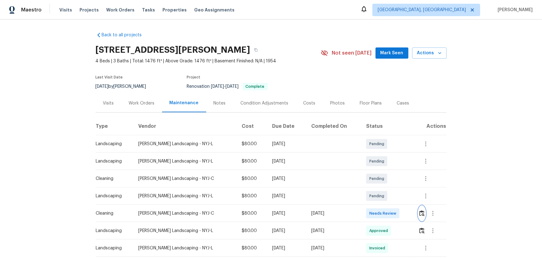
click at [386, 171] on button "button" at bounding box center [421, 213] width 7 height 15
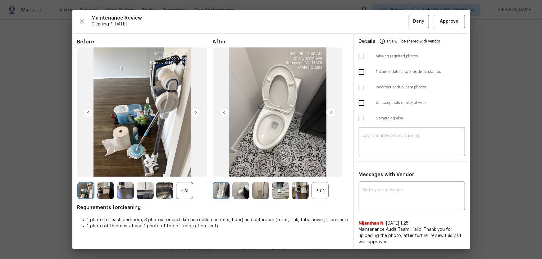
click at [324, 171] on div "+32" at bounding box center [320, 190] width 17 height 17
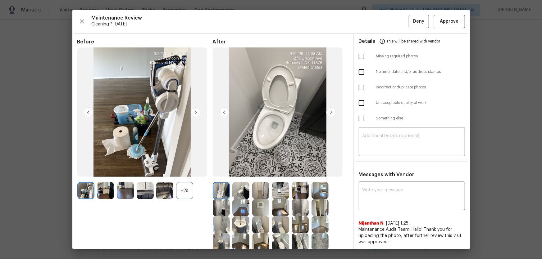
click at [179, 171] on div "+28" at bounding box center [184, 190] width 17 height 17
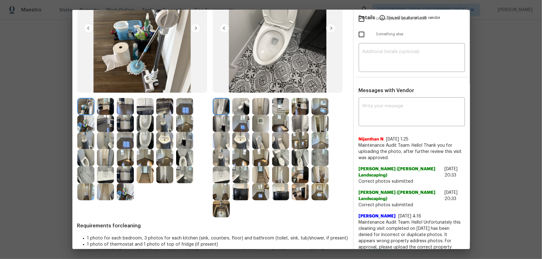
scroll to position [85, 0]
click at [259, 142] on img at bounding box center [260, 140] width 17 height 17
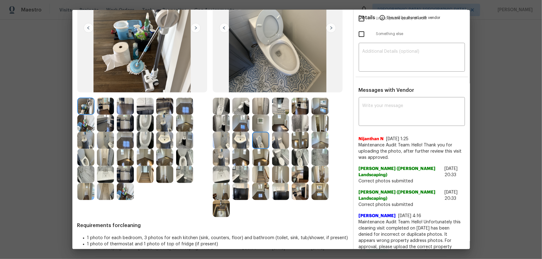
click at [299, 158] on img at bounding box center [300, 157] width 17 height 17
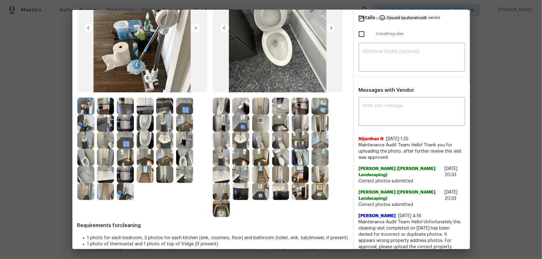
click at [235, 135] on img at bounding box center [240, 140] width 17 height 17
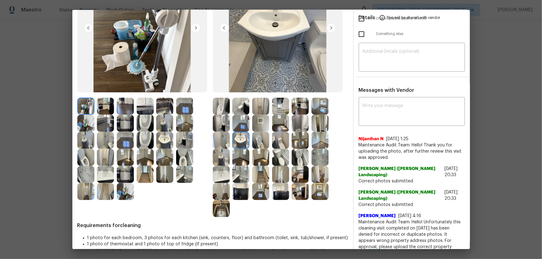
click at [218, 171] on img at bounding box center [221, 174] width 17 height 17
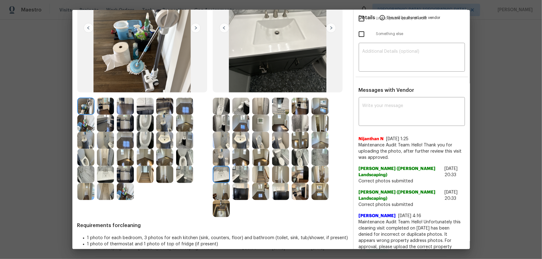
click at [102, 171] on img at bounding box center [105, 174] width 17 height 17
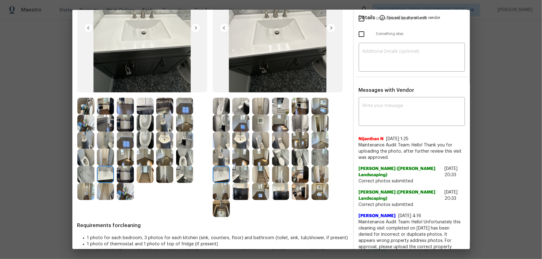
click at [164, 137] on img at bounding box center [164, 140] width 17 height 17
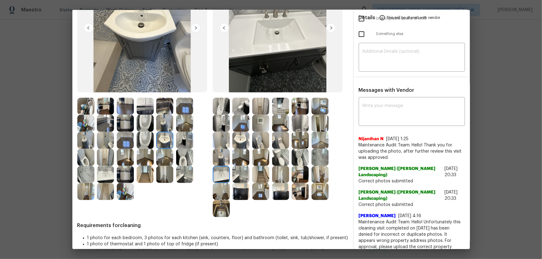
click at [216, 171] on img at bounding box center [221, 208] width 17 height 17
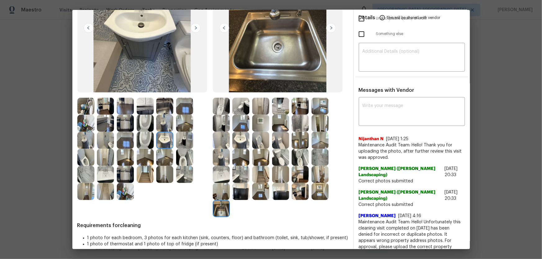
click at [276, 105] on img at bounding box center [280, 106] width 17 height 17
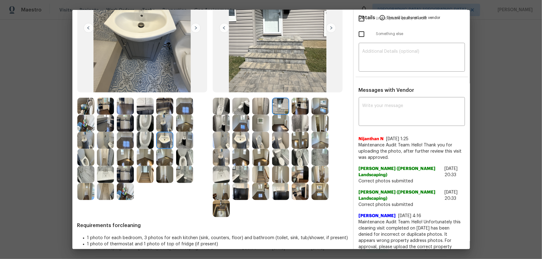
click at [312, 104] on img at bounding box center [320, 106] width 17 height 17
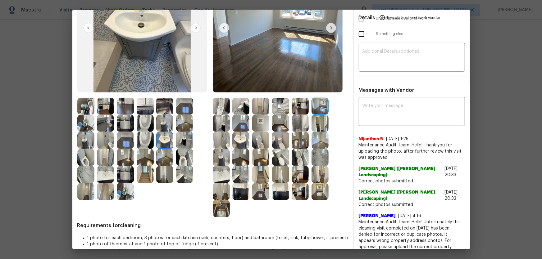
click at [314, 116] on img at bounding box center [320, 123] width 17 height 17
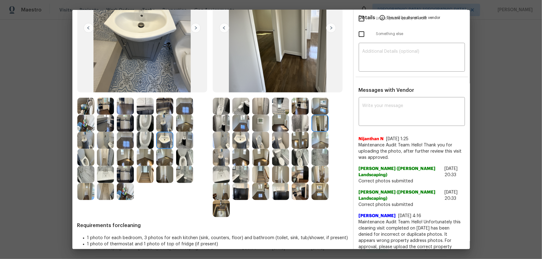
click at [242, 126] on img at bounding box center [240, 123] width 17 height 17
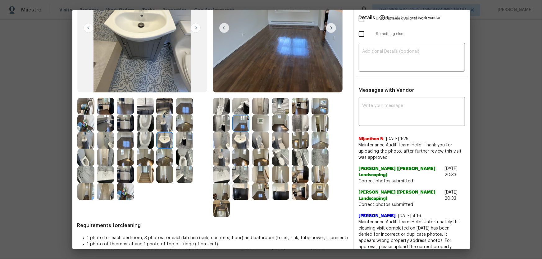
click at [258, 125] on img at bounding box center [260, 123] width 17 height 17
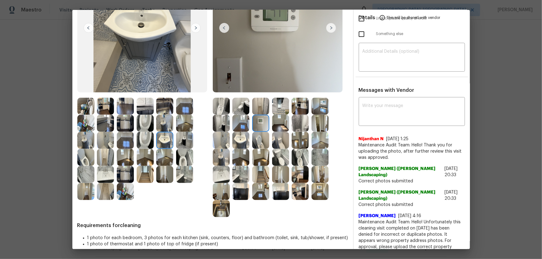
click at [259, 134] on img at bounding box center [260, 140] width 17 height 17
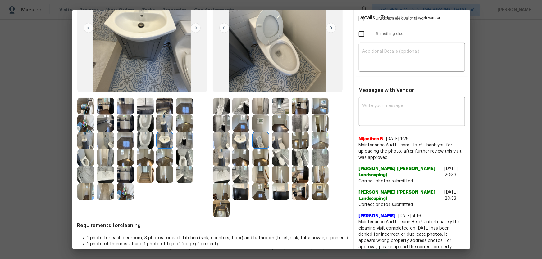
click at [237, 137] on img at bounding box center [240, 140] width 17 height 17
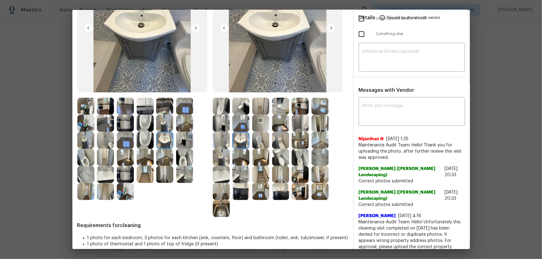
click at [222, 139] on img at bounding box center [221, 140] width 17 height 17
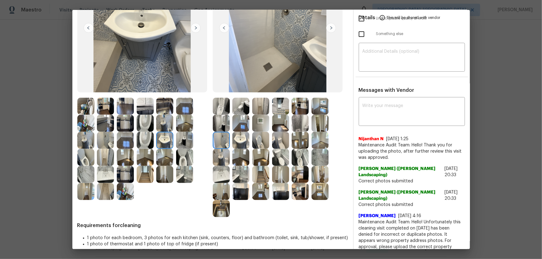
click at [313, 156] on img at bounding box center [320, 157] width 17 height 17
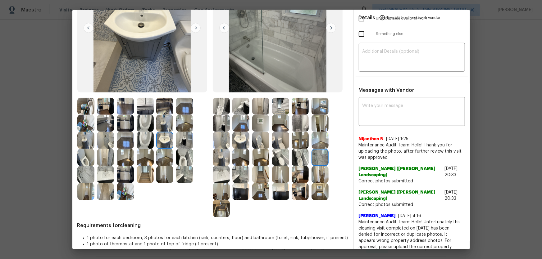
click at [300, 127] on img at bounding box center [300, 123] width 17 height 17
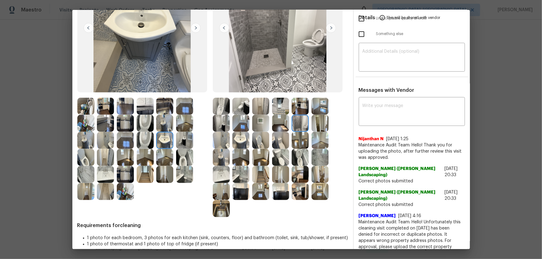
click at [318, 124] on img at bounding box center [320, 123] width 17 height 17
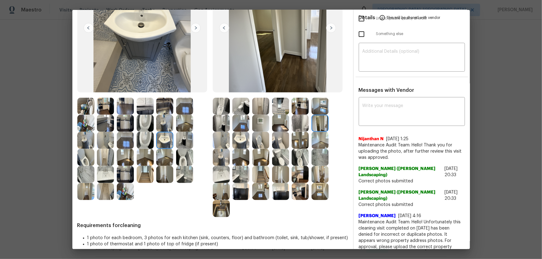
click at [317, 108] on img at bounding box center [320, 106] width 17 height 17
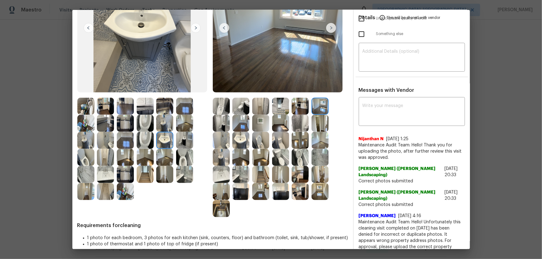
click at [292, 108] on img at bounding box center [300, 106] width 17 height 17
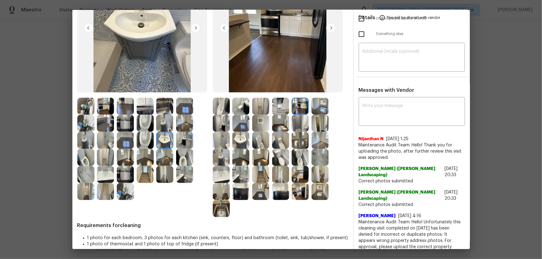
click at [278, 107] on img at bounding box center [280, 106] width 17 height 17
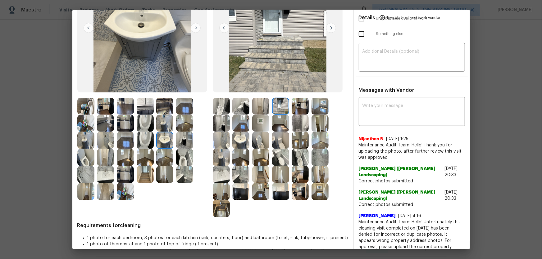
click at [258, 106] on img at bounding box center [260, 106] width 17 height 17
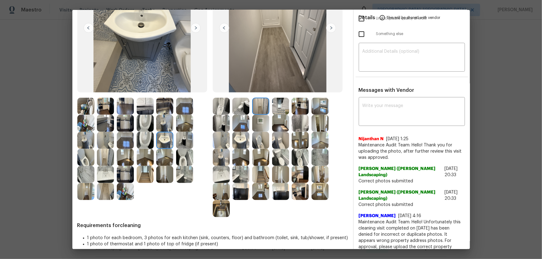
click at [242, 107] on img at bounding box center [240, 106] width 17 height 17
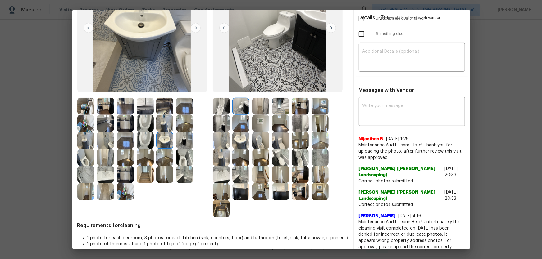
click at [238, 126] on img at bounding box center [240, 123] width 17 height 17
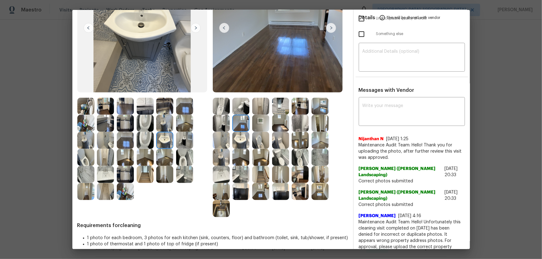
click at [221, 126] on img at bounding box center [221, 123] width 17 height 17
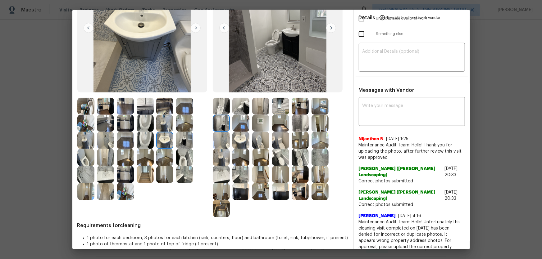
click at [219, 110] on img at bounding box center [221, 106] width 17 height 17
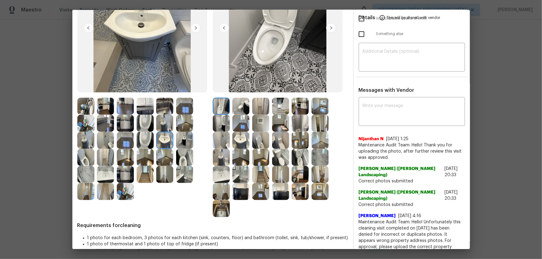
click at [163, 104] on img at bounding box center [164, 106] width 17 height 17
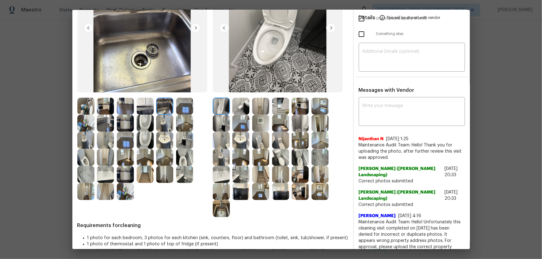
click at [221, 171] on img at bounding box center [221, 208] width 17 height 17
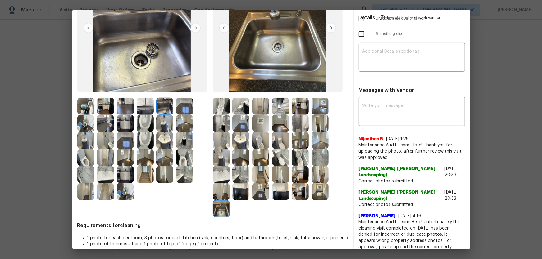
click at [102, 122] on img at bounding box center [105, 123] width 17 height 17
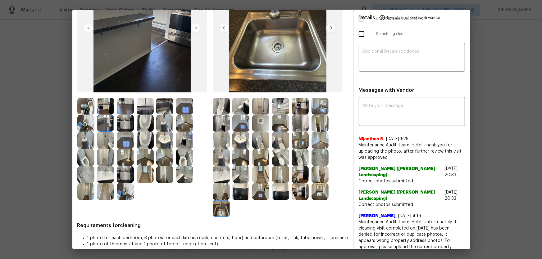
click at [104, 171] on img at bounding box center [105, 174] width 17 height 17
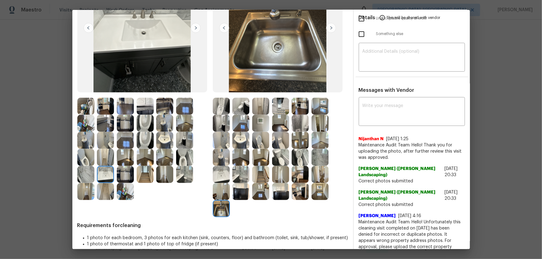
click at [125, 125] on img at bounding box center [125, 123] width 17 height 17
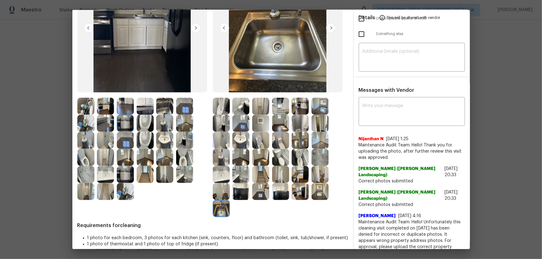
drag, startPoint x: 110, startPoint y: 126, endPoint x: 109, endPoint y: 140, distance: 14.0
click at [109, 126] on img at bounding box center [105, 123] width 17 height 17
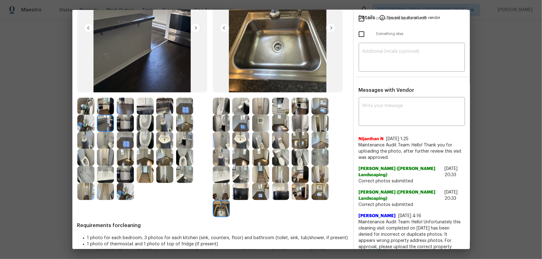
click at [108, 144] on img at bounding box center [105, 140] width 17 height 17
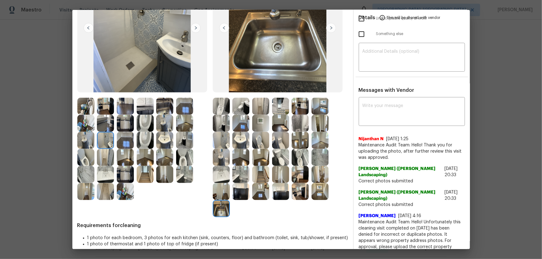
click at [322, 152] on img at bounding box center [320, 157] width 17 height 17
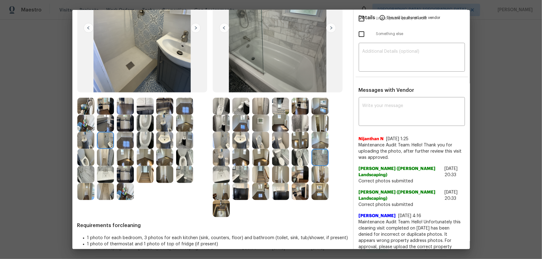
click at [297, 122] on img at bounding box center [300, 123] width 17 height 17
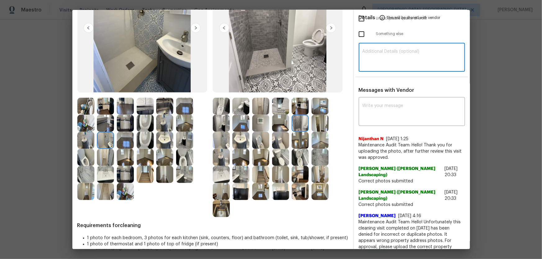
click at [386, 66] on textarea at bounding box center [412, 57] width 99 height 17
paste textarea "Maintenance Audit Team: Hello! Unfortunately, this cleaning visit completed on …"
type textarea "Maintenance Audit Team: Hello! Unfortunately, this cleaning visit completed on …"
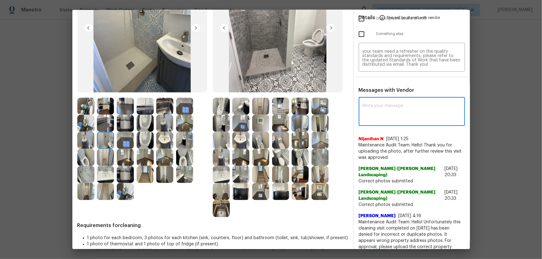
click at [386, 106] on textarea at bounding box center [412, 112] width 99 height 17
paste textarea "Maintenance Audit Team: Hello! Unfortunately, this cleaning visit completed on …"
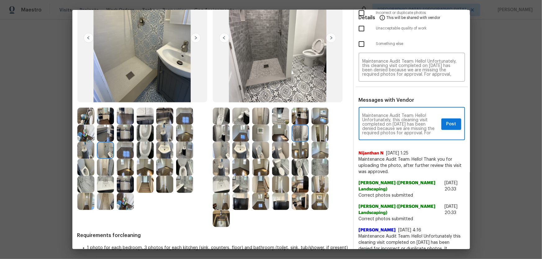
scroll to position [0, 0]
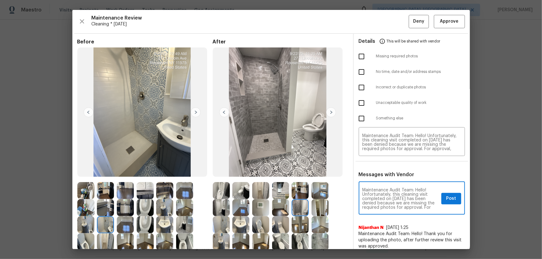
type textarea "Maintenance Audit Team: Hello! Unfortunately, this cleaning visit completed on …"
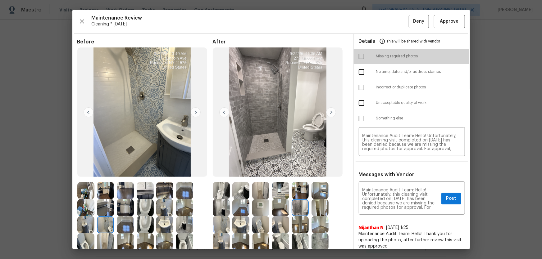
click at [359, 56] on input "checkbox" at bounding box center [361, 56] width 13 height 13
checkbox input "true"
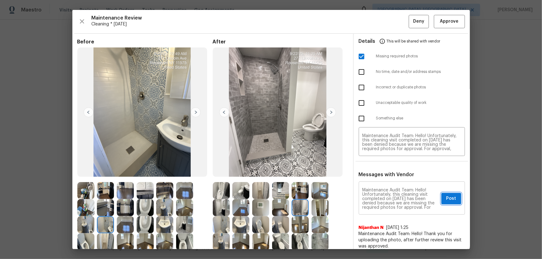
click at [386, 171] on button "Post" at bounding box center [451, 198] width 20 height 11
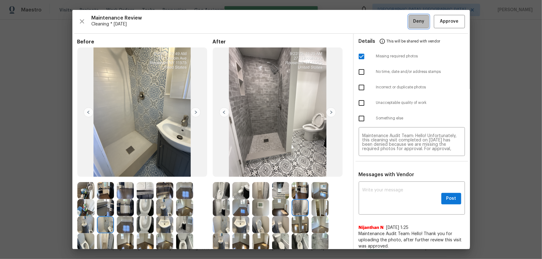
click at [386, 21] on span "Deny" at bounding box center [418, 22] width 11 height 8
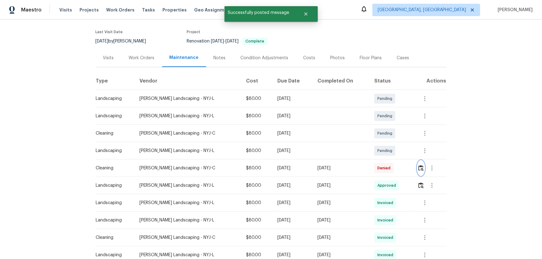
scroll to position [56, 0]
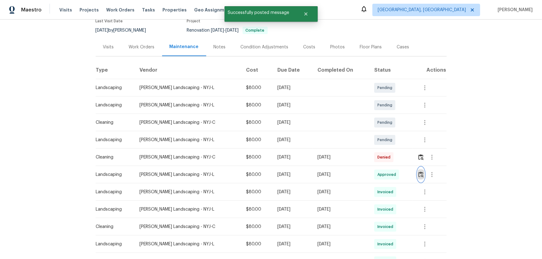
click at [386, 171] on img "button" at bounding box center [420, 175] width 5 height 6
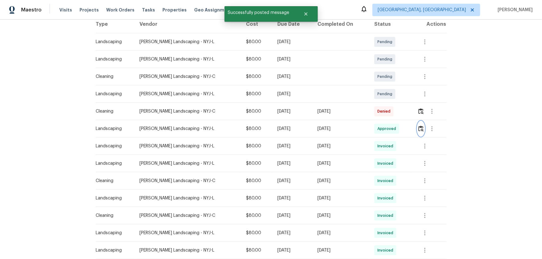
scroll to position [113, 0]
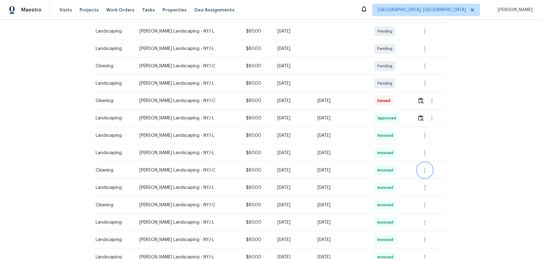
click at [386, 171] on icon "button" at bounding box center [424, 170] width 7 height 7
click at [386, 171] on li "View details" at bounding box center [437, 180] width 43 height 10
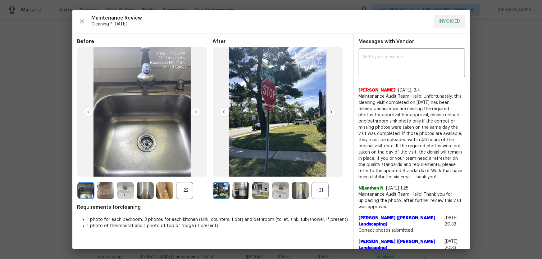
click at [324, 171] on div "+31" at bounding box center [320, 190] width 17 height 17
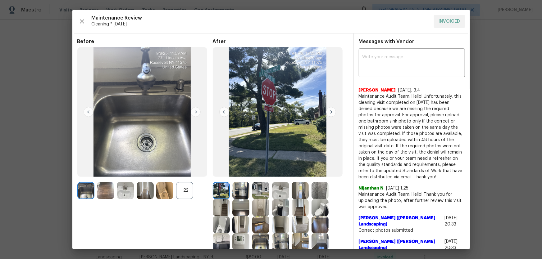
click at [190, 171] on div "+22" at bounding box center [184, 190] width 17 height 17
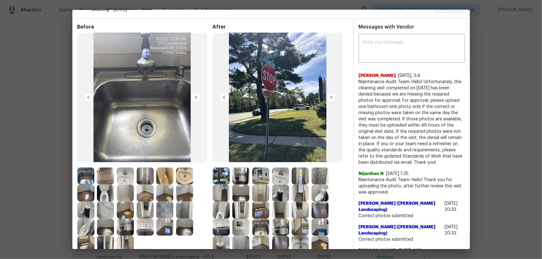
scroll to position [56, 0]
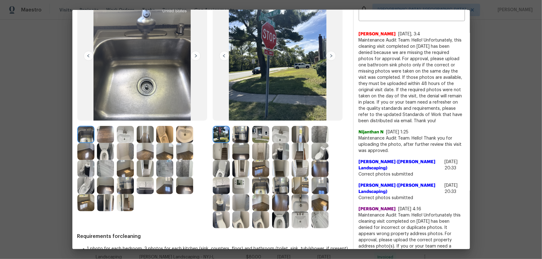
click at [275, 171] on img at bounding box center [280, 185] width 17 height 17
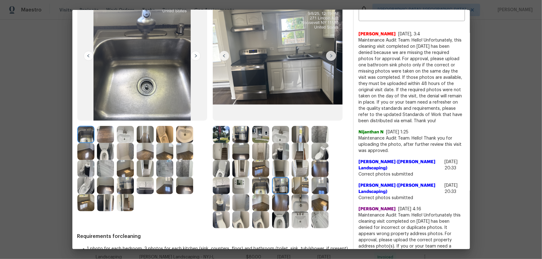
scroll to position [0, 0]
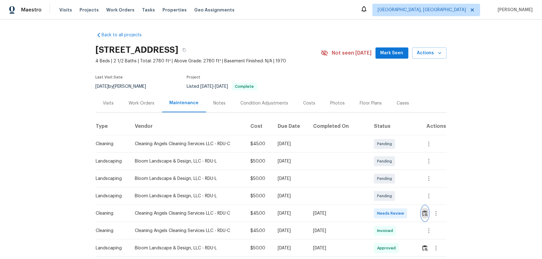
click at [386, 171] on button "button" at bounding box center [425, 213] width 7 height 15
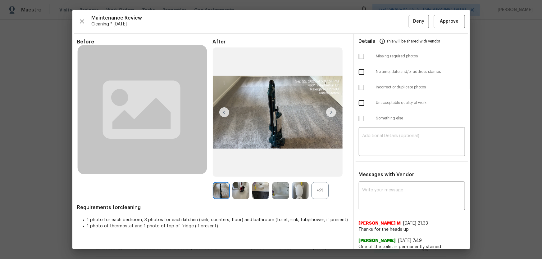
click at [323, 171] on div "+21" at bounding box center [320, 190] width 17 height 17
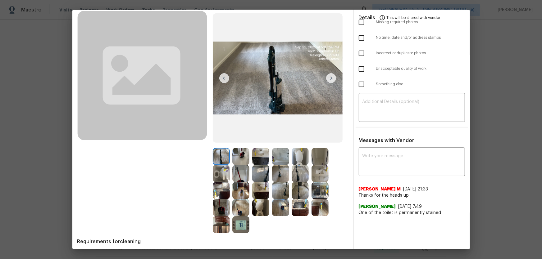
scroll to position [57, 0]
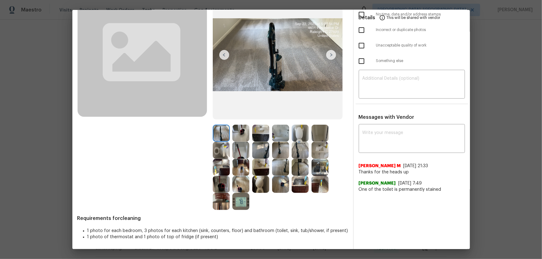
click at [263, 171] on img at bounding box center [260, 184] width 17 height 17
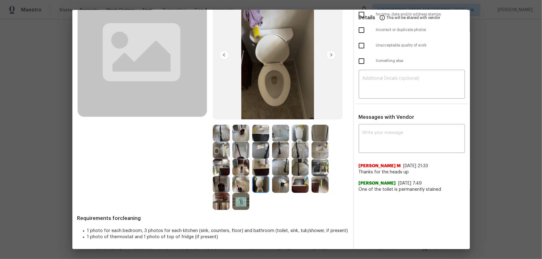
click at [219, 155] on img at bounding box center [221, 150] width 17 height 17
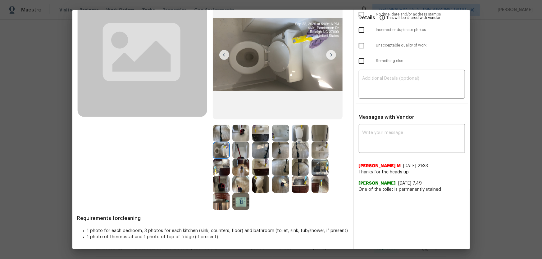
click at [304, 133] on img at bounding box center [300, 133] width 17 height 17
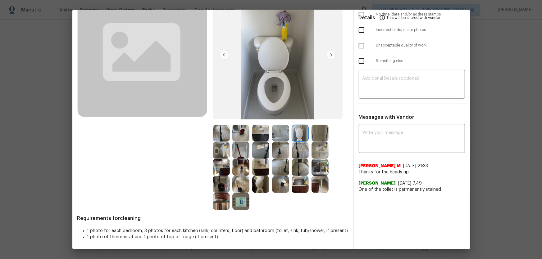
click at [317, 148] on img at bounding box center [320, 150] width 17 height 17
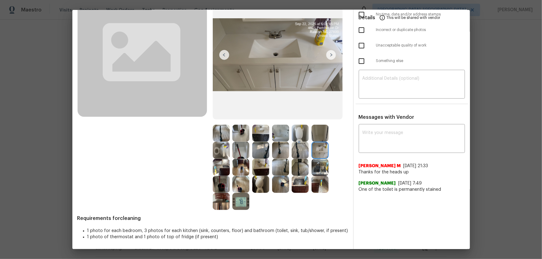
click at [257, 133] on img at bounding box center [260, 133] width 17 height 17
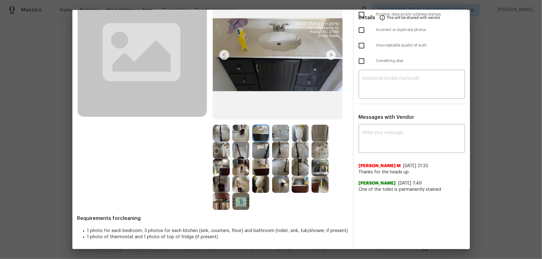
click at [263, 163] on img at bounding box center [260, 167] width 17 height 17
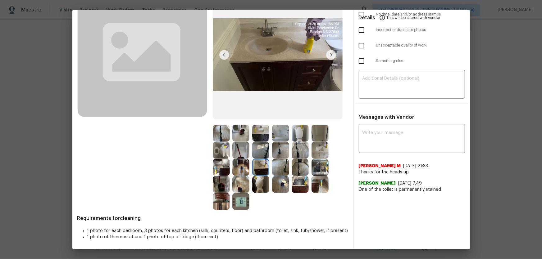
click at [274, 136] on img at bounding box center [280, 133] width 17 height 17
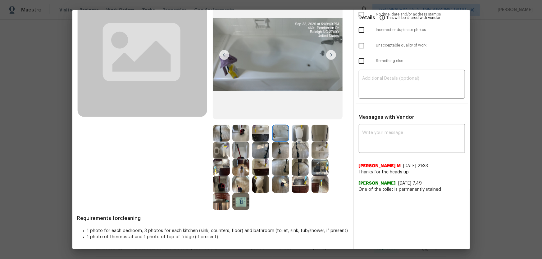
click at [313, 139] on img at bounding box center [320, 133] width 17 height 17
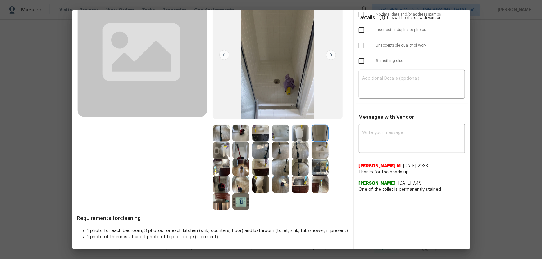
click at [258, 165] on img at bounding box center [260, 167] width 17 height 17
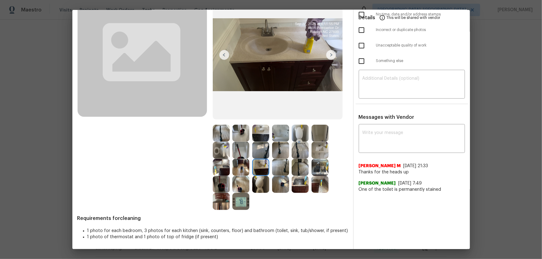
click at [235, 166] on img at bounding box center [240, 167] width 17 height 17
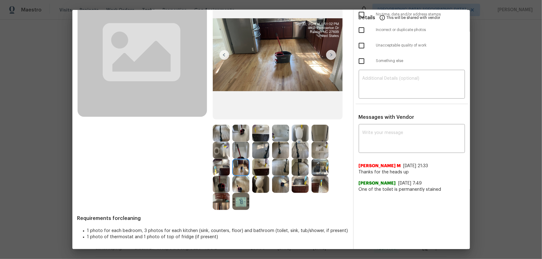
drag, startPoint x: 221, startPoint y: 170, endPoint x: 221, endPoint y: 174, distance: 3.4
click at [221, 171] on img at bounding box center [221, 167] width 17 height 17
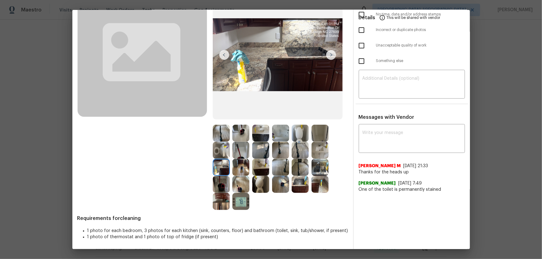
click at [221, 171] on img at bounding box center [221, 184] width 17 height 17
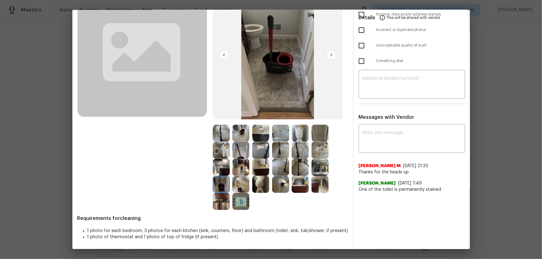
click at [221, 171] on img at bounding box center [221, 201] width 17 height 17
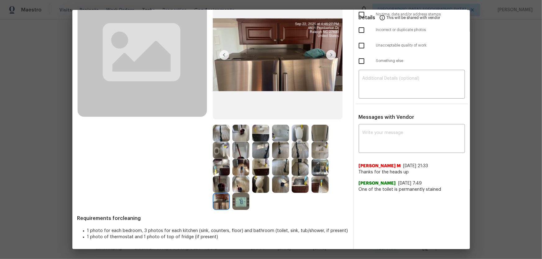
click at [285, 164] on img at bounding box center [280, 167] width 17 height 17
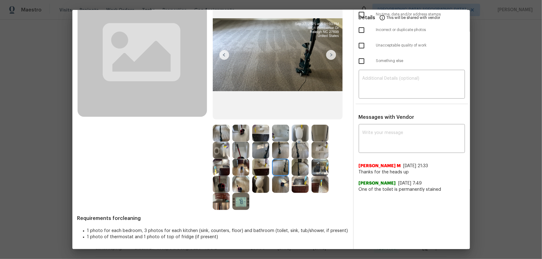
click at [298, 155] on img at bounding box center [300, 150] width 17 height 17
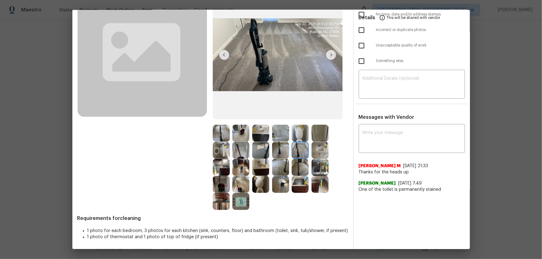
click at [281, 150] on img at bounding box center [280, 150] width 17 height 17
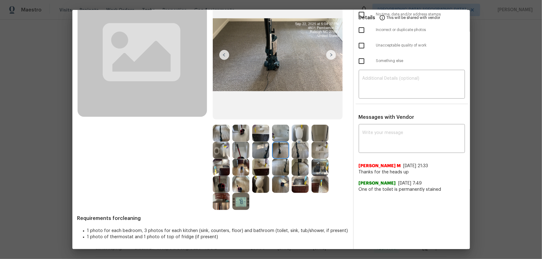
click at [257, 152] on img at bounding box center [260, 150] width 17 height 17
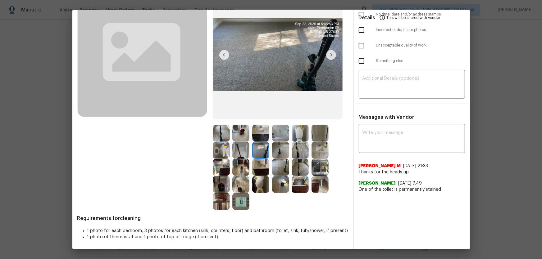
scroll to position [0, 0]
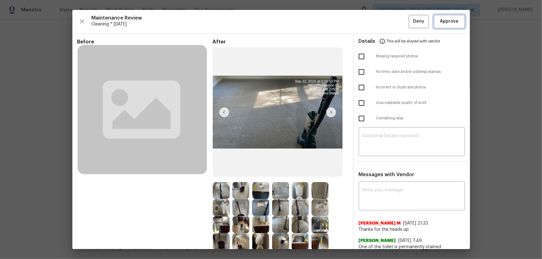
click at [386, 26] on button "Approve" at bounding box center [449, 21] width 31 height 13
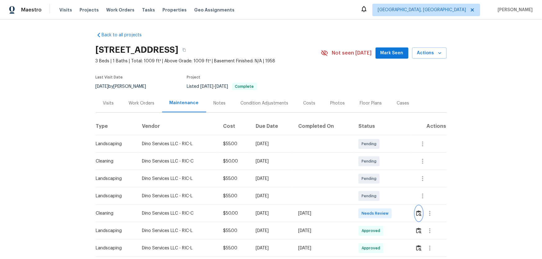
click at [386, 171] on button "button" at bounding box center [418, 213] width 7 height 15
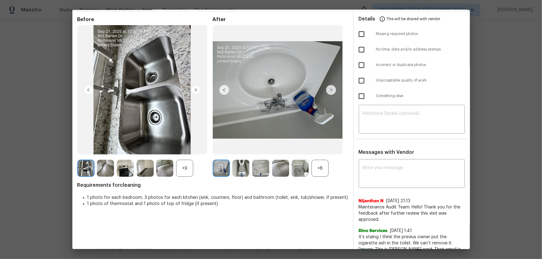
scroll to position [56, 0]
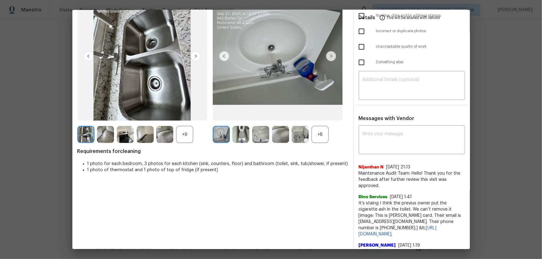
click at [320, 140] on div "+8" at bounding box center [320, 134] width 17 height 17
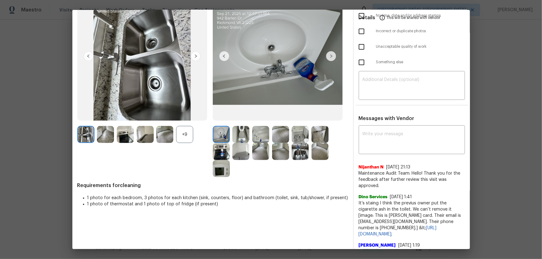
click at [189, 132] on div "+9" at bounding box center [184, 134] width 17 height 17
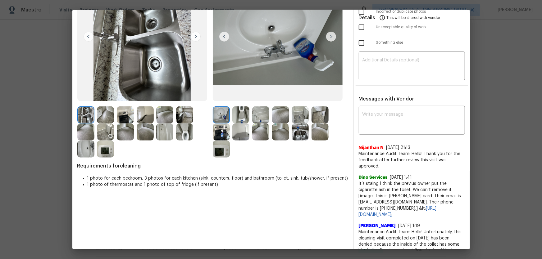
scroll to position [85, 0]
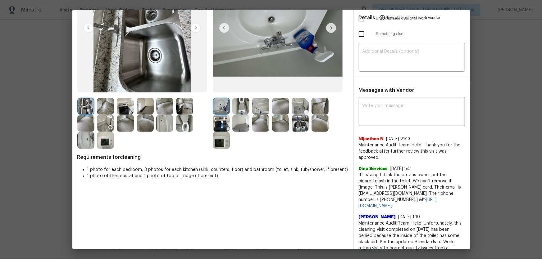
click at [239, 110] on img at bounding box center [240, 106] width 17 height 17
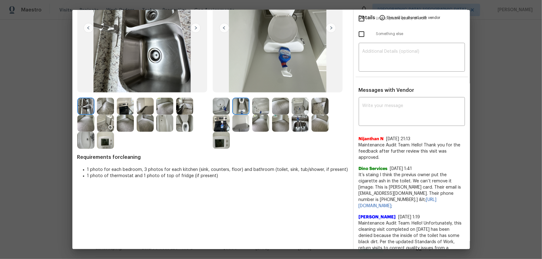
click at [254, 109] on img at bounding box center [260, 106] width 17 height 17
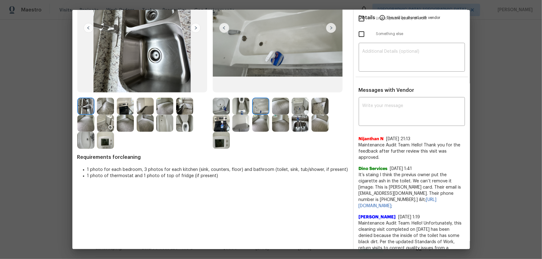
click at [302, 125] on img at bounding box center [300, 123] width 17 height 17
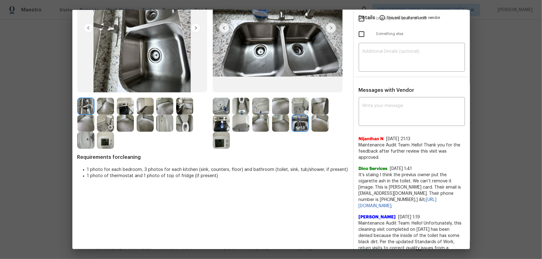
click at [297, 111] on img at bounding box center [300, 106] width 17 height 17
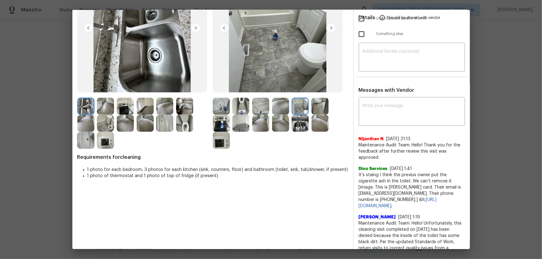
click at [205, 129] on div at bounding box center [144, 123] width 135 height 51
click at [220, 128] on img at bounding box center [221, 123] width 17 height 17
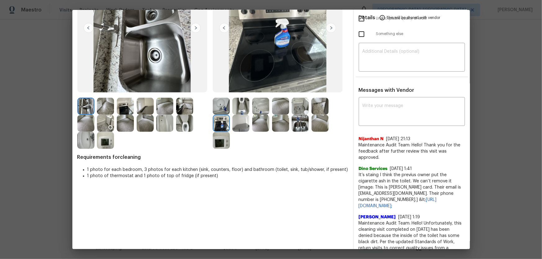
click at [220, 137] on img at bounding box center [221, 140] width 17 height 17
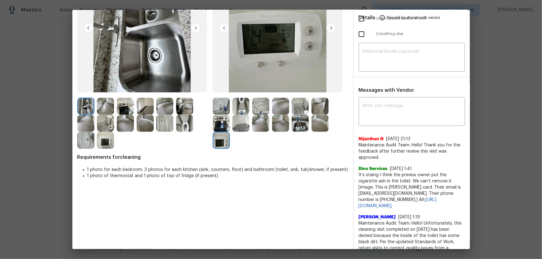
click at [234, 123] on img at bounding box center [240, 123] width 17 height 17
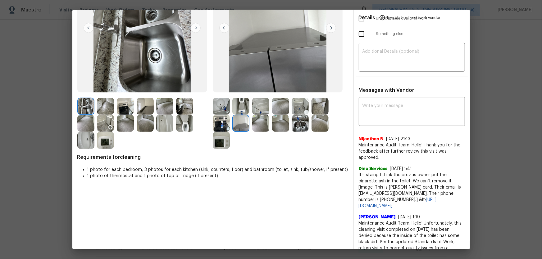
click at [294, 103] on img at bounding box center [300, 106] width 17 height 17
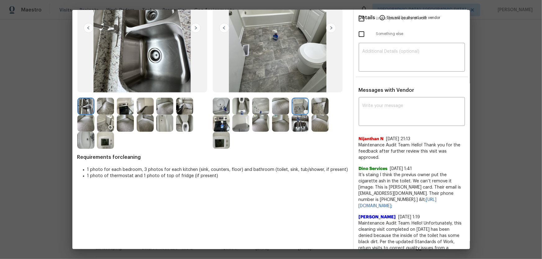
click at [309, 105] on div at bounding box center [302, 106] width 20 height 17
click at [315, 106] on img at bounding box center [320, 106] width 17 height 17
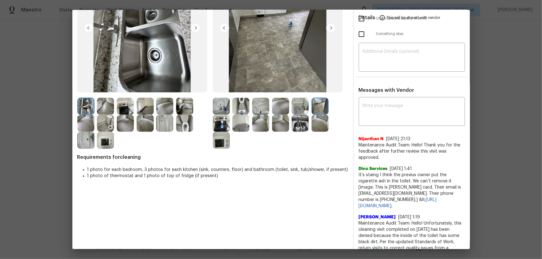
click at [286, 123] on img at bounding box center [280, 123] width 17 height 17
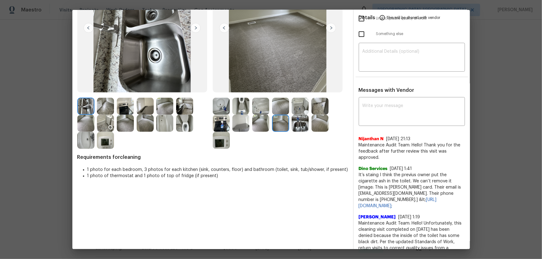
click at [260, 123] on img at bounding box center [260, 123] width 17 height 17
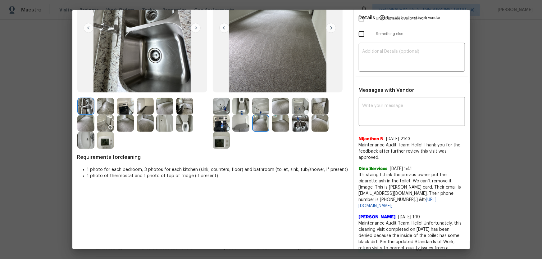
click at [282, 107] on img at bounding box center [280, 106] width 17 height 17
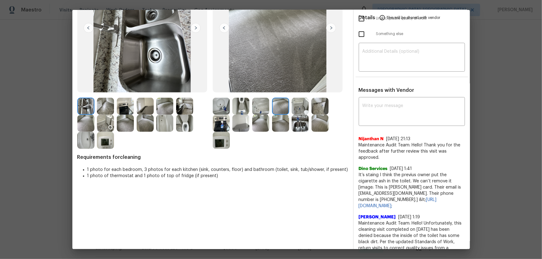
click at [312, 125] on img at bounding box center [320, 123] width 17 height 17
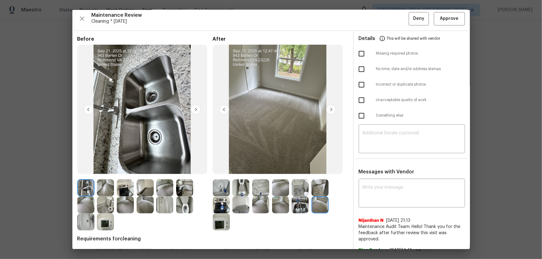
scroll to position [0, 0]
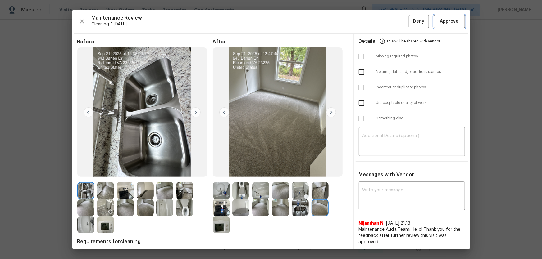
click at [386, 27] on button "Approve" at bounding box center [449, 21] width 31 height 13
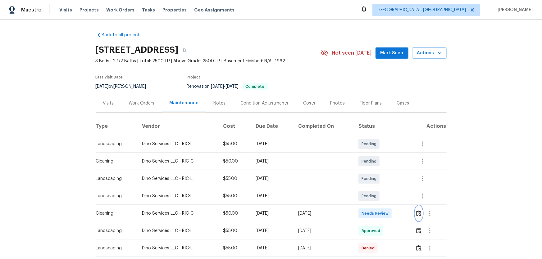
click at [386, 171] on img "button" at bounding box center [418, 214] width 5 height 6
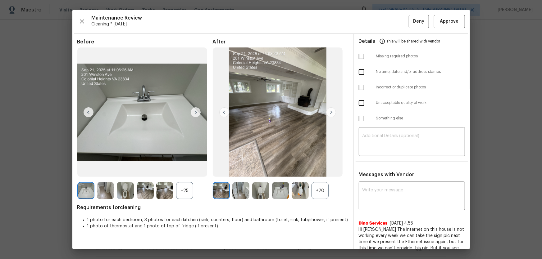
click at [315, 171] on div "+20" at bounding box center [320, 190] width 17 height 17
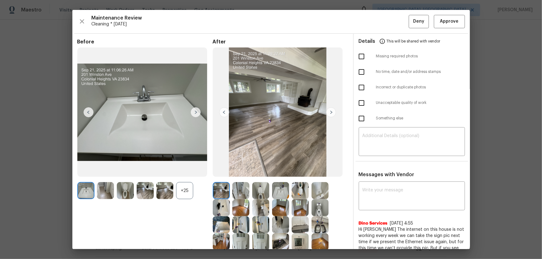
click at [185, 171] on div "+25" at bounding box center [184, 190] width 17 height 17
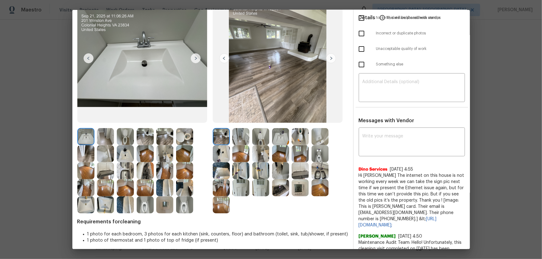
scroll to position [56, 0]
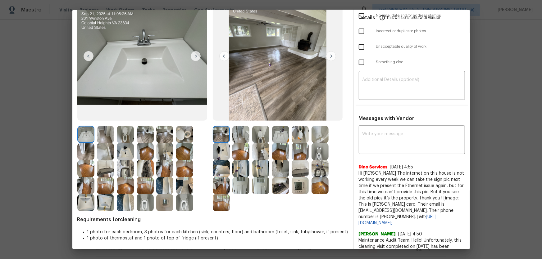
click at [263, 139] on img at bounding box center [260, 134] width 17 height 17
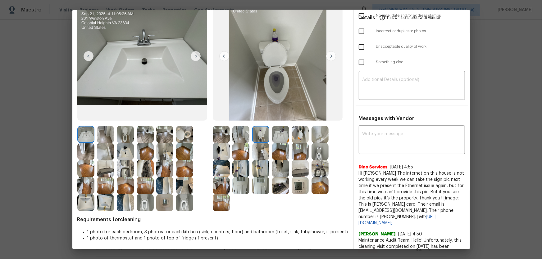
click at [306, 134] on img at bounding box center [300, 134] width 17 height 17
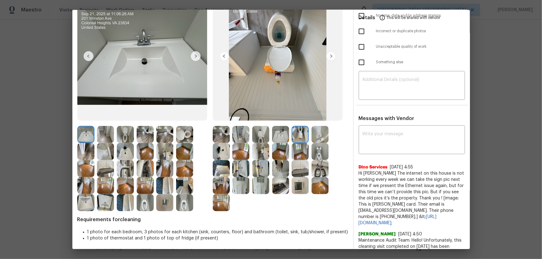
click at [316, 148] on img at bounding box center [320, 151] width 17 height 17
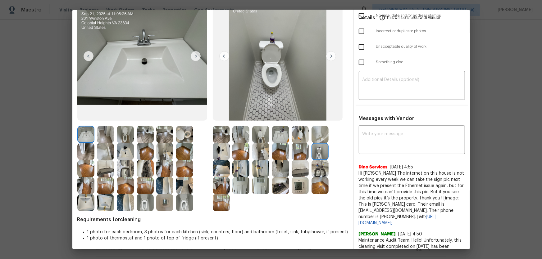
click at [253, 166] on img at bounding box center [260, 168] width 17 height 17
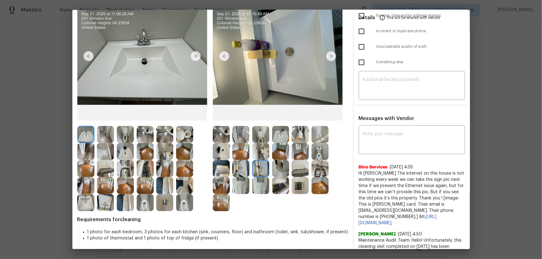
click at [243, 167] on img at bounding box center [240, 168] width 17 height 17
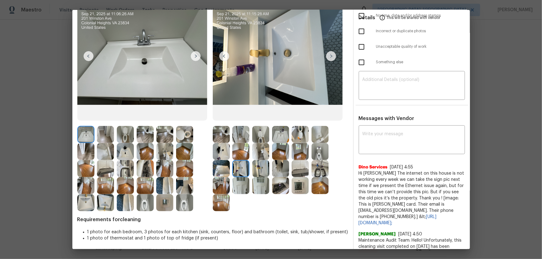
click at [221, 153] on img at bounding box center [221, 151] width 17 height 17
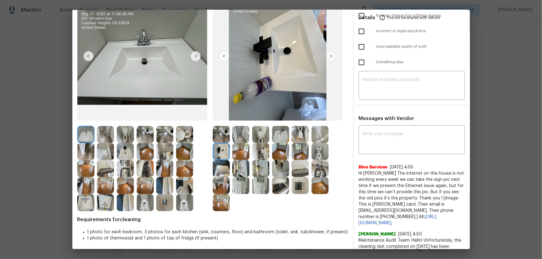
click at [222, 168] on img at bounding box center [221, 168] width 17 height 17
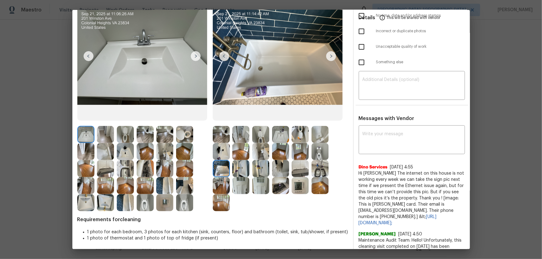
click at [319, 136] on img at bounding box center [320, 134] width 17 height 17
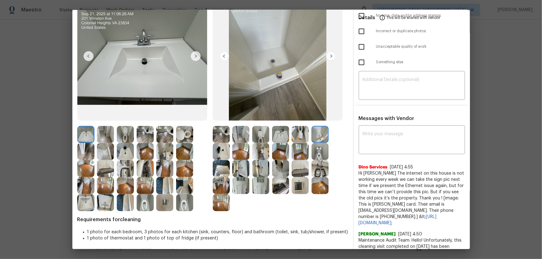
click at [277, 171] on img at bounding box center [280, 168] width 17 height 17
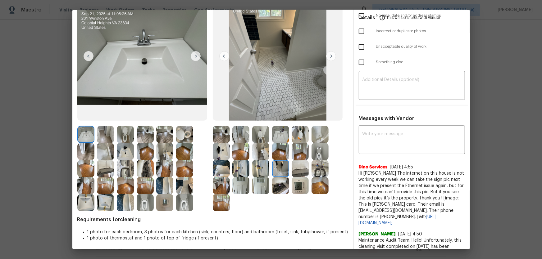
click at [276, 171] on img at bounding box center [280, 185] width 17 height 17
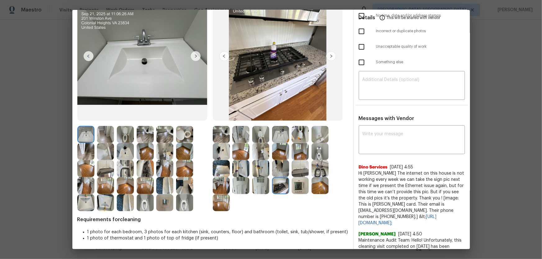
click at [298, 171] on img at bounding box center [300, 185] width 17 height 17
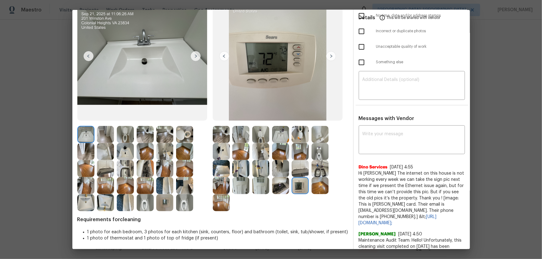
click at [298, 171] on img at bounding box center [300, 168] width 17 height 17
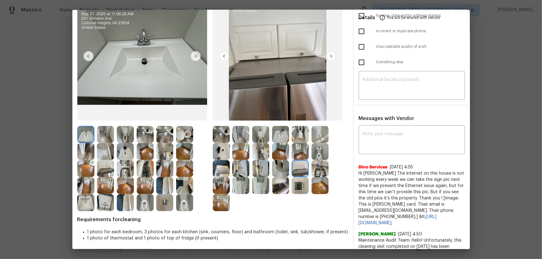
click at [315, 170] on img at bounding box center [320, 168] width 17 height 17
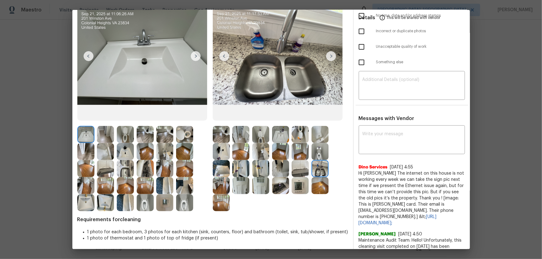
click at [286, 171] on img at bounding box center [280, 168] width 17 height 17
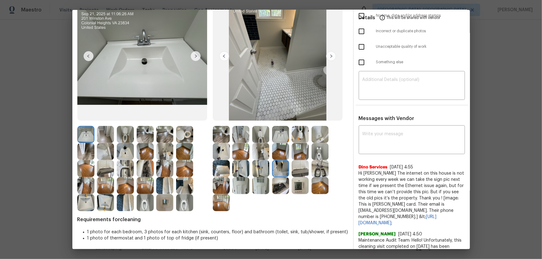
click at [258, 171] on img at bounding box center [260, 185] width 17 height 17
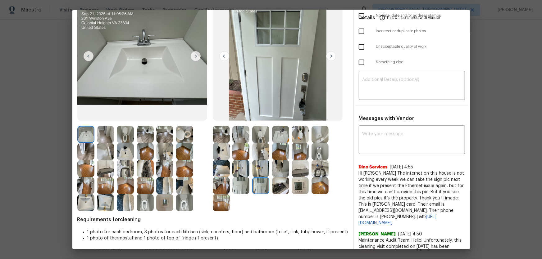
click at [247, 171] on img at bounding box center [240, 185] width 17 height 17
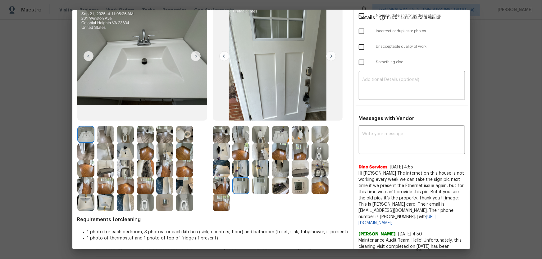
click at [239, 151] on img at bounding box center [240, 151] width 17 height 17
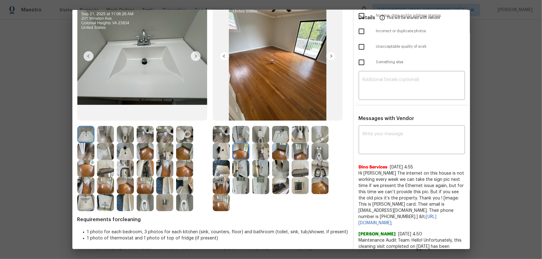
click at [267, 151] on img at bounding box center [260, 151] width 17 height 17
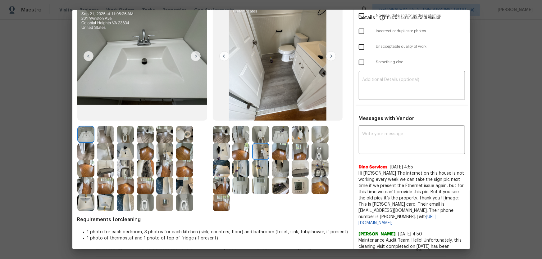
click at [279, 151] on img at bounding box center [280, 151] width 17 height 17
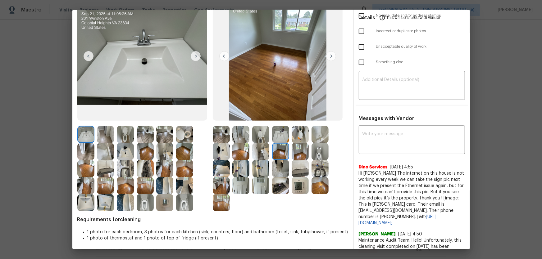
click at [294, 151] on img at bounding box center [300, 151] width 17 height 17
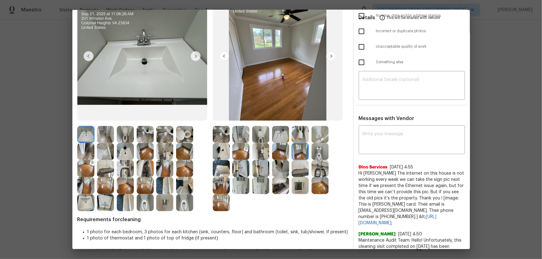
click at [217, 171] on img at bounding box center [221, 185] width 17 height 17
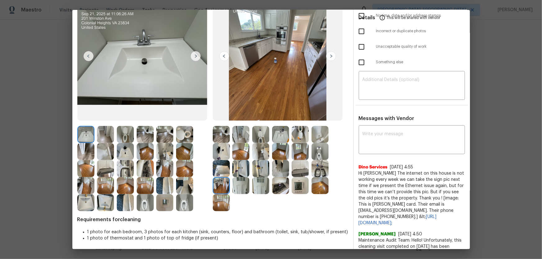
click at [218, 171] on img at bounding box center [221, 202] width 17 height 17
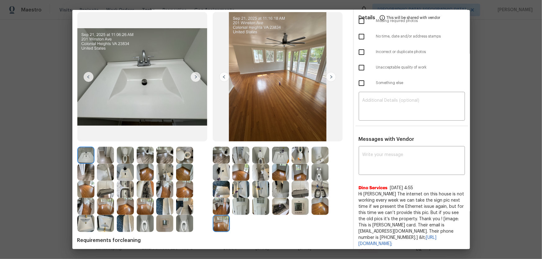
scroll to position [0, 0]
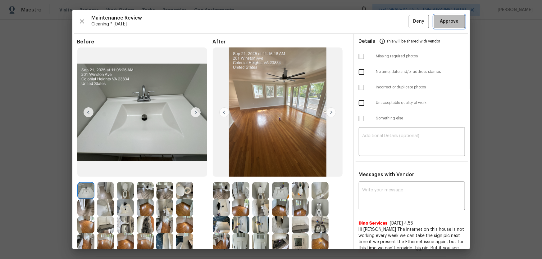
click at [386, 22] on span "Approve" at bounding box center [449, 22] width 19 height 8
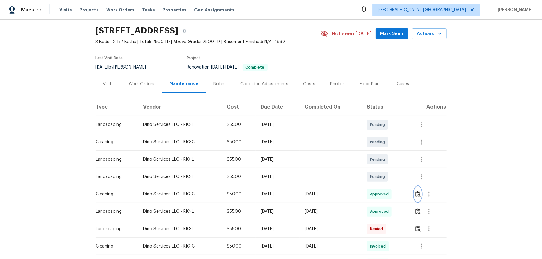
scroll to position [28, 0]
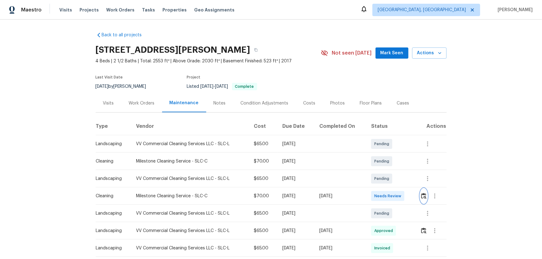
click at [386, 171] on button "button" at bounding box center [423, 196] width 7 height 15
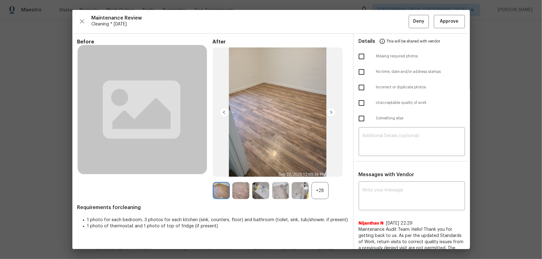
click at [320, 171] on div "+28" at bounding box center [320, 190] width 17 height 17
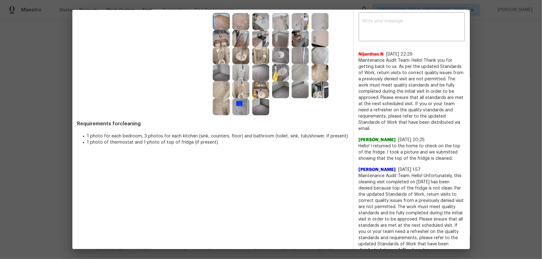
scroll to position [141, 0]
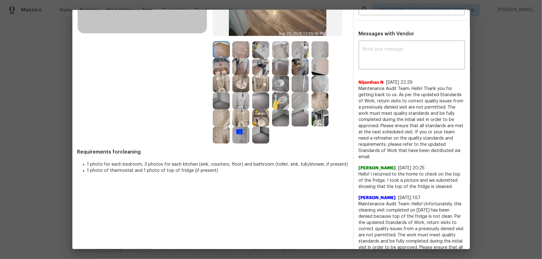
click at [239, 116] on img at bounding box center [240, 118] width 17 height 17
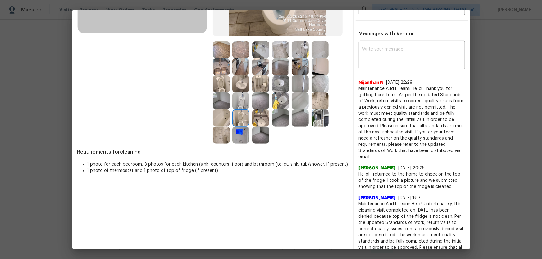
drag, startPoint x: 239, startPoint y: 99, endPoint x: 226, endPoint y: 85, distance: 19.8
click at [239, 98] on img at bounding box center [240, 101] width 17 height 17
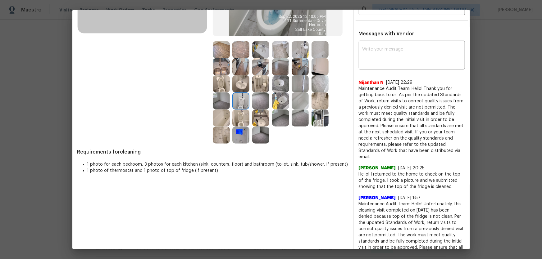
click at [220, 77] on img at bounding box center [221, 83] width 17 height 17
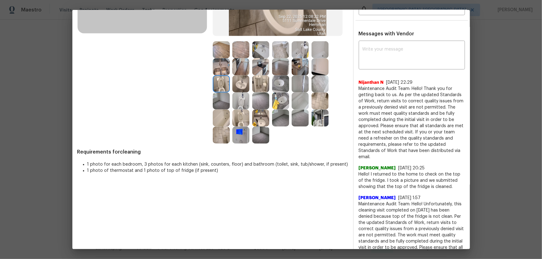
click at [239, 82] on img at bounding box center [240, 83] width 17 height 17
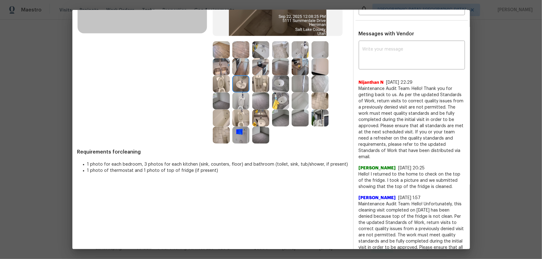
click at [274, 85] on img at bounding box center [280, 83] width 17 height 17
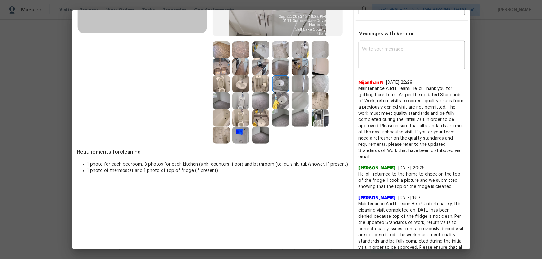
click at [279, 100] on img at bounding box center [280, 101] width 17 height 17
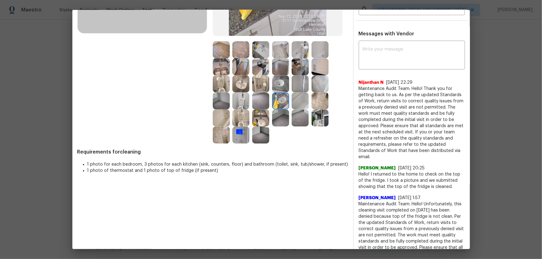
click at [299, 104] on img at bounding box center [300, 101] width 17 height 17
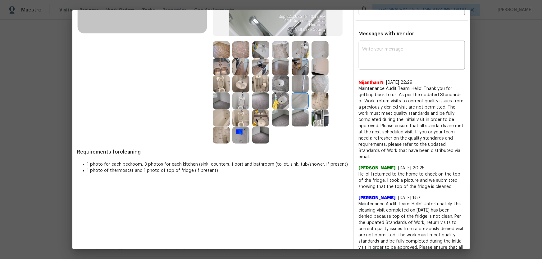
click at [299, 86] on img at bounding box center [300, 83] width 17 height 17
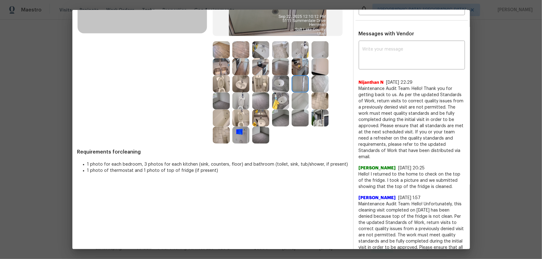
click at [315, 69] on img at bounding box center [320, 66] width 17 height 17
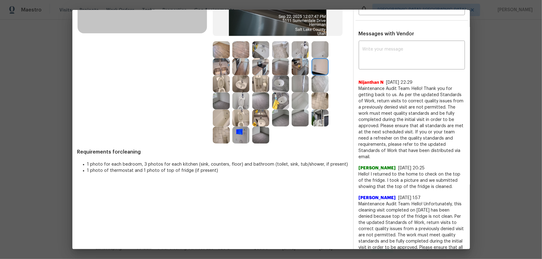
click at [303, 67] on img at bounding box center [300, 66] width 17 height 17
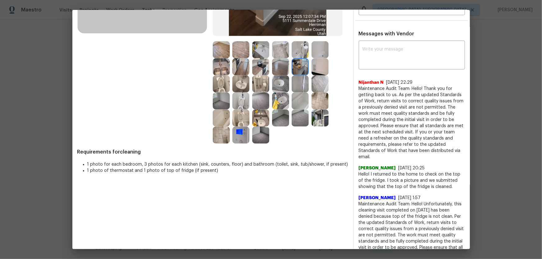
click at [299, 54] on img at bounding box center [300, 49] width 17 height 17
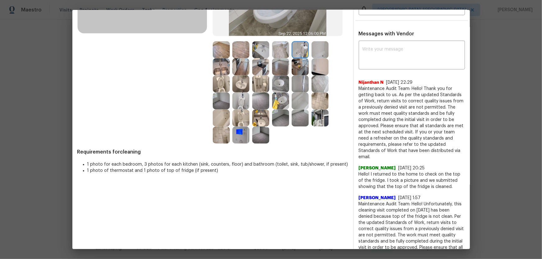
click at [268, 49] on div at bounding box center [262, 49] width 20 height 17
click at [260, 48] on img at bounding box center [260, 49] width 17 height 17
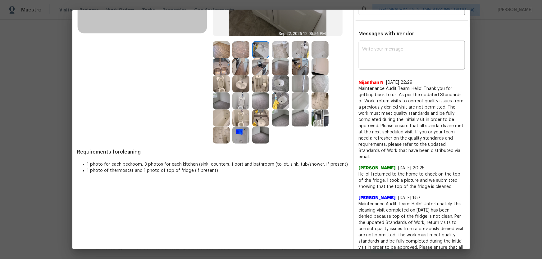
click at [258, 69] on img at bounding box center [260, 66] width 17 height 17
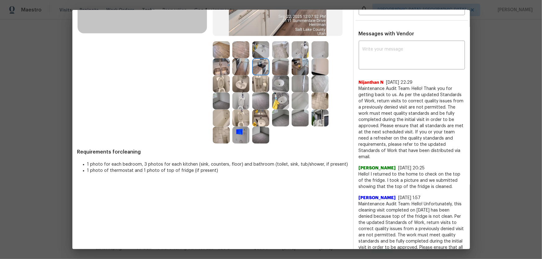
click at [239, 65] on img at bounding box center [240, 66] width 17 height 17
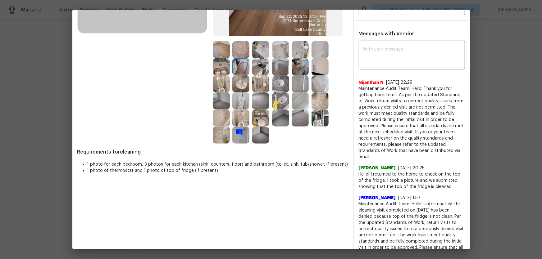
click at [217, 65] on img at bounding box center [221, 66] width 17 height 17
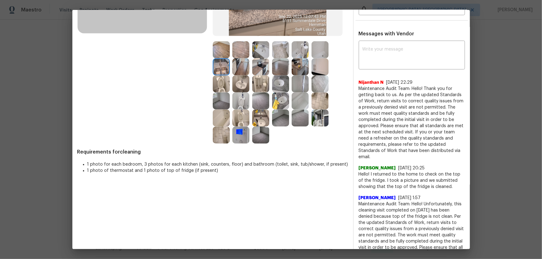
drag, startPoint x: 279, startPoint y: 116, endPoint x: 286, endPoint y: 117, distance: 6.8
click at [279, 116] on img at bounding box center [280, 118] width 17 height 17
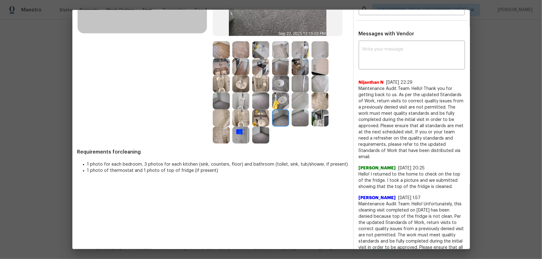
click at [301, 118] on img at bounding box center [300, 118] width 17 height 17
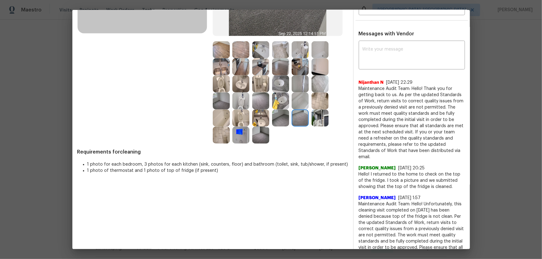
click at [263, 132] on img at bounding box center [260, 135] width 17 height 17
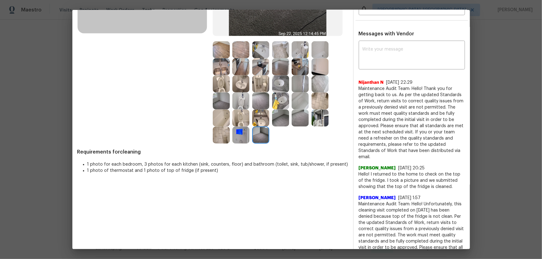
click at [261, 97] on img at bounding box center [260, 101] width 17 height 17
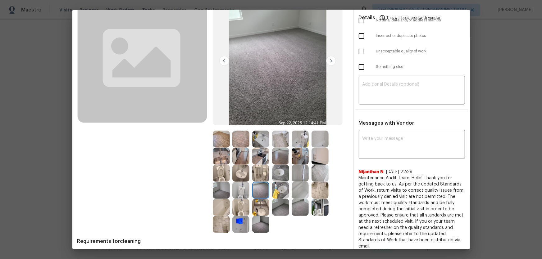
scroll to position [56, 0]
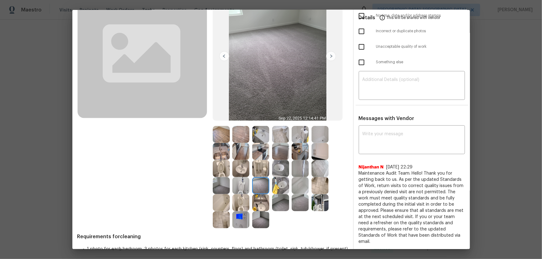
click at [318, 171] on img at bounding box center [320, 202] width 17 height 17
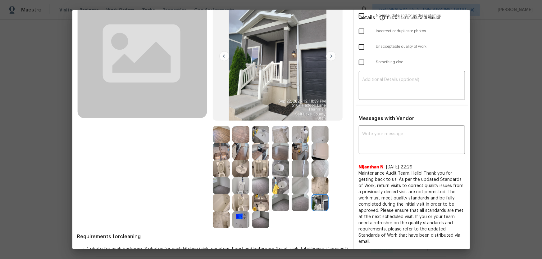
click at [324, 171] on img at bounding box center [320, 202] width 17 height 17
click at [279, 154] on img at bounding box center [280, 151] width 17 height 17
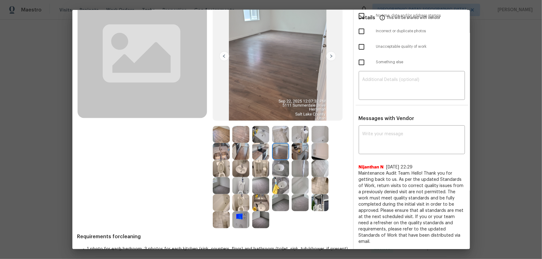
click at [294, 153] on img at bounding box center [300, 151] width 17 height 17
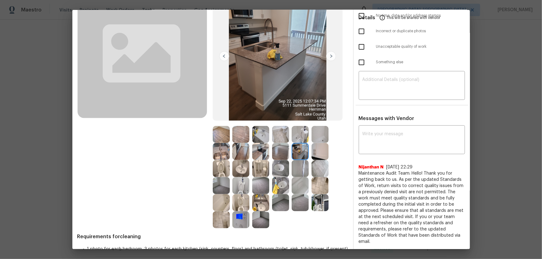
click at [217, 137] on img at bounding box center [221, 134] width 17 height 17
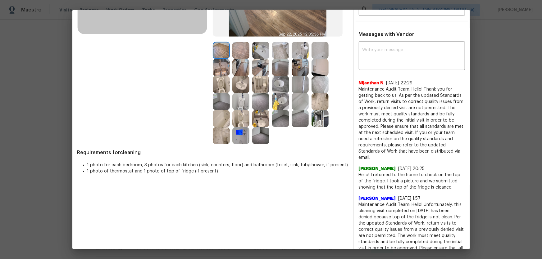
scroll to position [93, 0]
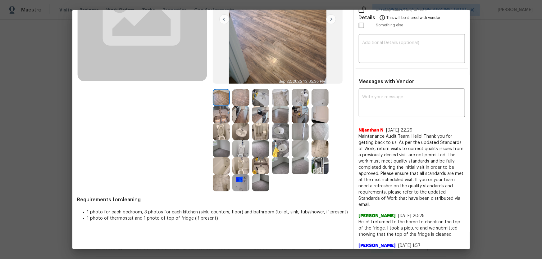
click at [298, 116] on img at bounding box center [300, 114] width 17 height 17
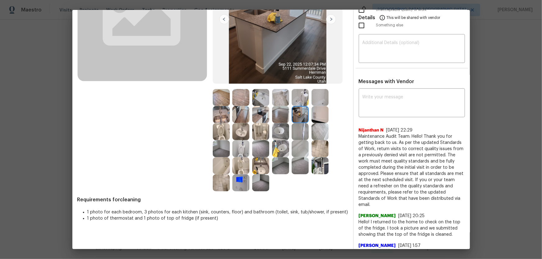
click at [258, 117] on img at bounding box center [260, 114] width 17 height 17
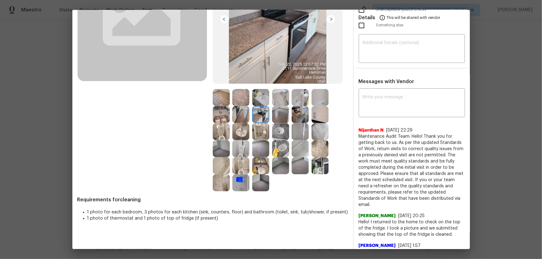
click at [322, 171] on img at bounding box center [320, 166] width 17 height 17
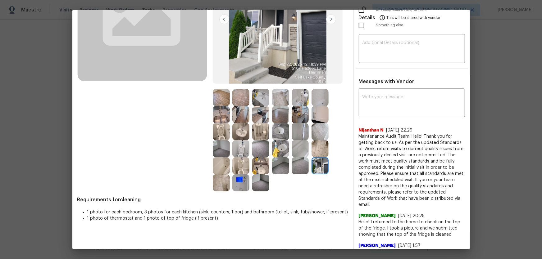
click at [318, 154] on img at bounding box center [320, 148] width 17 height 17
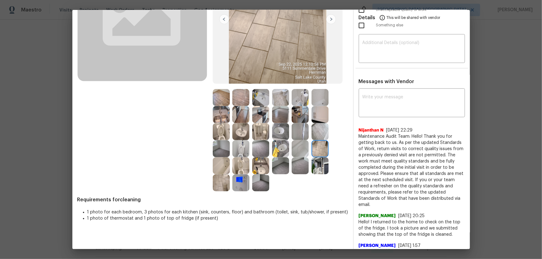
click at [306, 150] on img at bounding box center [300, 148] width 17 height 17
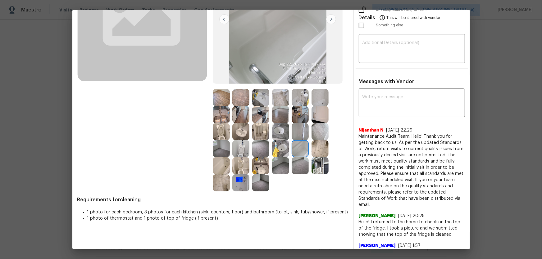
click at [232, 171] on img at bounding box center [240, 183] width 17 height 17
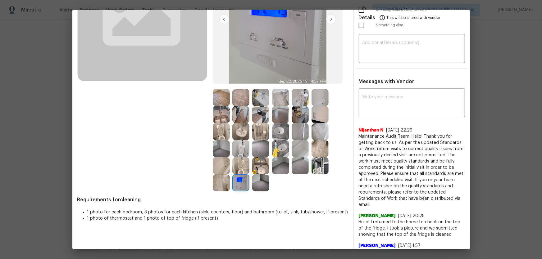
click at [273, 116] on img at bounding box center [280, 114] width 17 height 17
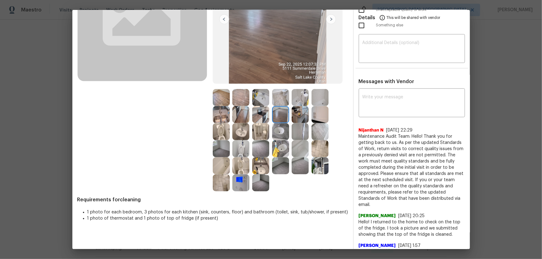
click at [263, 116] on img at bounding box center [260, 114] width 17 height 17
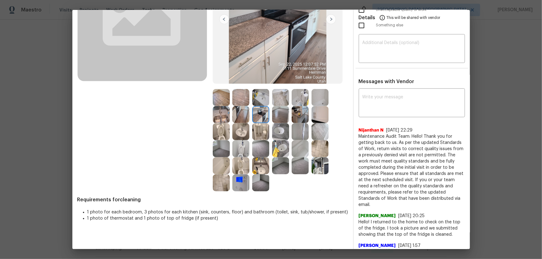
click at [286, 99] on img at bounding box center [280, 97] width 17 height 17
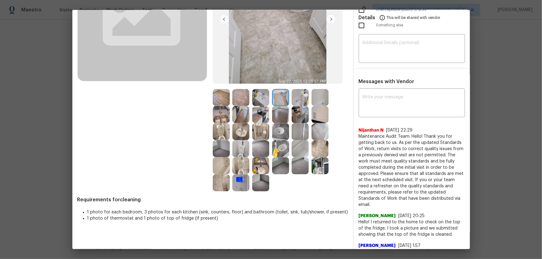
click at [316, 97] on img at bounding box center [320, 97] width 17 height 17
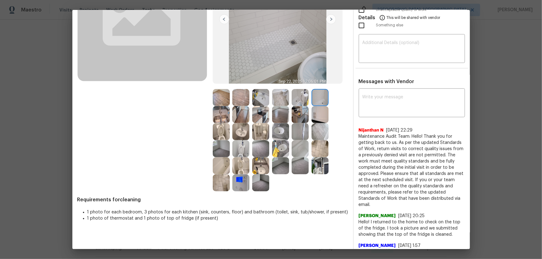
click at [318, 112] on img at bounding box center [320, 114] width 17 height 17
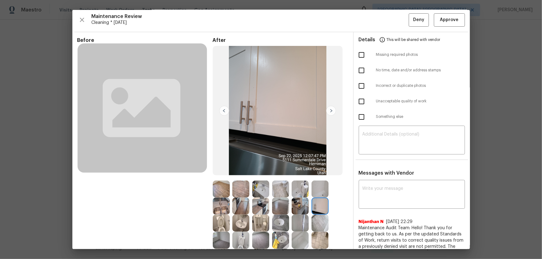
scroll to position [0, 0]
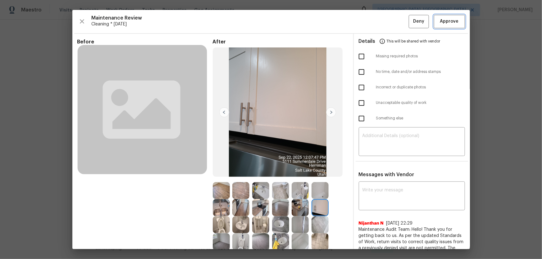
click at [386, 21] on span "Approve" at bounding box center [449, 22] width 21 height 8
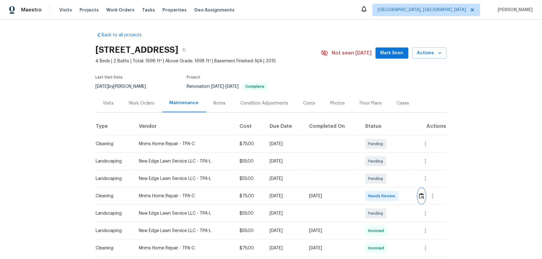
click at [386, 171] on img "button" at bounding box center [421, 196] width 5 height 6
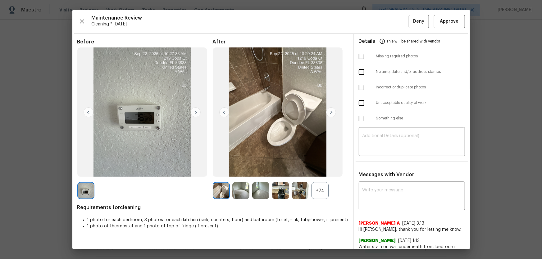
click at [315, 171] on div "+24" at bounding box center [320, 190] width 17 height 17
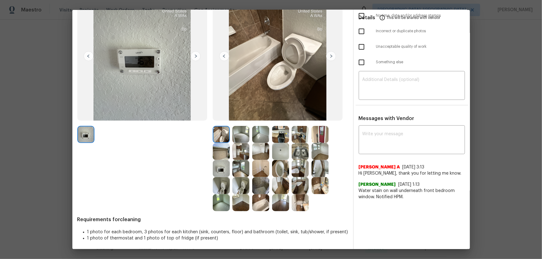
scroll to position [57, 0]
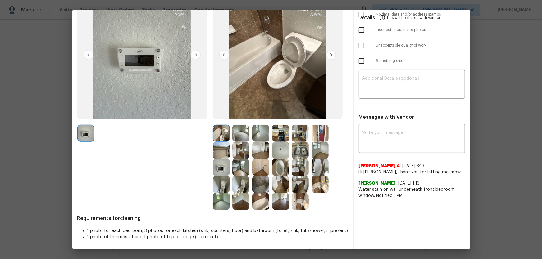
click at [240, 171] on img at bounding box center [240, 184] width 17 height 17
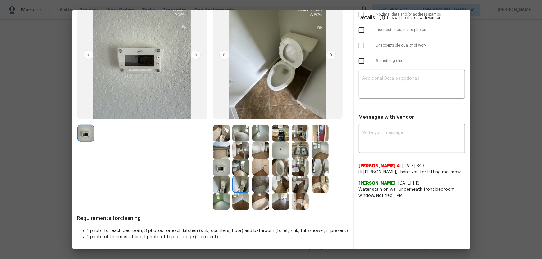
click at [214, 171] on img at bounding box center [221, 184] width 17 height 17
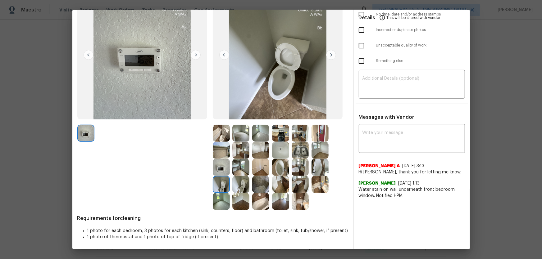
click at [281, 170] on img at bounding box center [280, 167] width 17 height 17
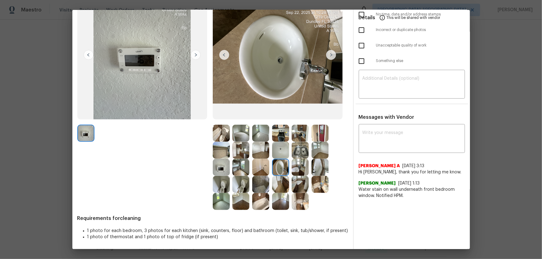
click at [322, 169] on img at bounding box center [320, 167] width 17 height 17
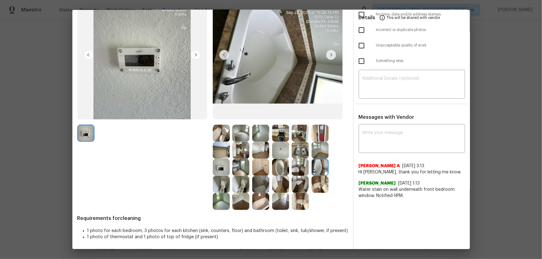
click at [286, 151] on img at bounding box center [280, 150] width 17 height 17
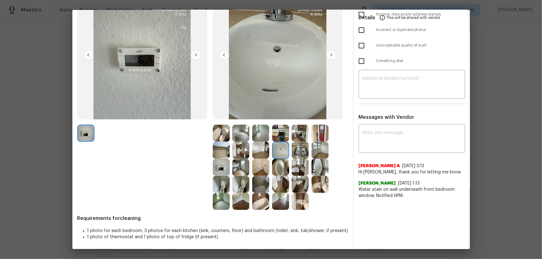
click at [258, 171] on img at bounding box center [260, 201] width 17 height 17
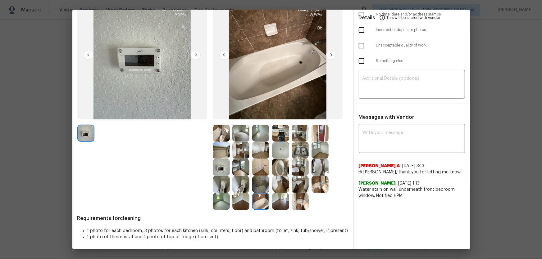
click at [276, 171] on img at bounding box center [280, 201] width 17 height 17
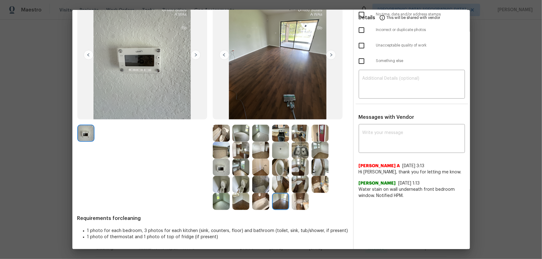
click at [263, 171] on img at bounding box center [260, 184] width 17 height 17
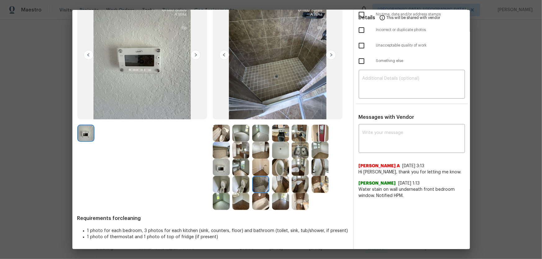
click at [281, 171] on img at bounding box center [280, 184] width 17 height 17
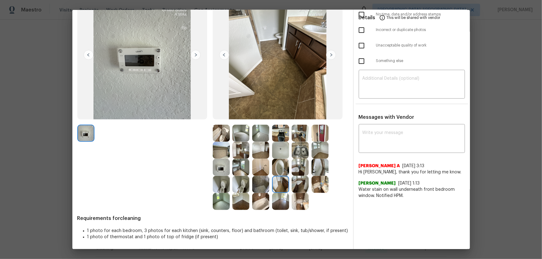
click at [298, 171] on img at bounding box center [300, 201] width 17 height 17
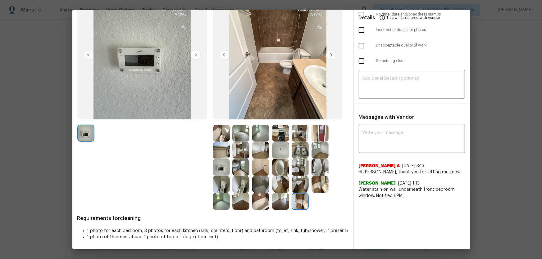
click at [315, 171] on img at bounding box center [320, 184] width 17 height 17
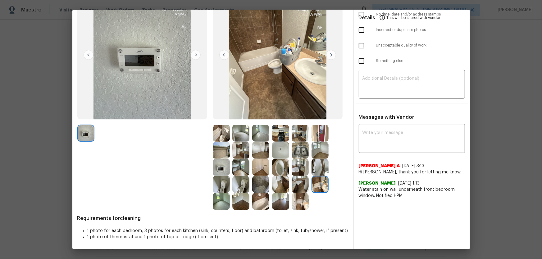
click at [292, 171] on img at bounding box center [300, 167] width 17 height 17
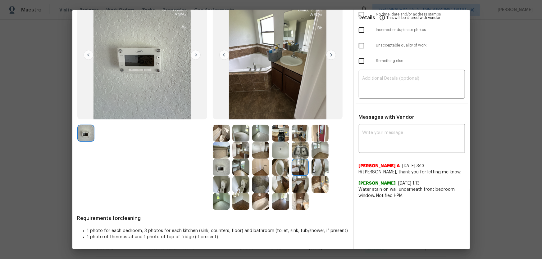
click at [287, 154] on img at bounding box center [280, 150] width 17 height 17
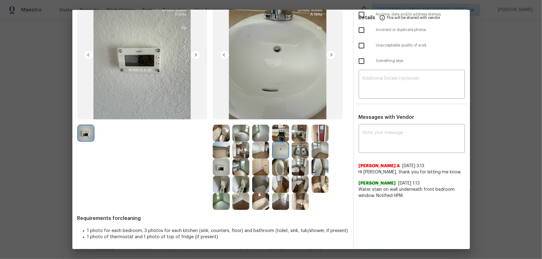
click at [278, 139] on img at bounding box center [280, 133] width 17 height 17
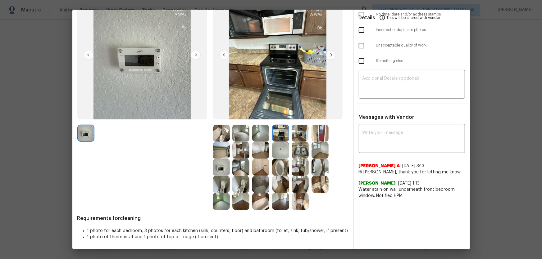
click at [262, 152] on img at bounding box center [260, 150] width 17 height 17
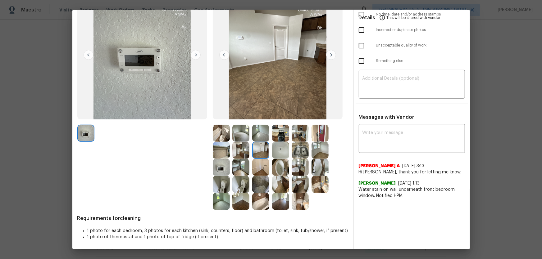
click at [245, 149] on img at bounding box center [240, 150] width 17 height 17
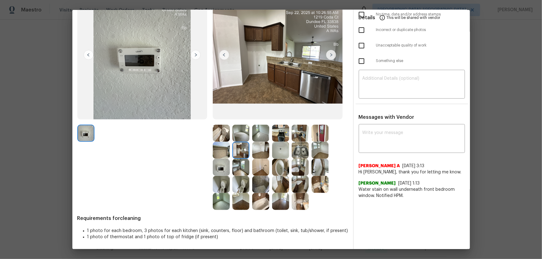
click at [300, 149] on img at bounding box center [300, 150] width 17 height 17
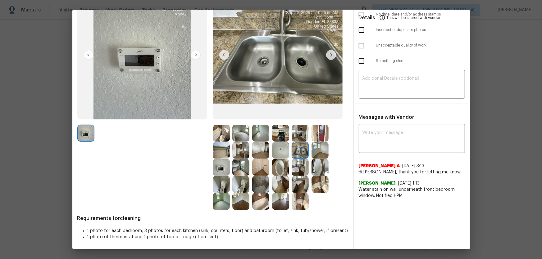
click at [297, 130] on img at bounding box center [300, 133] width 17 height 17
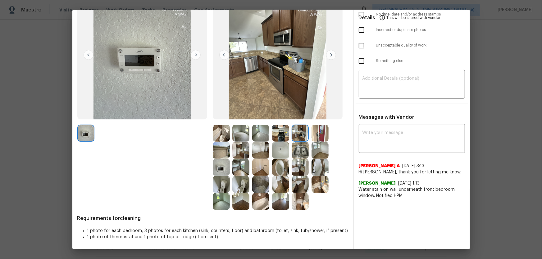
click at [280, 133] on img at bounding box center [280, 133] width 17 height 17
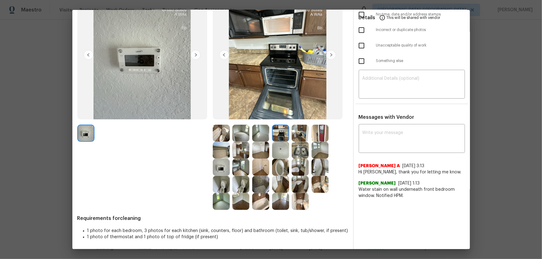
click at [241, 133] on img at bounding box center [240, 133] width 17 height 17
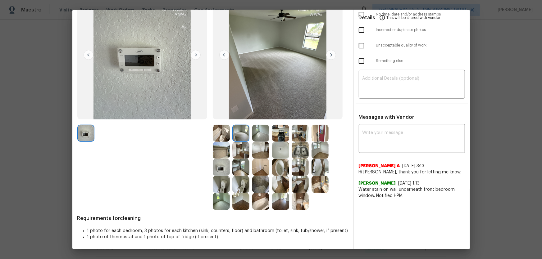
click at [258, 135] on img at bounding box center [260, 133] width 17 height 17
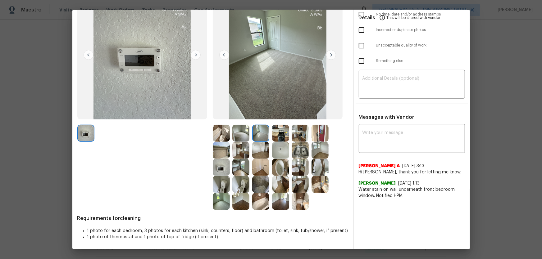
click at [323, 152] on img at bounding box center [320, 150] width 17 height 17
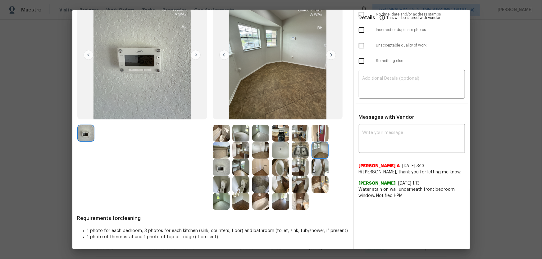
click at [224, 171] on img at bounding box center [221, 201] width 17 height 17
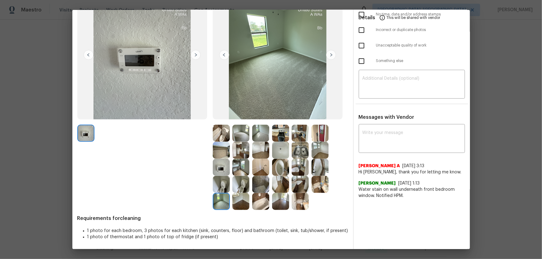
click at [239, 171] on img at bounding box center [240, 201] width 17 height 17
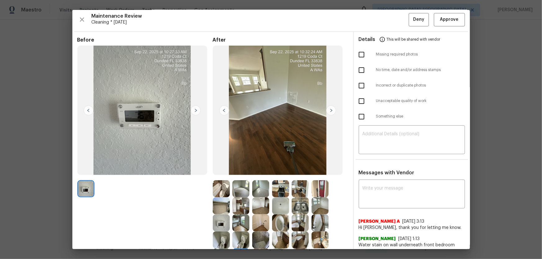
scroll to position [0, 0]
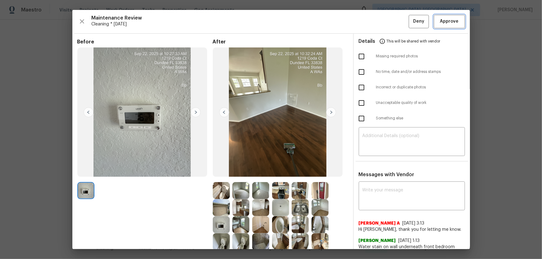
click at [386, 23] on span "Approve" at bounding box center [449, 22] width 19 height 8
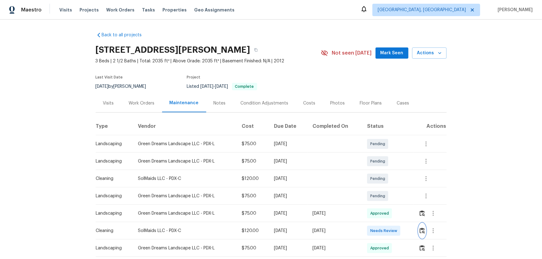
click at [422, 230] on img "button" at bounding box center [422, 231] width 5 height 6
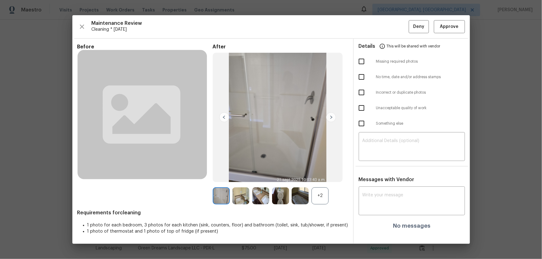
click at [322, 196] on div "+2" at bounding box center [320, 196] width 17 height 17
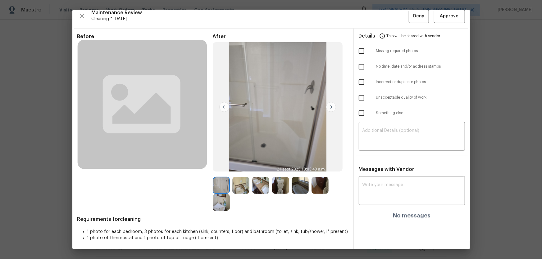
scroll to position [6, 0]
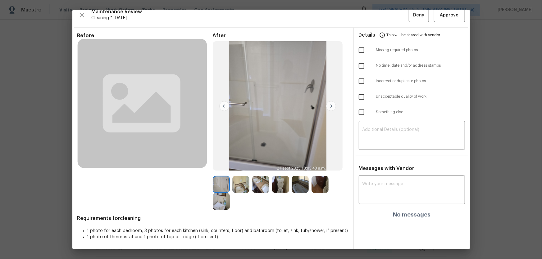
click at [259, 177] on img at bounding box center [260, 184] width 17 height 17
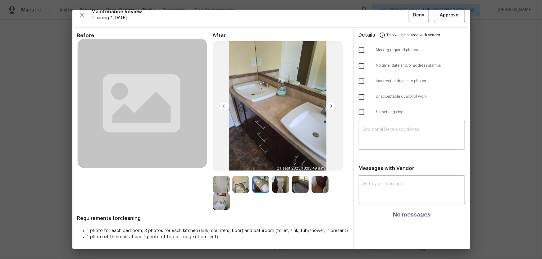
click at [241, 189] on img at bounding box center [240, 184] width 17 height 17
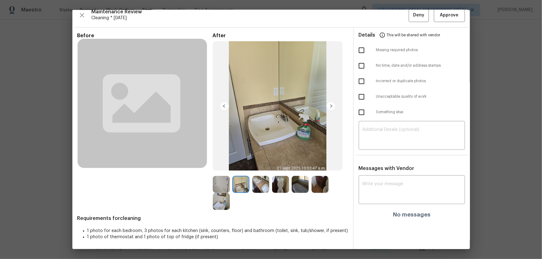
click at [282, 185] on img at bounding box center [280, 184] width 17 height 17
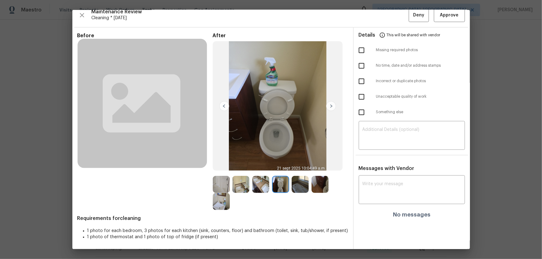
click at [261, 186] on img at bounding box center [260, 184] width 17 height 17
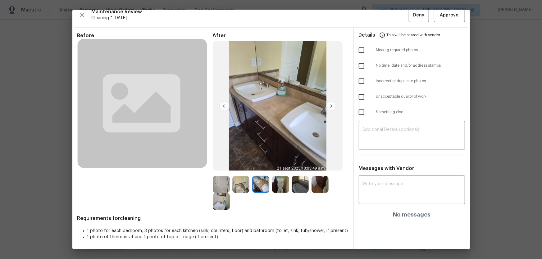
click at [240, 185] on img at bounding box center [240, 184] width 17 height 17
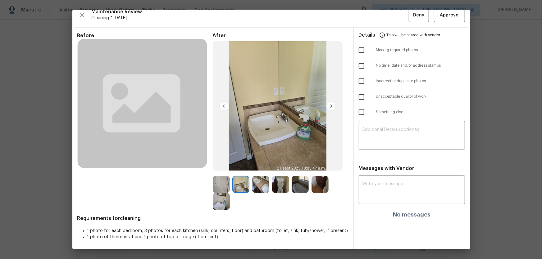
click at [218, 184] on img at bounding box center [221, 184] width 17 height 17
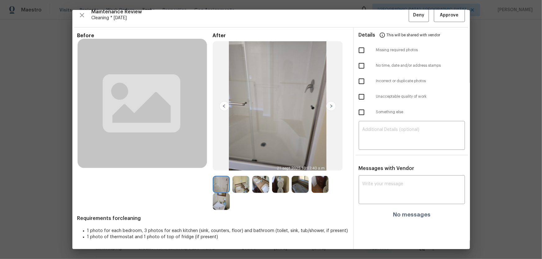
click at [294, 187] on img at bounding box center [300, 184] width 17 height 17
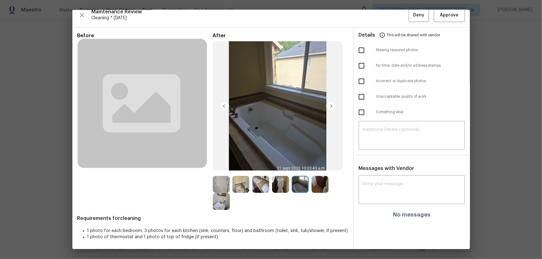
click at [279, 186] on img at bounding box center [280, 184] width 17 height 17
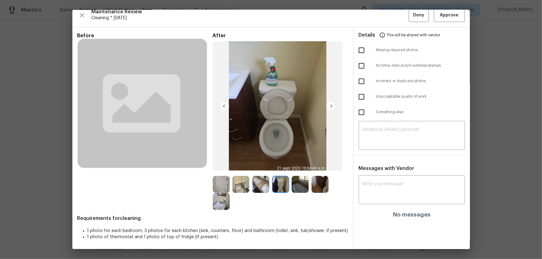
click at [255, 187] on img at bounding box center [260, 184] width 17 height 17
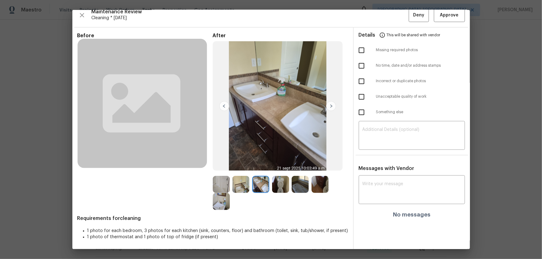
click at [242, 185] on img at bounding box center [240, 184] width 17 height 17
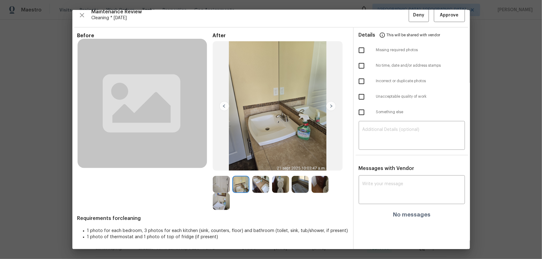
click at [222, 203] on img at bounding box center [221, 201] width 17 height 17
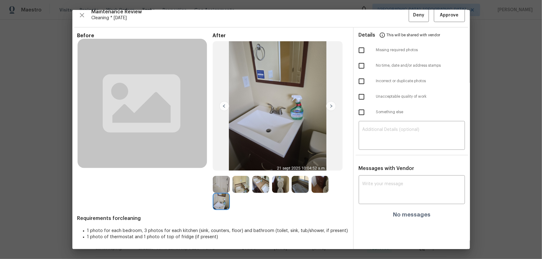
click at [258, 184] on img at bounding box center [260, 184] width 17 height 17
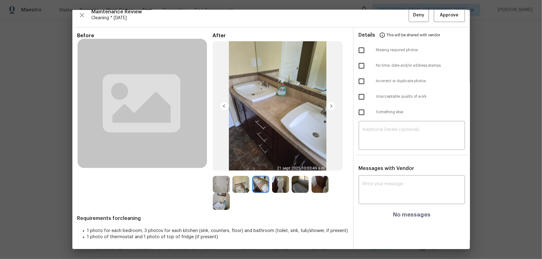
click at [239, 185] on img at bounding box center [240, 184] width 17 height 17
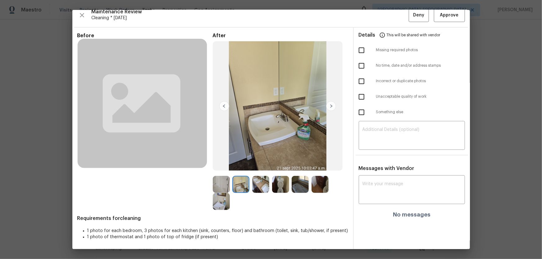
click at [282, 187] on img at bounding box center [280, 184] width 17 height 17
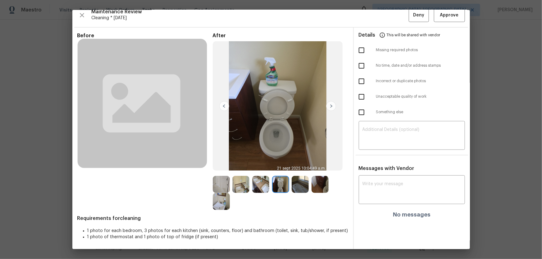
click at [247, 192] on img at bounding box center [240, 184] width 17 height 17
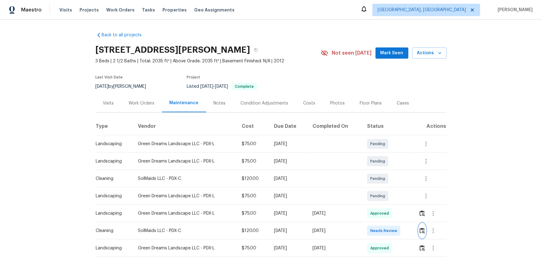
click at [425, 234] on button "button" at bounding box center [422, 231] width 7 height 15
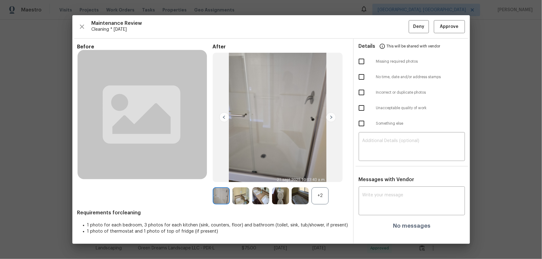
click at [317, 199] on div "+2" at bounding box center [320, 196] width 17 height 17
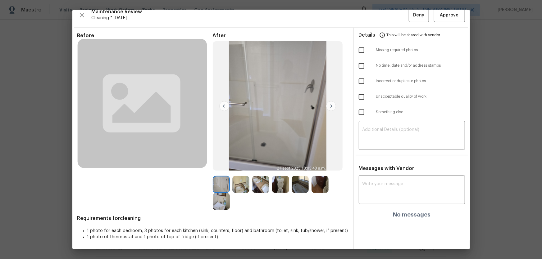
click at [282, 183] on img at bounding box center [280, 184] width 17 height 17
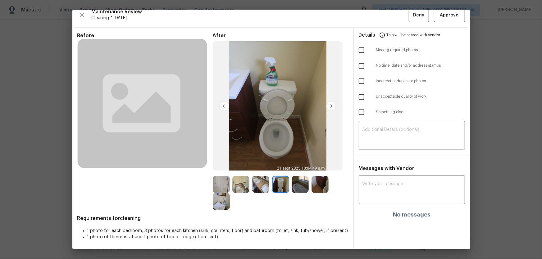
click at [296, 189] on img at bounding box center [300, 184] width 17 height 17
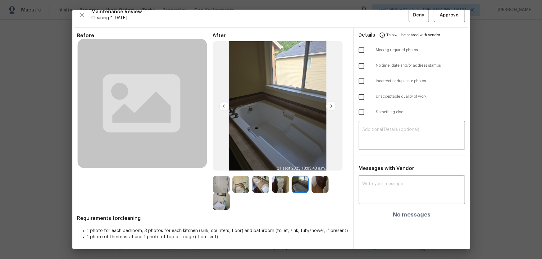
click at [320, 190] on img at bounding box center [320, 184] width 17 height 17
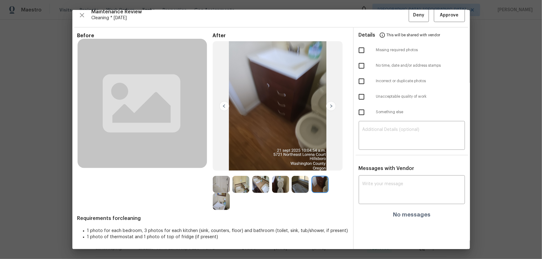
click at [259, 190] on img at bounding box center [260, 184] width 17 height 17
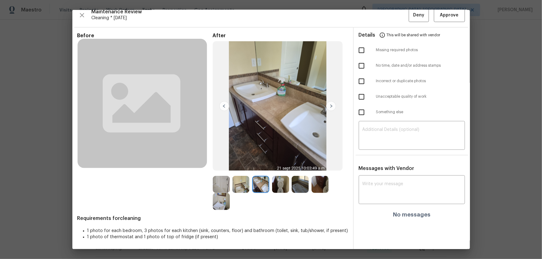
click at [243, 189] on img at bounding box center [240, 184] width 17 height 17
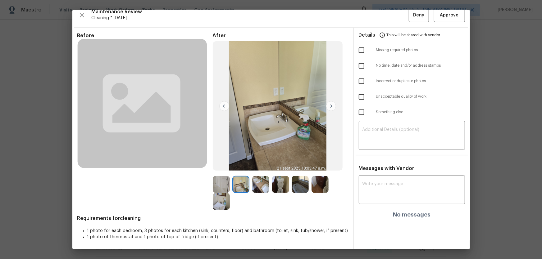
click at [226, 188] on img at bounding box center [221, 184] width 17 height 17
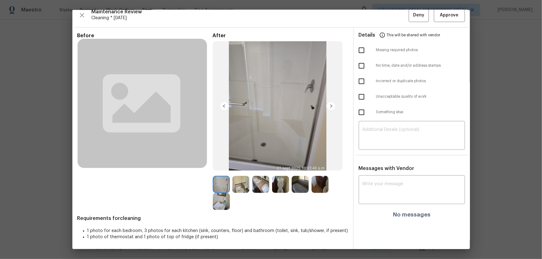
click at [220, 200] on img at bounding box center [221, 201] width 17 height 17
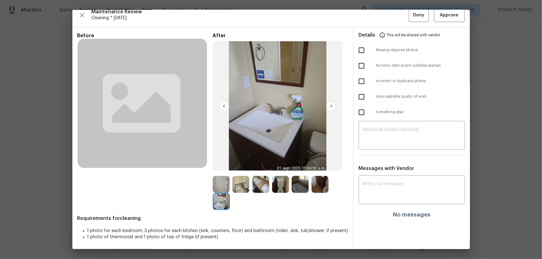
click at [245, 193] on img at bounding box center [240, 184] width 17 height 17
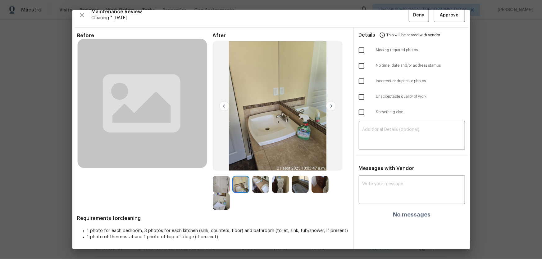
click at [263, 188] on img at bounding box center [260, 184] width 17 height 17
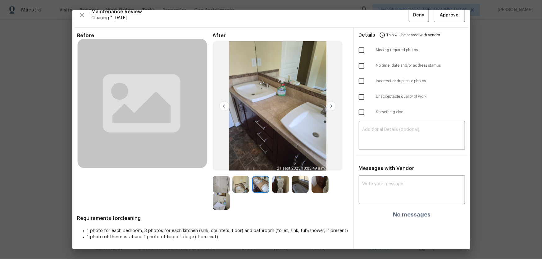
click at [274, 188] on img at bounding box center [280, 184] width 17 height 17
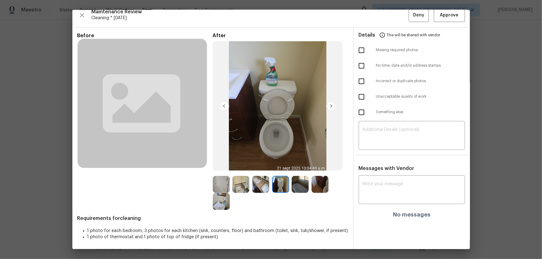
click at [288, 188] on div at bounding box center [282, 184] width 20 height 17
click at [293, 188] on img at bounding box center [300, 184] width 17 height 17
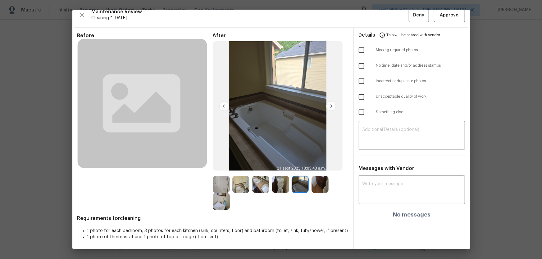
click at [317, 190] on img at bounding box center [320, 184] width 17 height 17
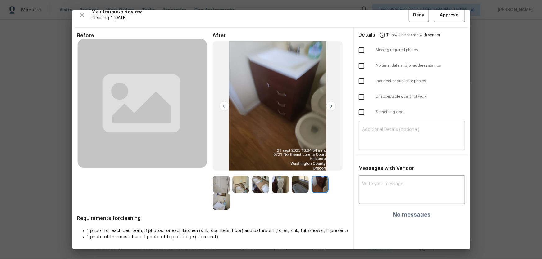
click at [380, 138] on textarea at bounding box center [412, 136] width 99 height 17
paste textarea "Maintenance Audit Team: Hello! Unfortunately, this cleaning visit completed on …"
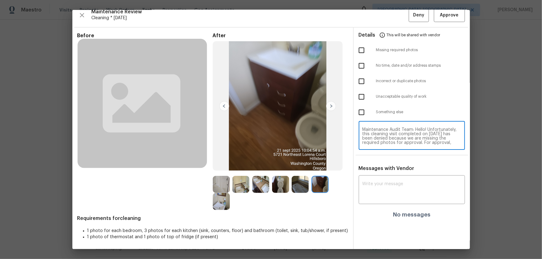
scroll to position [74, 0]
type textarea "Maintenance Audit Team: Hello! Unfortunately, this cleaning visit completed on …"
click at [383, 183] on textarea at bounding box center [412, 190] width 99 height 17
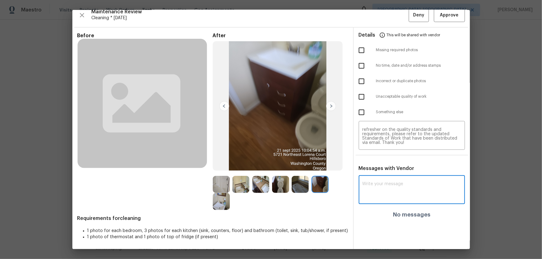
paste textarea "Maintenance Audit Team: Hello! Unfortunately, this cleaning visit completed on …"
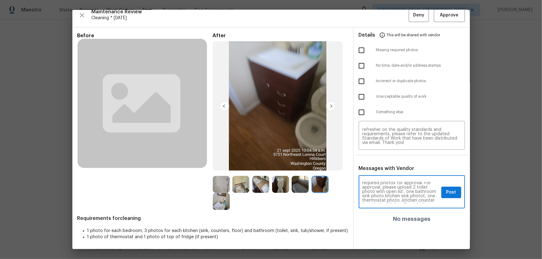
scroll to position [28, 0]
click at [382, 190] on textarea "Maintenance Audit Team: Hello! Unfortunately, this cleaning visit completed on …" at bounding box center [401, 193] width 76 height 22
type textarea "Maintenance Audit Team: Hello! Unfortunately, this cleaning visit completed on …"
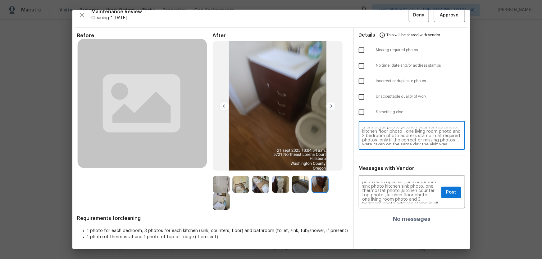
scroll to position [17, 0]
click at [398, 137] on textarea "Maintenance Audit Team: Hello! Unfortunately, this cleaning visit completed on …" at bounding box center [412, 136] width 99 height 17
type textarea "Maintenance Audit Team: Hello! Unfortunately, this cleaning visit completed on …"
drag, startPoint x: 454, startPoint y: 195, endPoint x: 449, endPoint y: 195, distance: 4.4
click at [454, 195] on button "Post" at bounding box center [451, 192] width 20 height 11
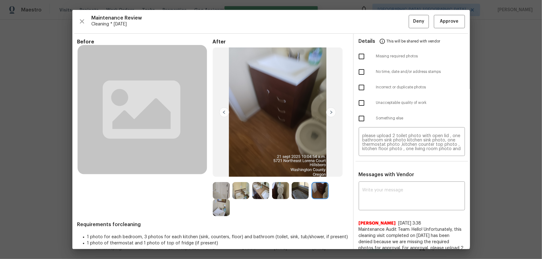
scroll to position [0, 0]
click at [359, 60] on input "checkbox" at bounding box center [361, 56] width 13 height 13
checkbox input "true"
click at [416, 25] on span "Deny" at bounding box center [418, 22] width 11 height 8
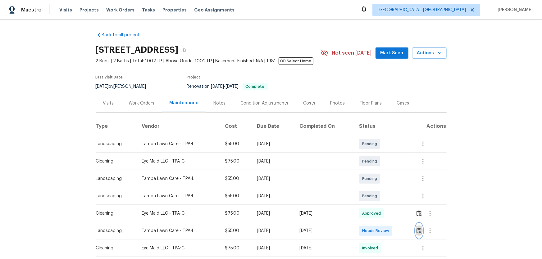
click at [386, 171] on img "button" at bounding box center [419, 231] width 5 height 6
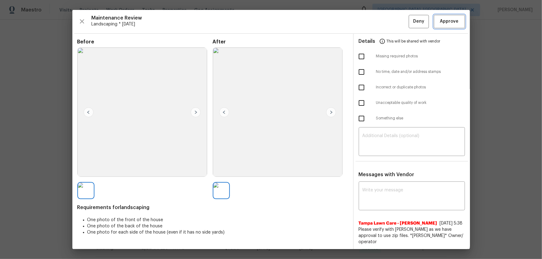
click at [386, 23] on span "Approve" at bounding box center [449, 22] width 19 height 8
